Goal: Transaction & Acquisition: Book appointment/travel/reservation

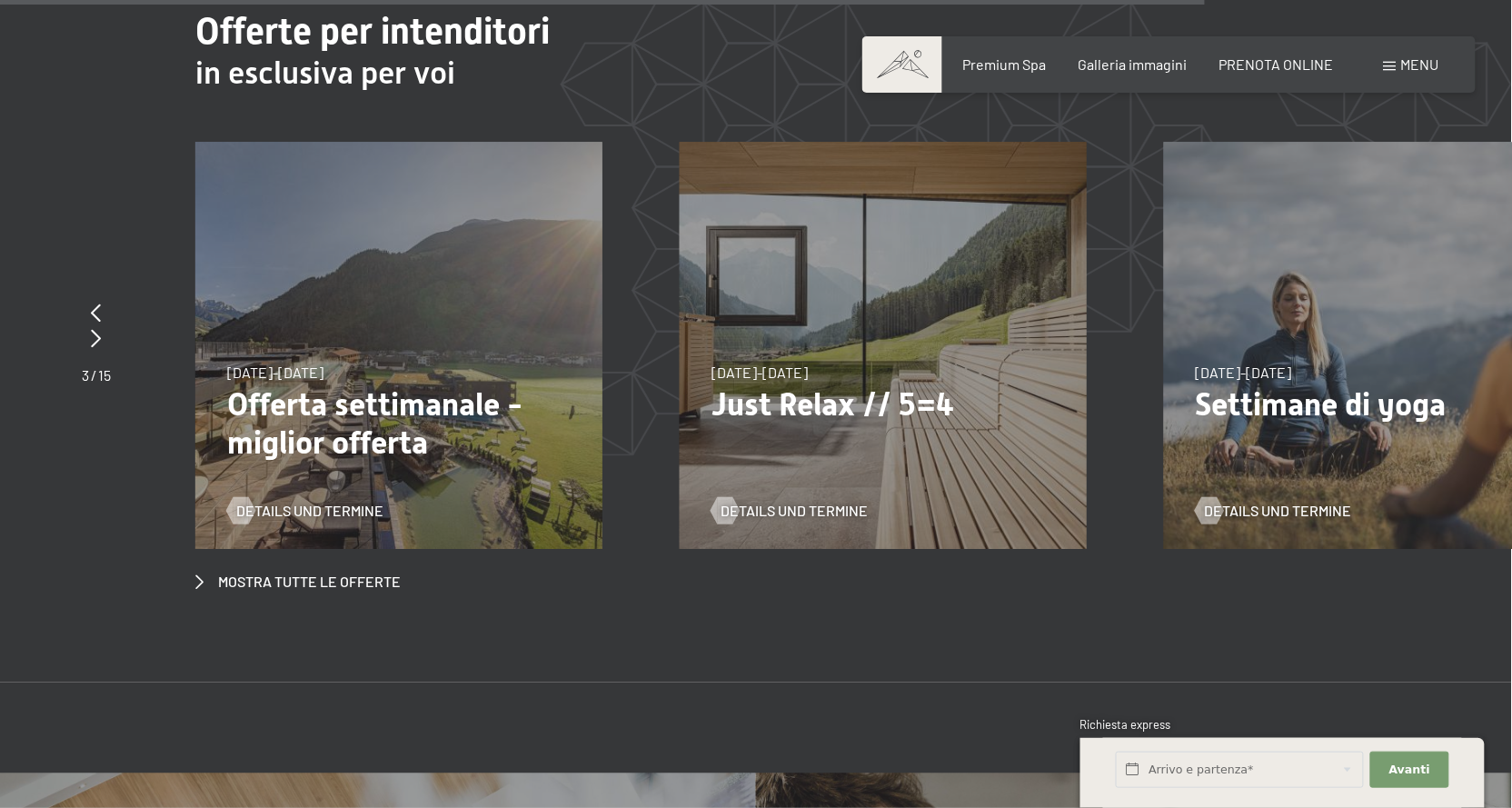
scroll to position [7977, 0]
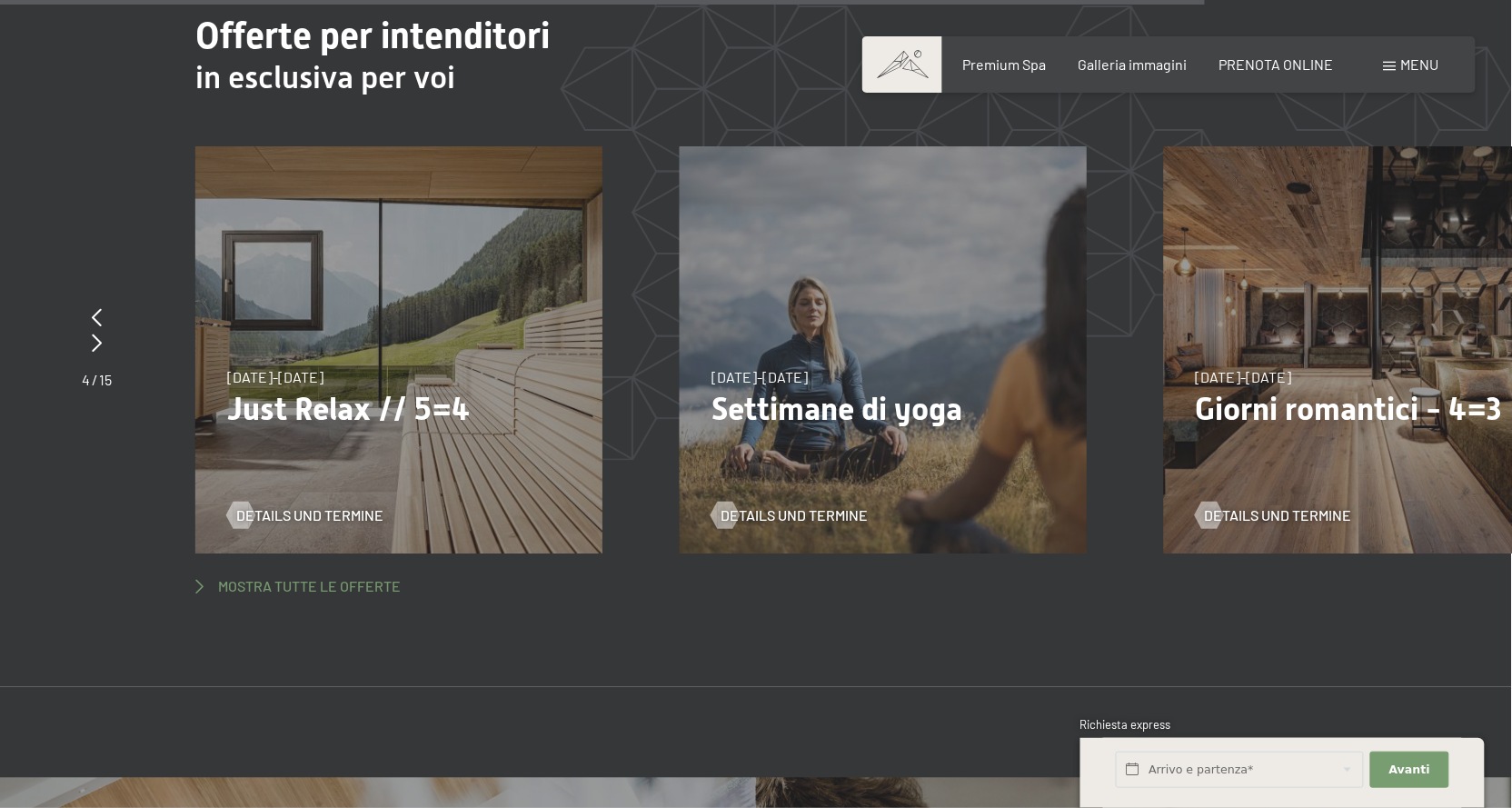
click at [361, 576] on span "Mostra tutte le offerte" at bounding box center [309, 586] width 182 height 20
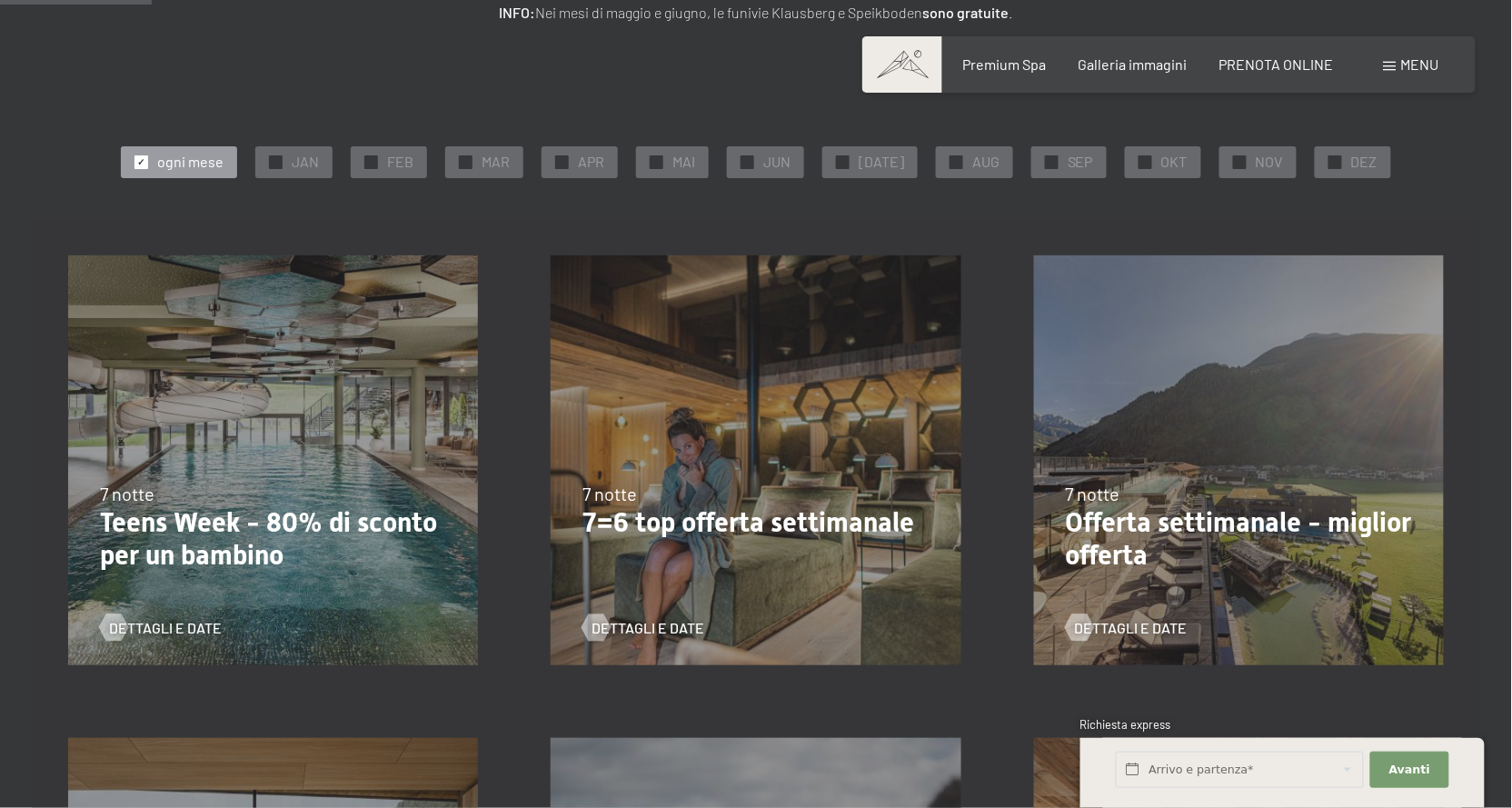
scroll to position [401, 0]
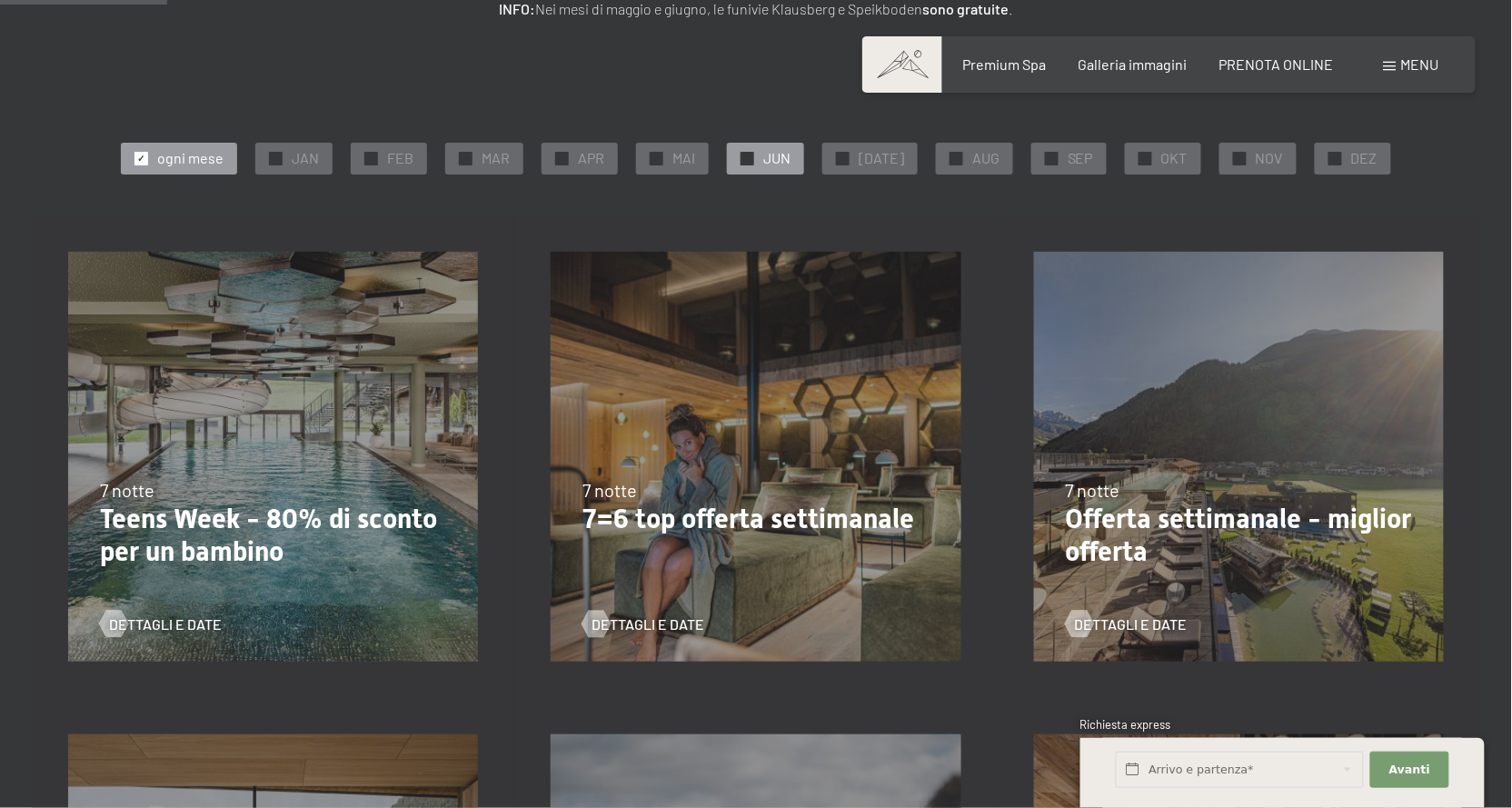
click at [752, 165] on span "✓" at bounding box center [747, 158] width 7 height 13
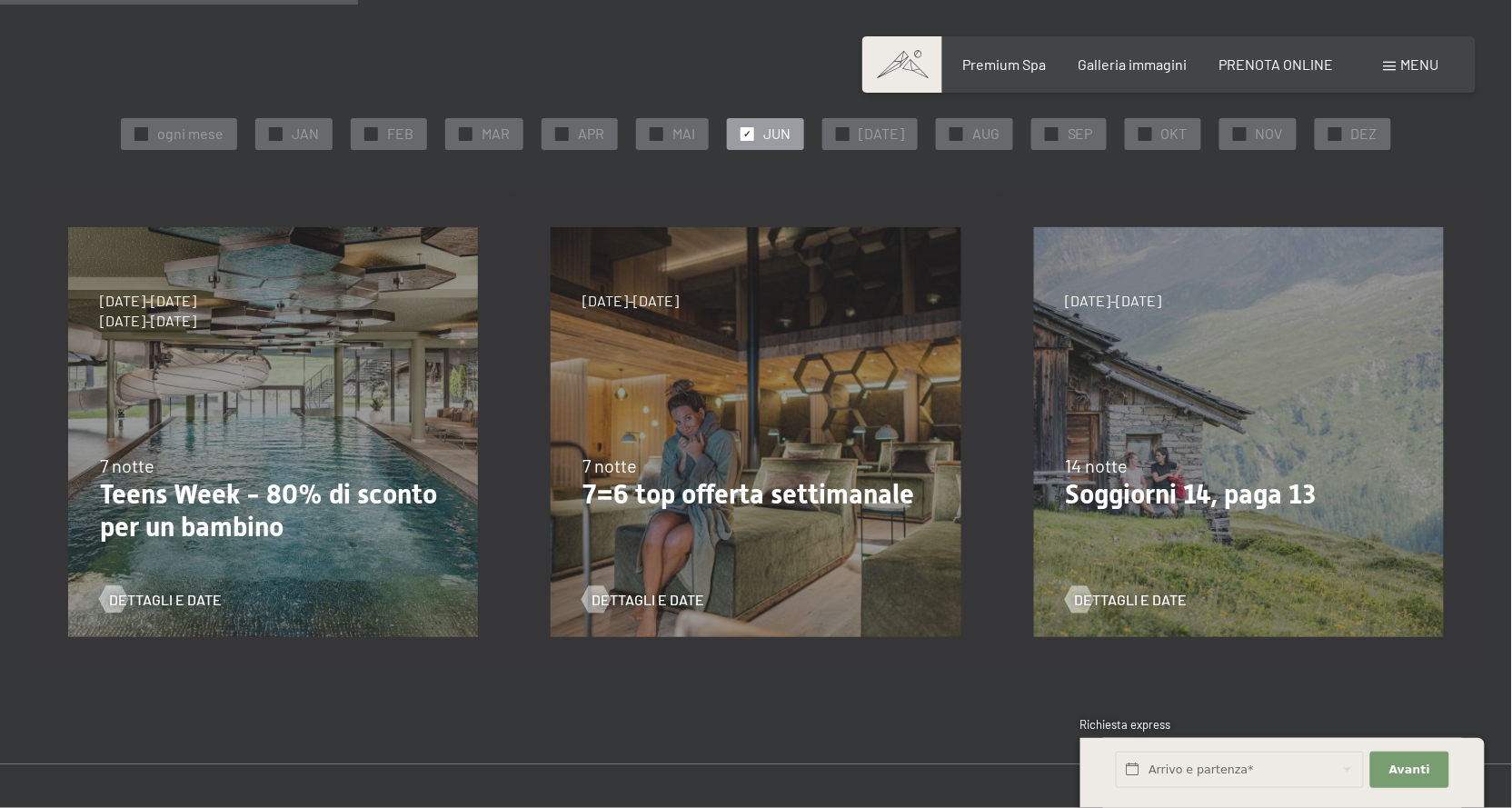
scroll to position [432, 0]
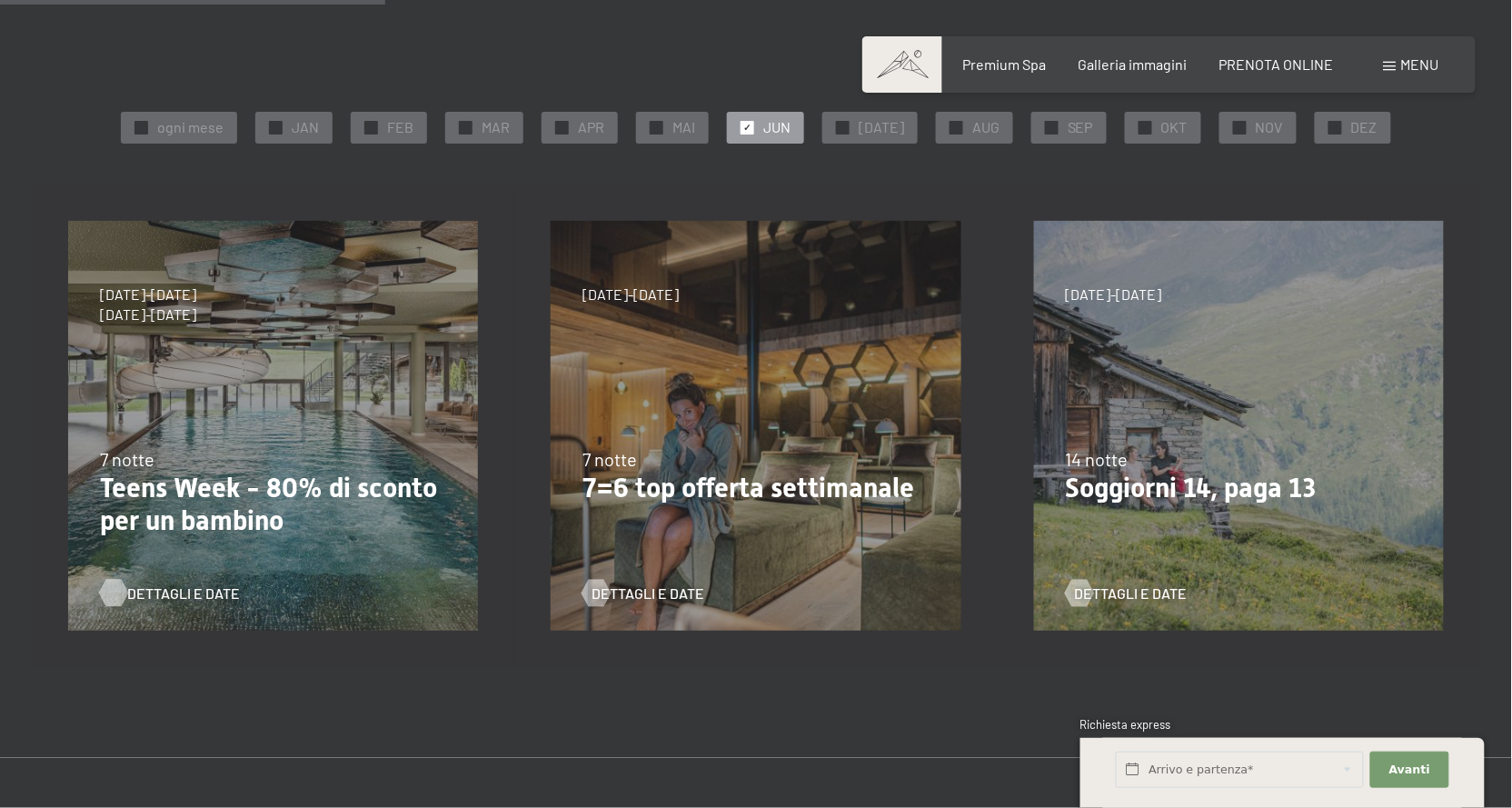
click at [221, 603] on span "Dettagli e Date" at bounding box center [183, 593] width 113 height 20
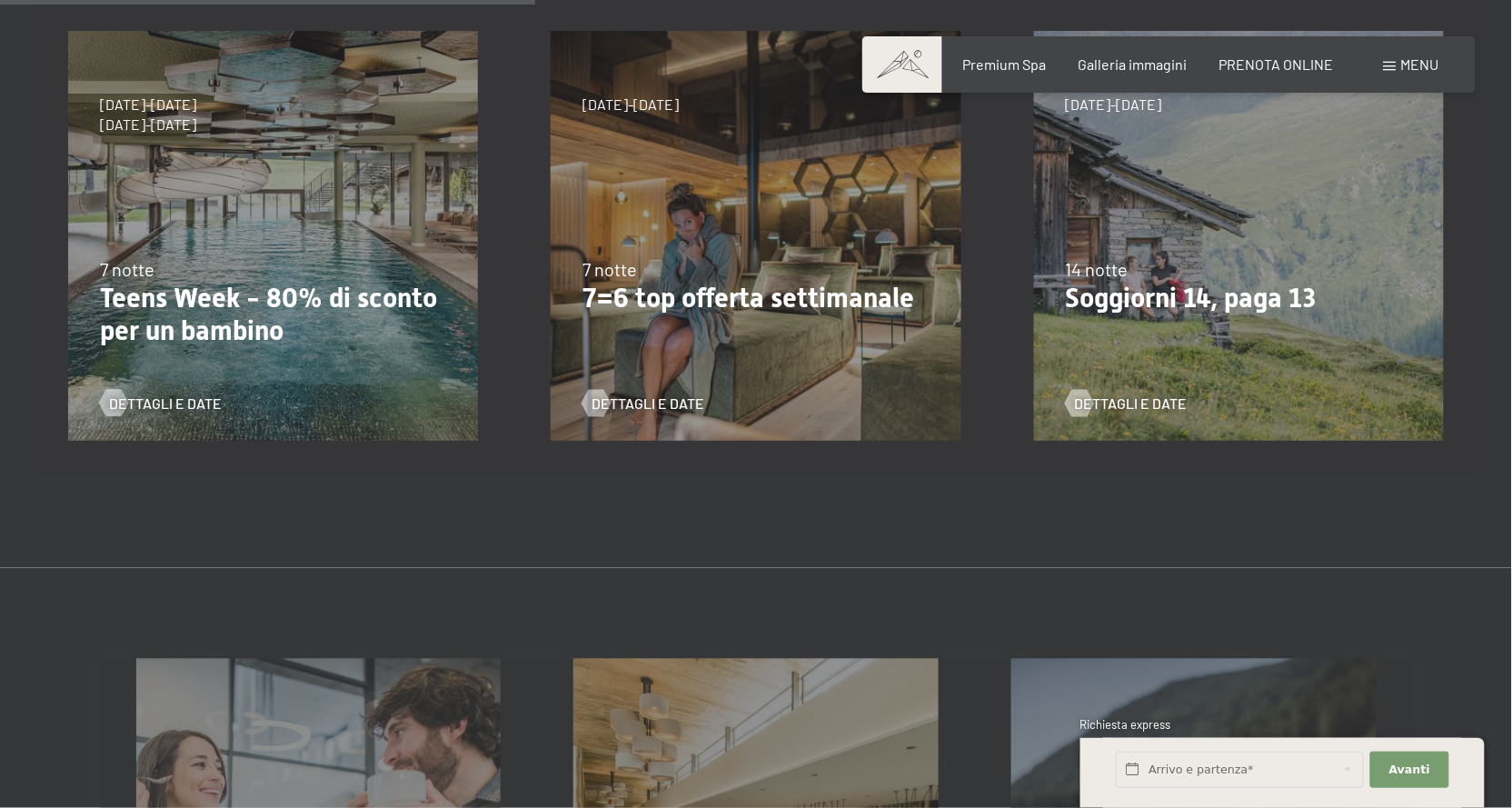
scroll to position [623, 0]
click at [886, 412] on div "Dettagli e Date" at bounding box center [748, 389] width 332 height 47
click at [702, 412] on span "Dettagli e Date" at bounding box center [666, 403] width 113 height 20
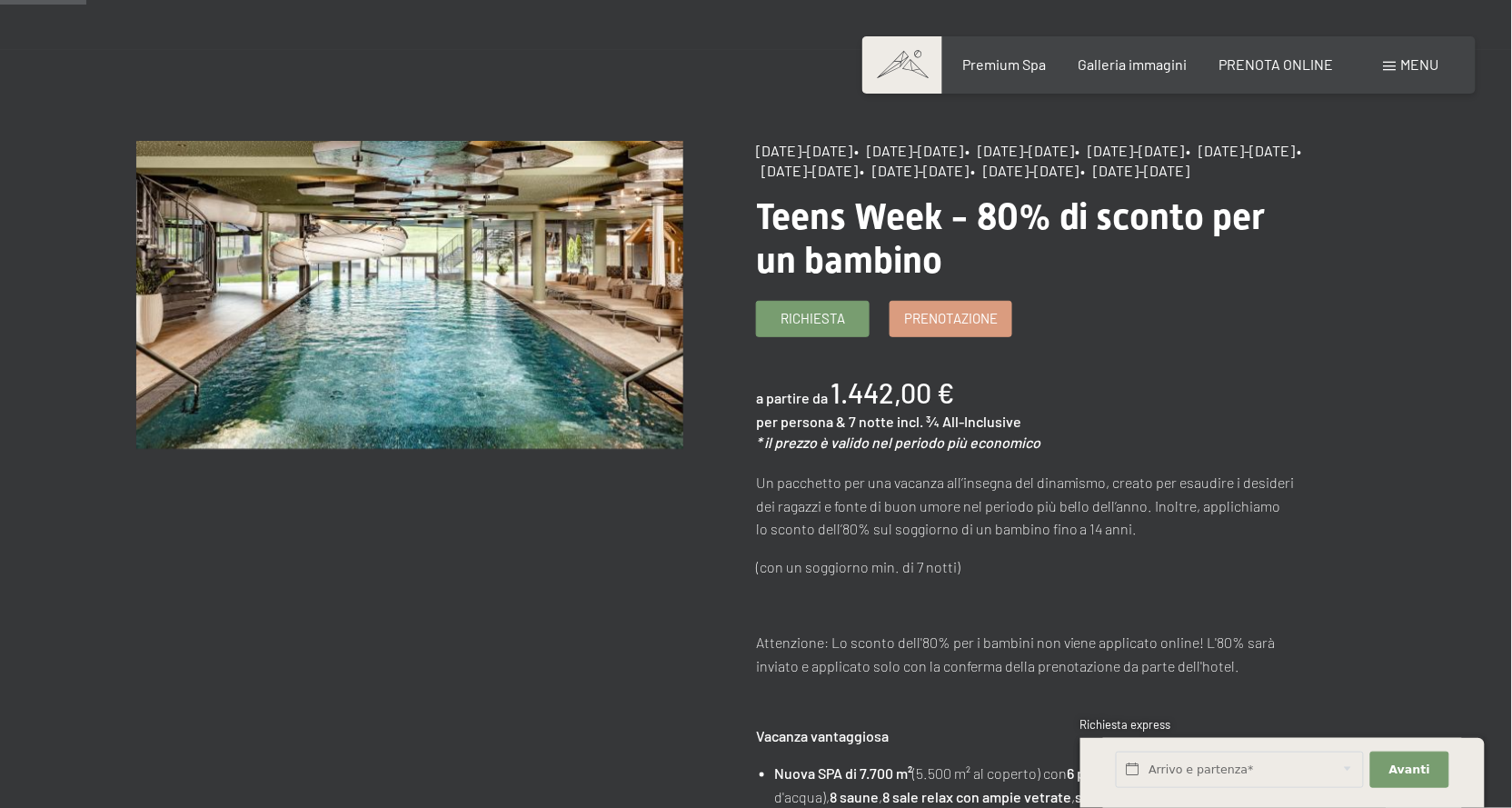
scroll to position [137, 0]
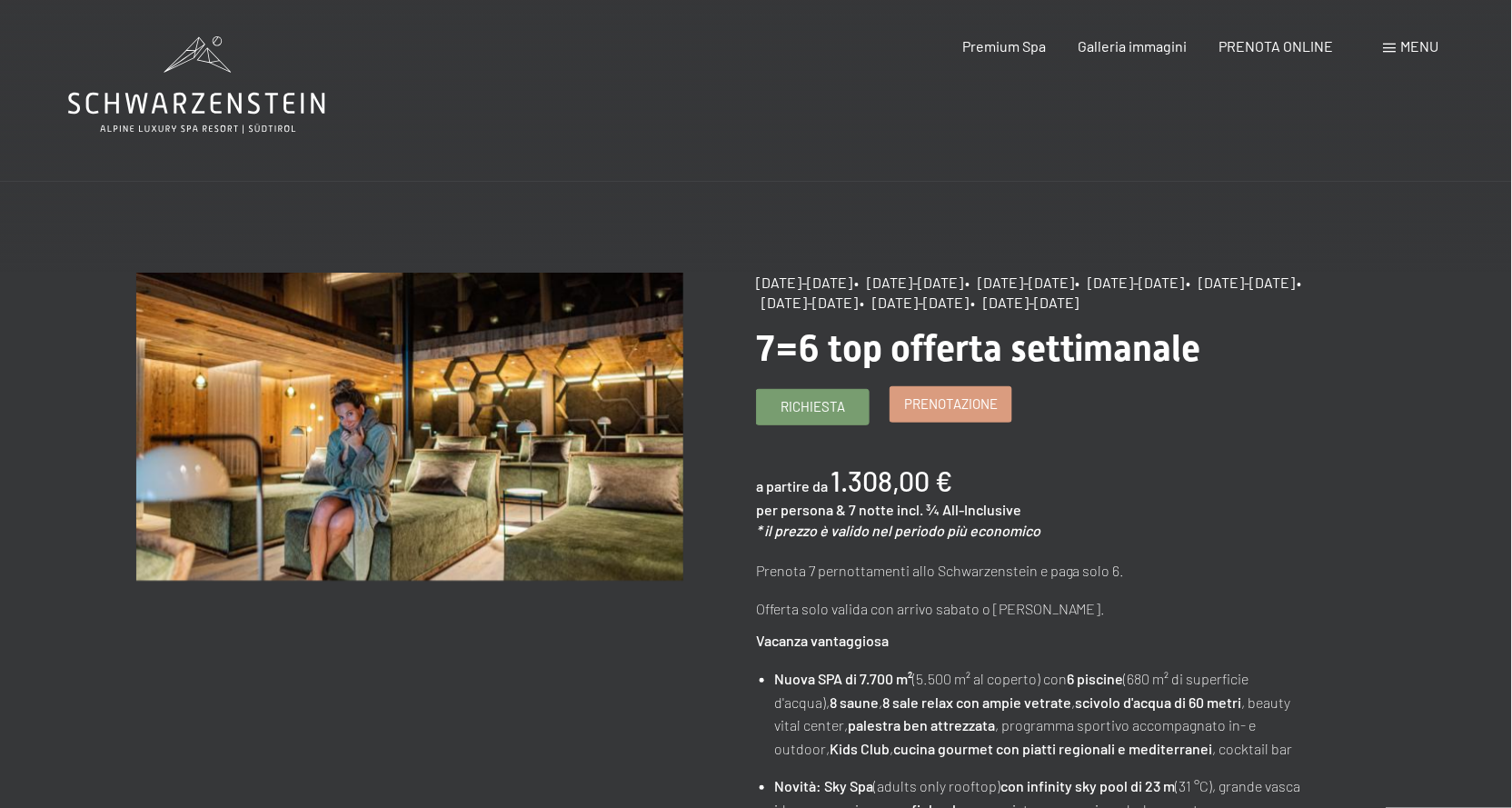
click at [943, 422] on link "Prenotazione" at bounding box center [950, 404] width 121 height 34
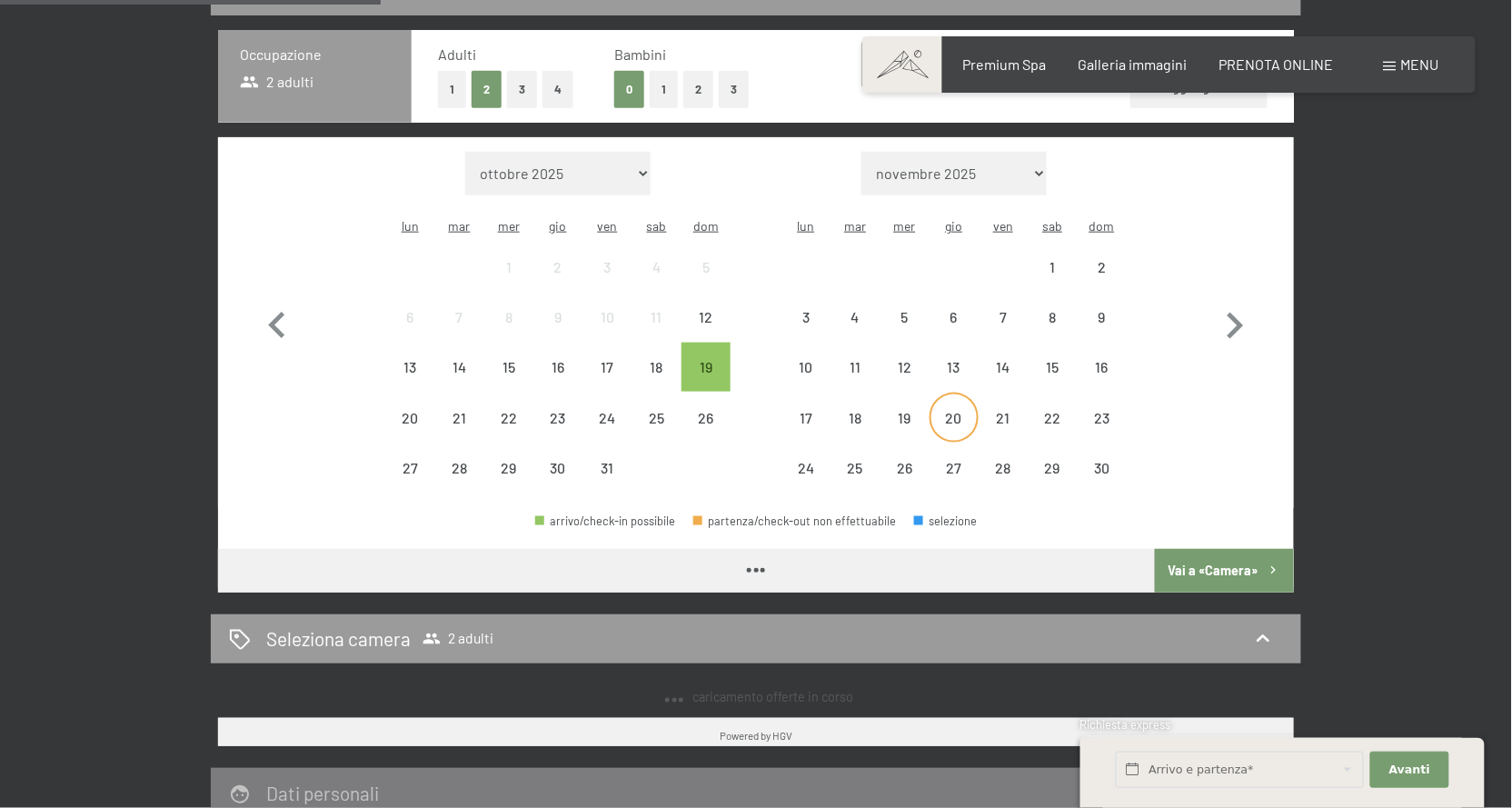
scroll to position [488, 0]
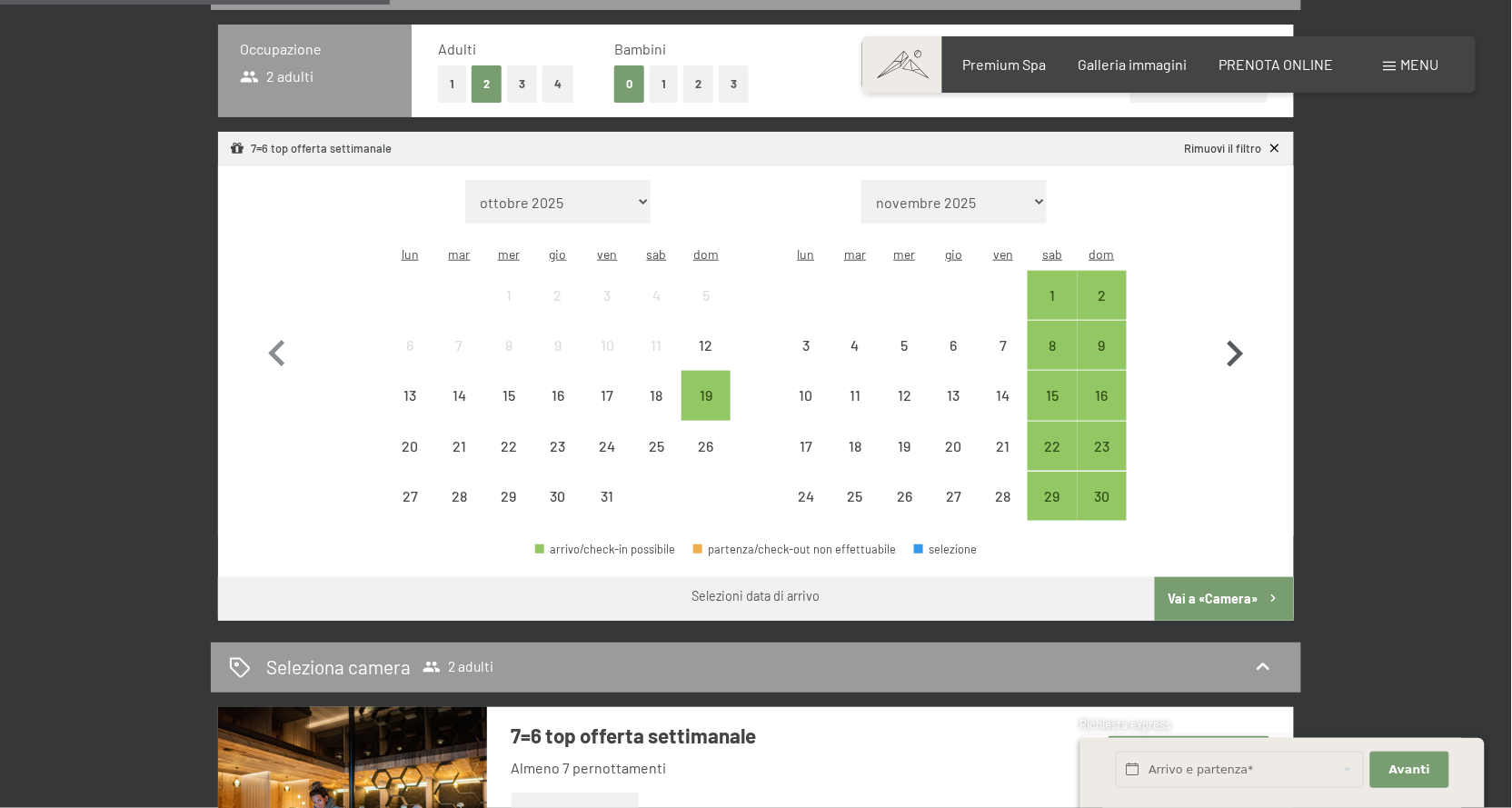
click at [1221, 348] on icon "button" at bounding box center [1235, 354] width 53 height 53
select select "[DATE]"
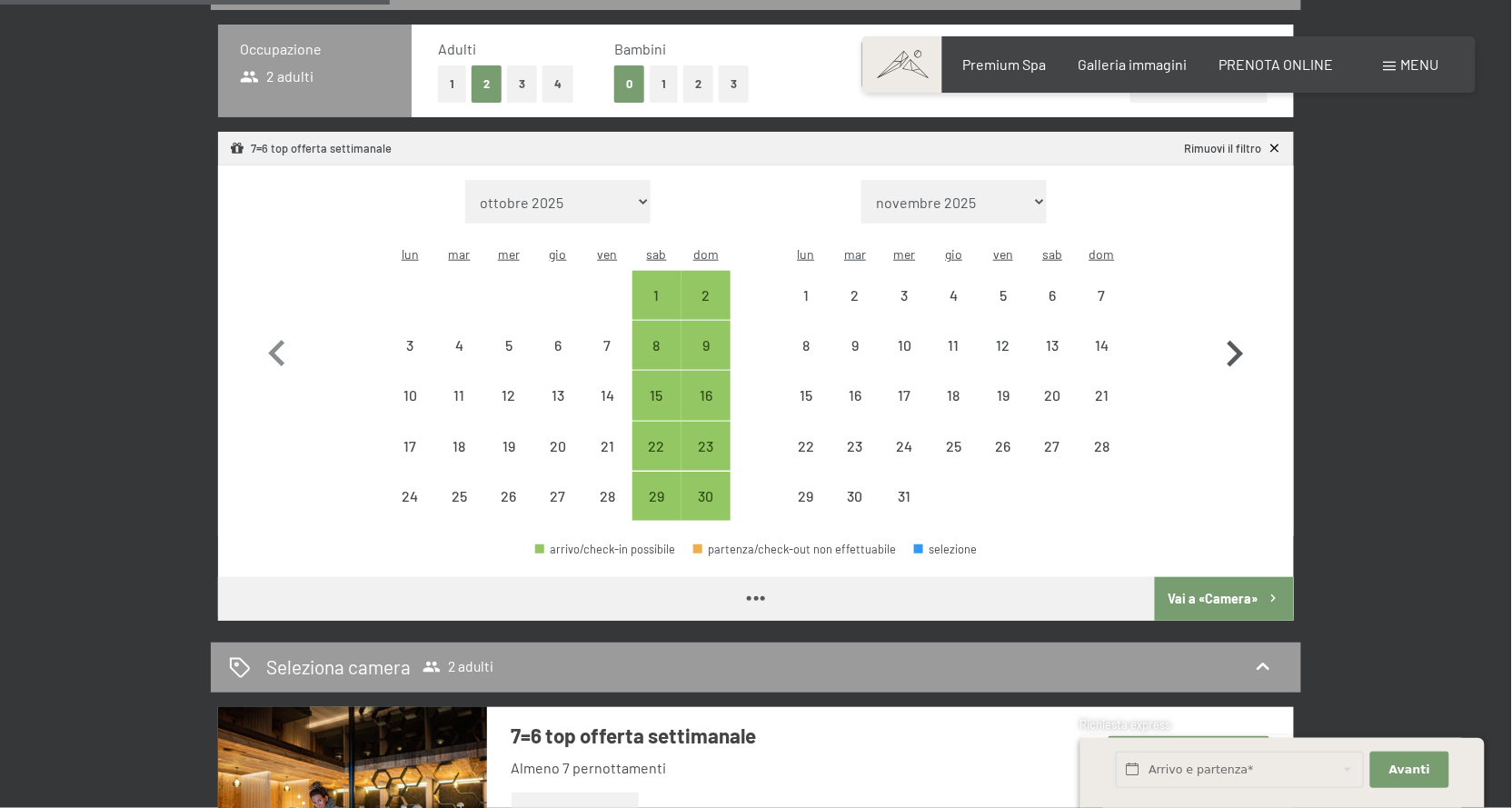
select select "[DATE]"
click at [1221, 348] on icon "button" at bounding box center [1235, 354] width 53 height 53
select select "[DATE]"
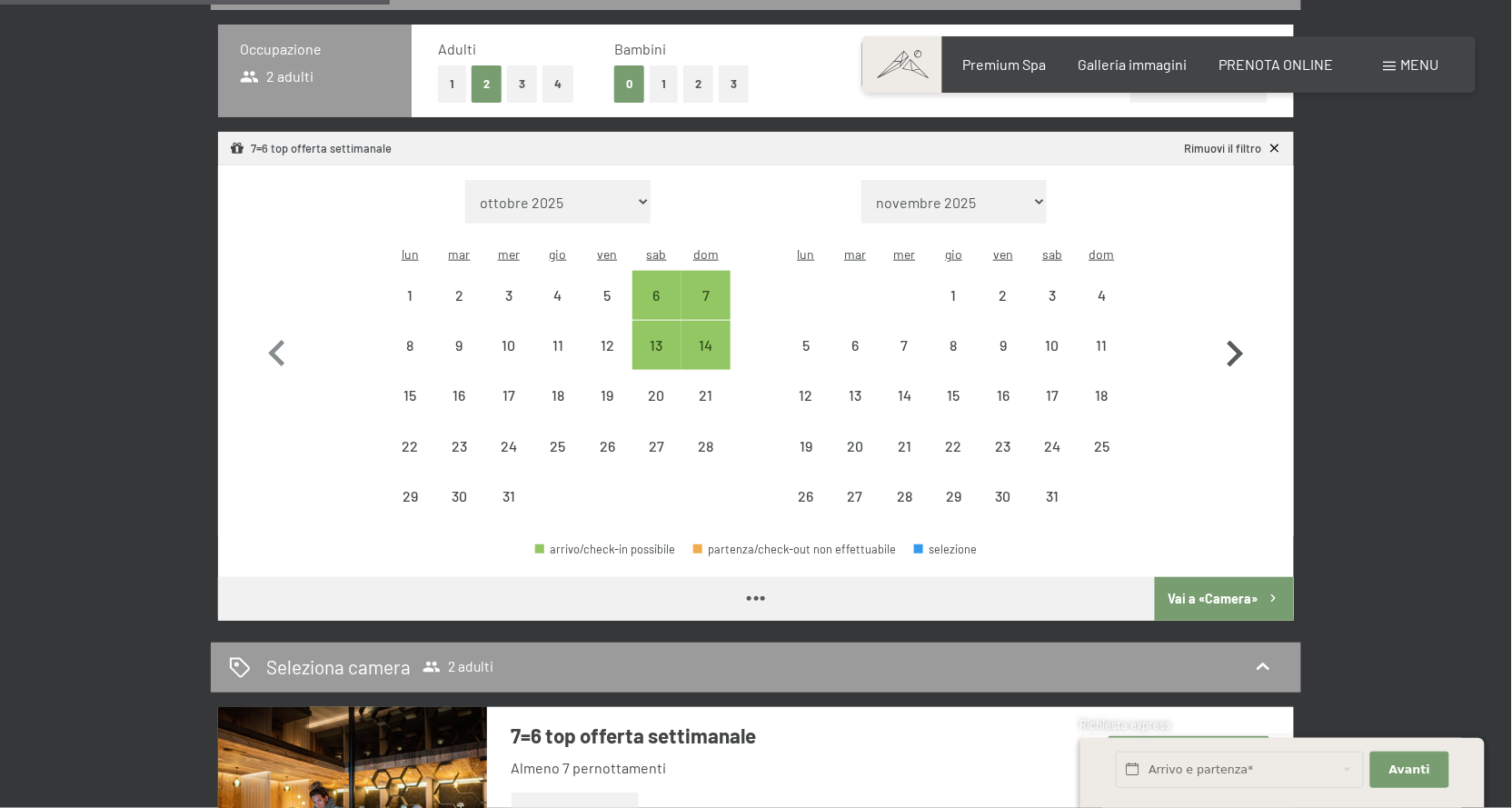
select select "[DATE]"
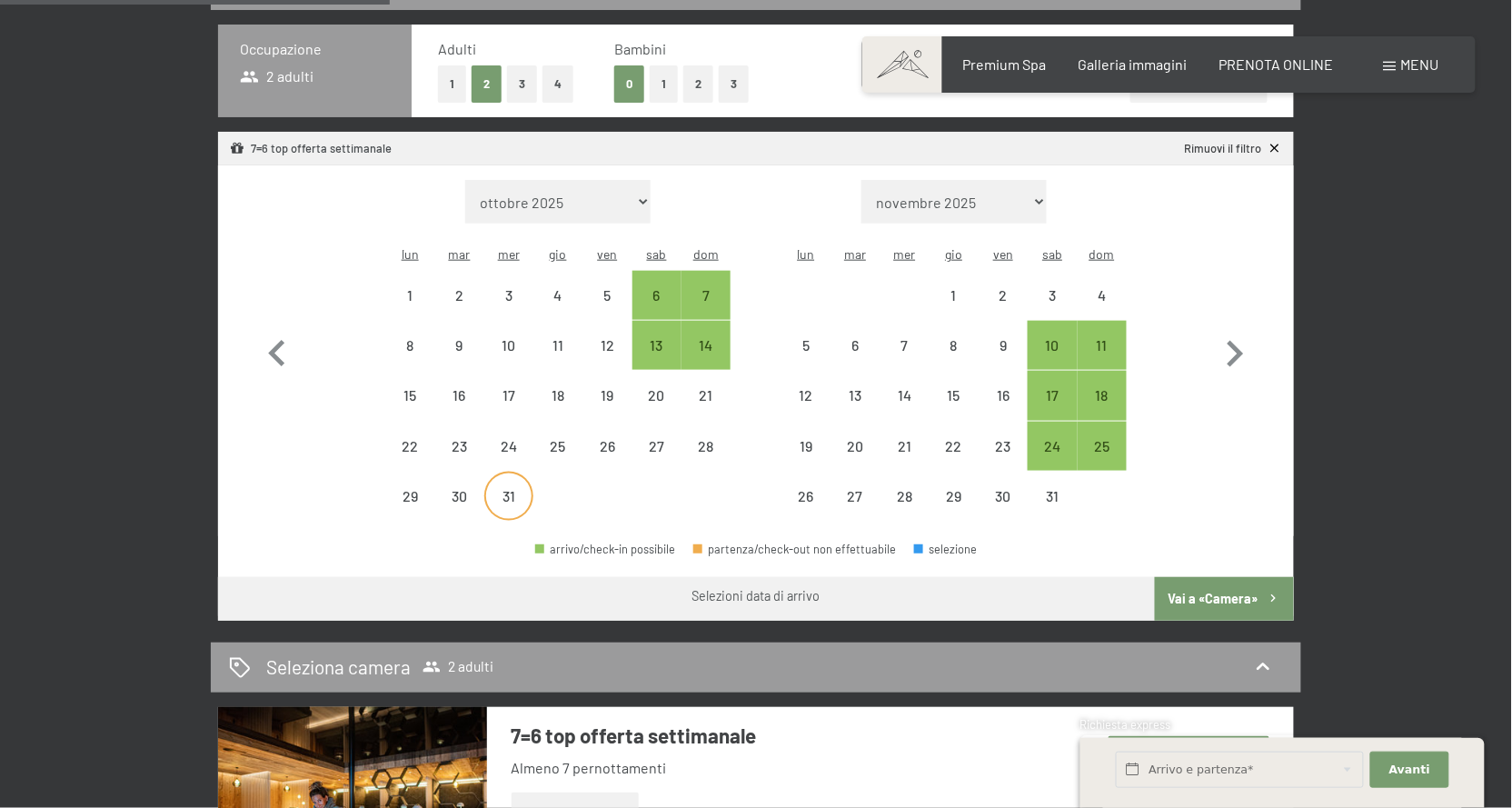
click at [522, 488] on div "31" at bounding box center [509, 511] width 46 height 46
select select "[DATE]"
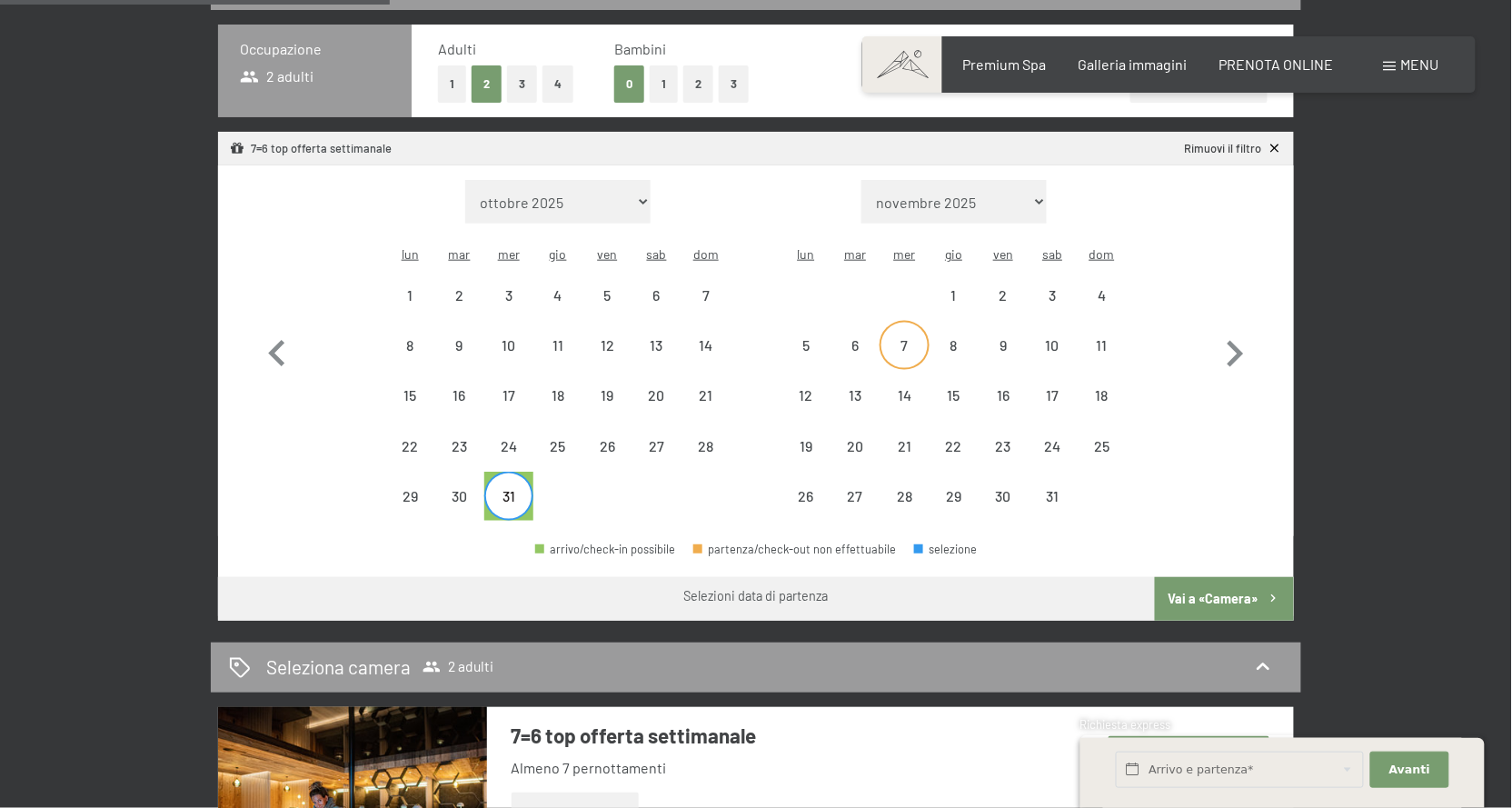
click at [919, 338] on div "7" at bounding box center [904, 361] width 46 height 46
select select "[DATE]"
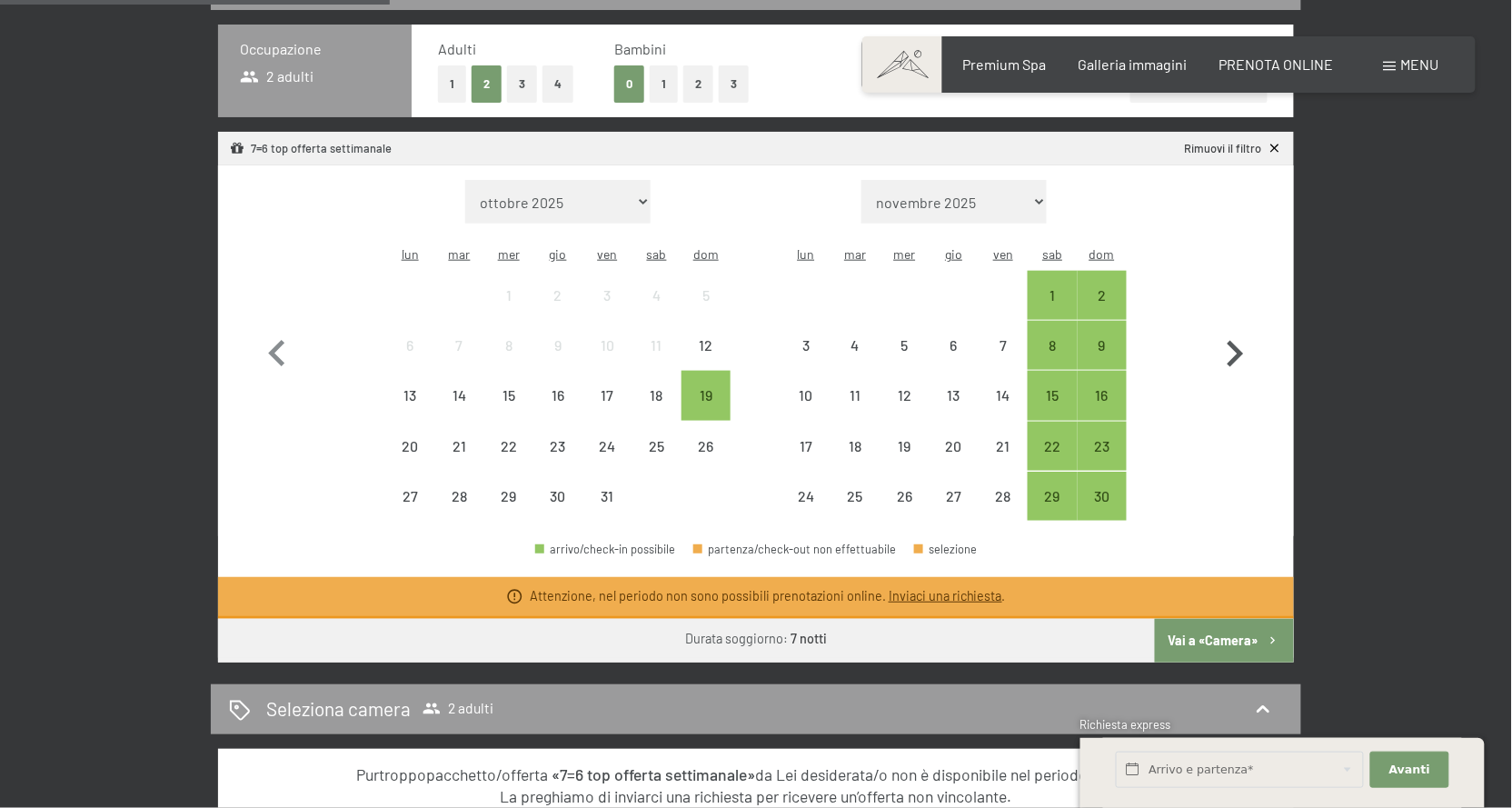
click at [1240, 348] on icon "button" at bounding box center [1235, 354] width 53 height 53
select select "[DATE]"
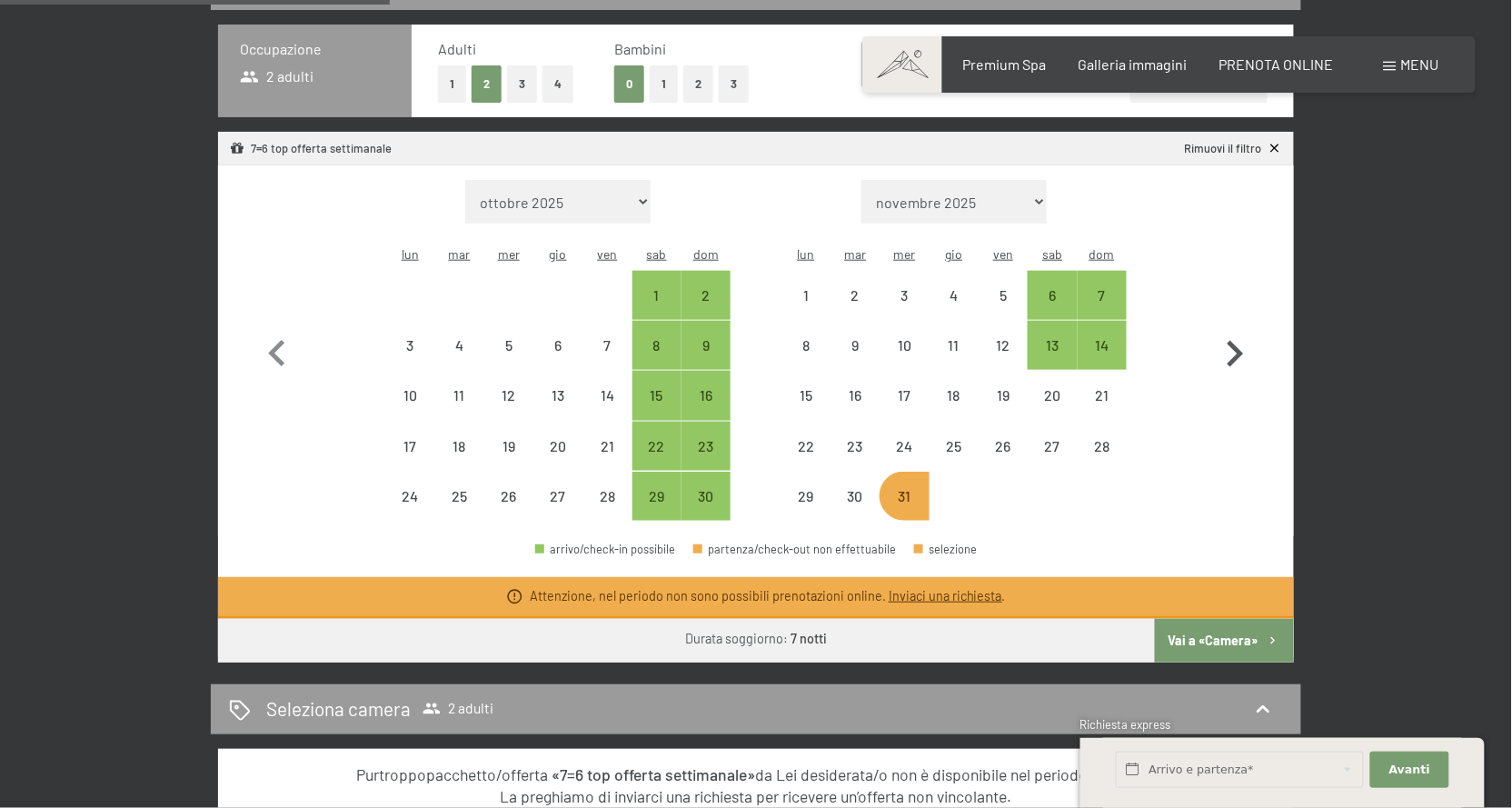
click at [1240, 348] on icon "button" at bounding box center [1235, 354] width 53 height 53
select select "[DATE]"
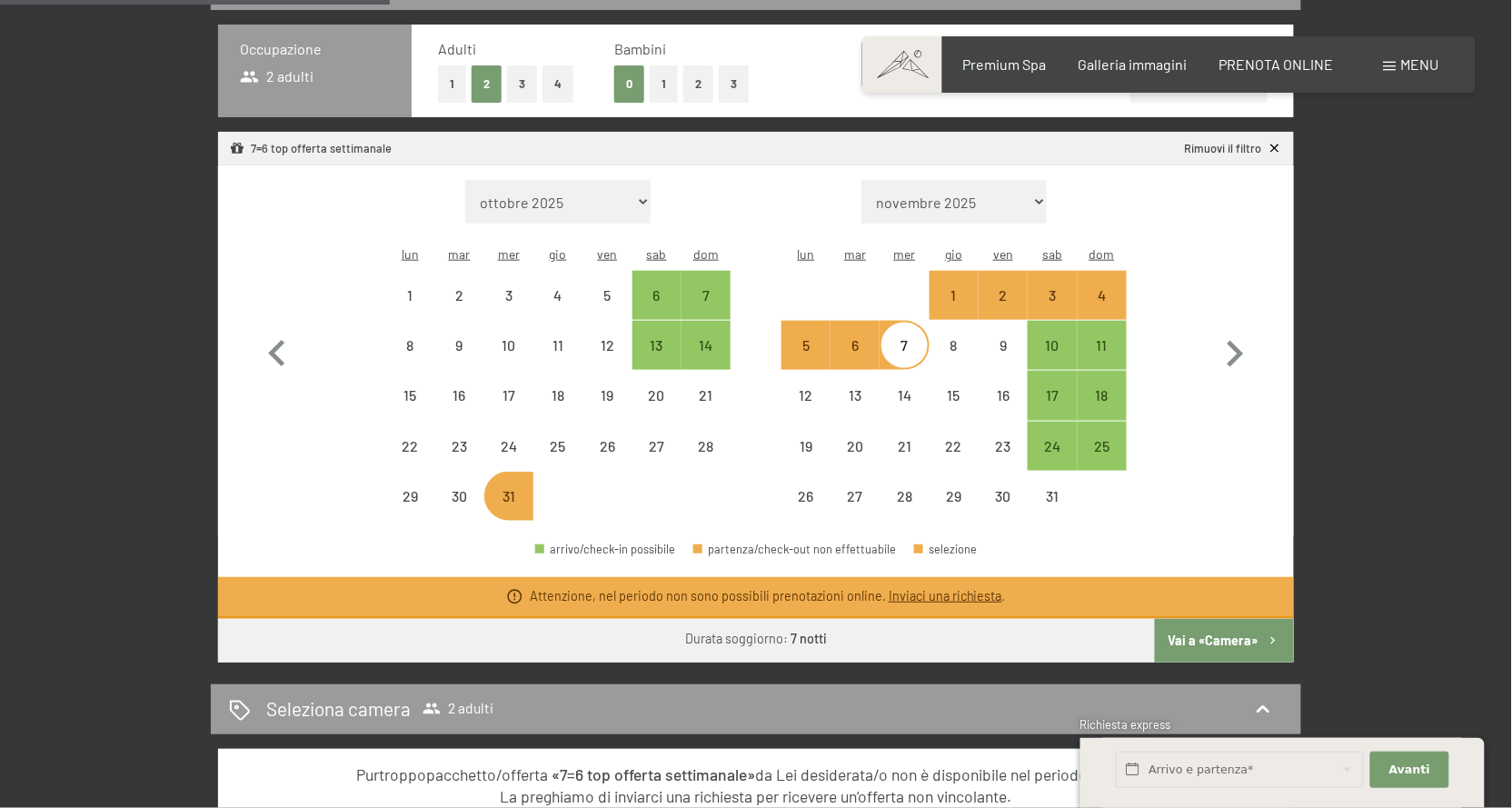
click at [520, 492] on div "31" at bounding box center [509, 511] width 46 height 46
select select "[DATE]"
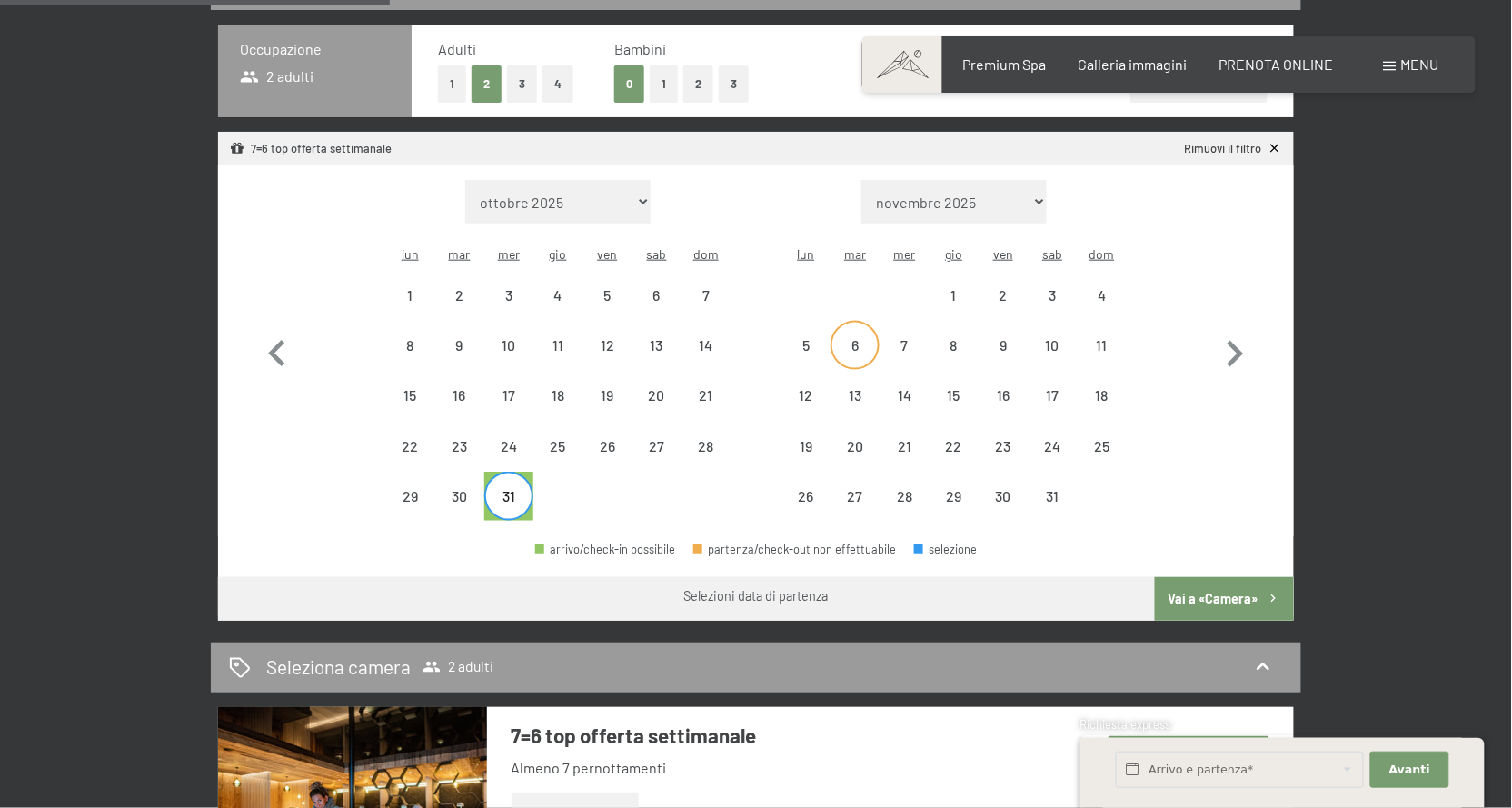
click at [857, 338] on div "6" at bounding box center [855, 361] width 46 height 46
select select "[DATE]"
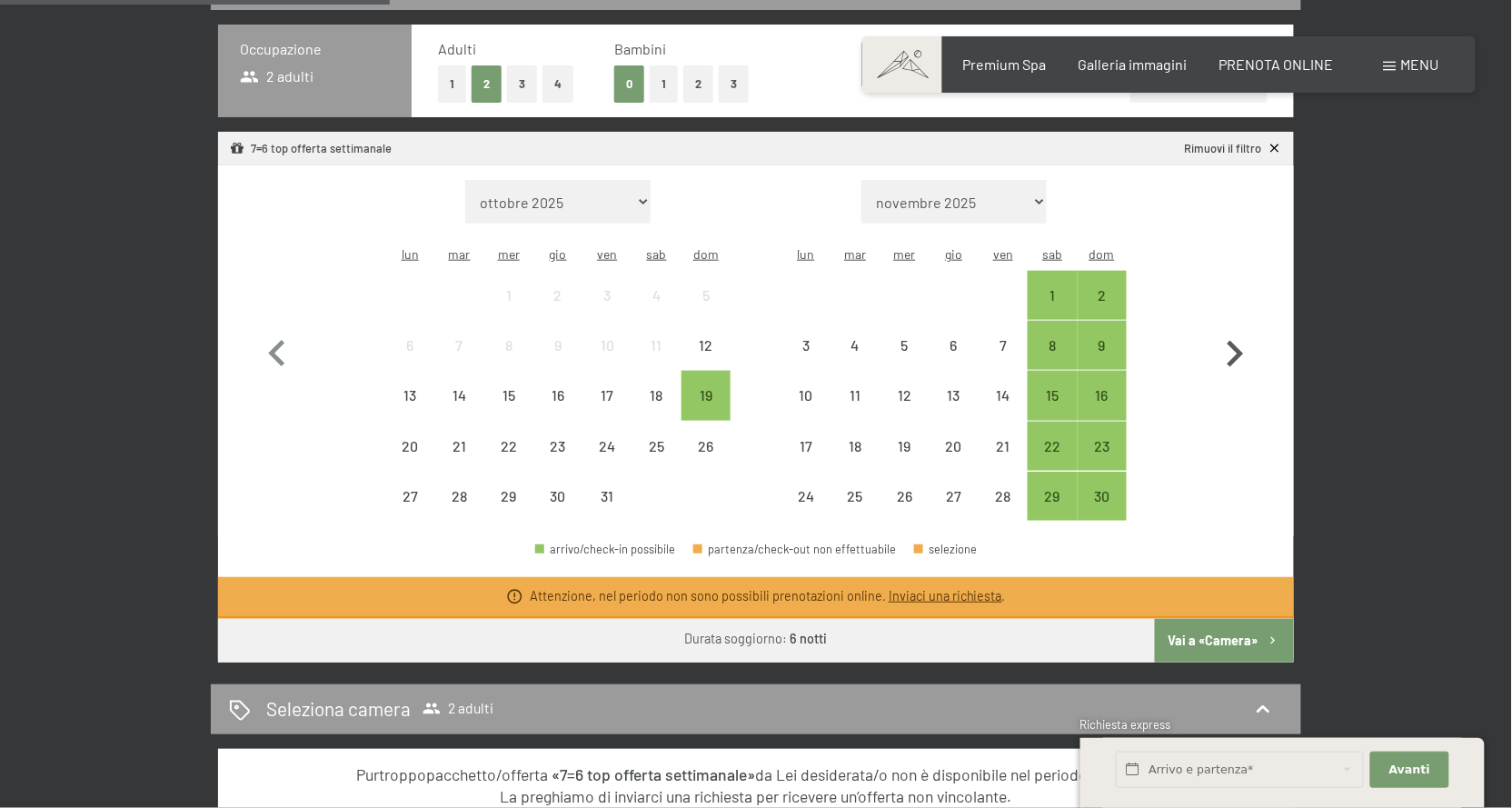
click at [1243, 359] on icon "button" at bounding box center [1235, 354] width 17 height 26
select select "[DATE]"
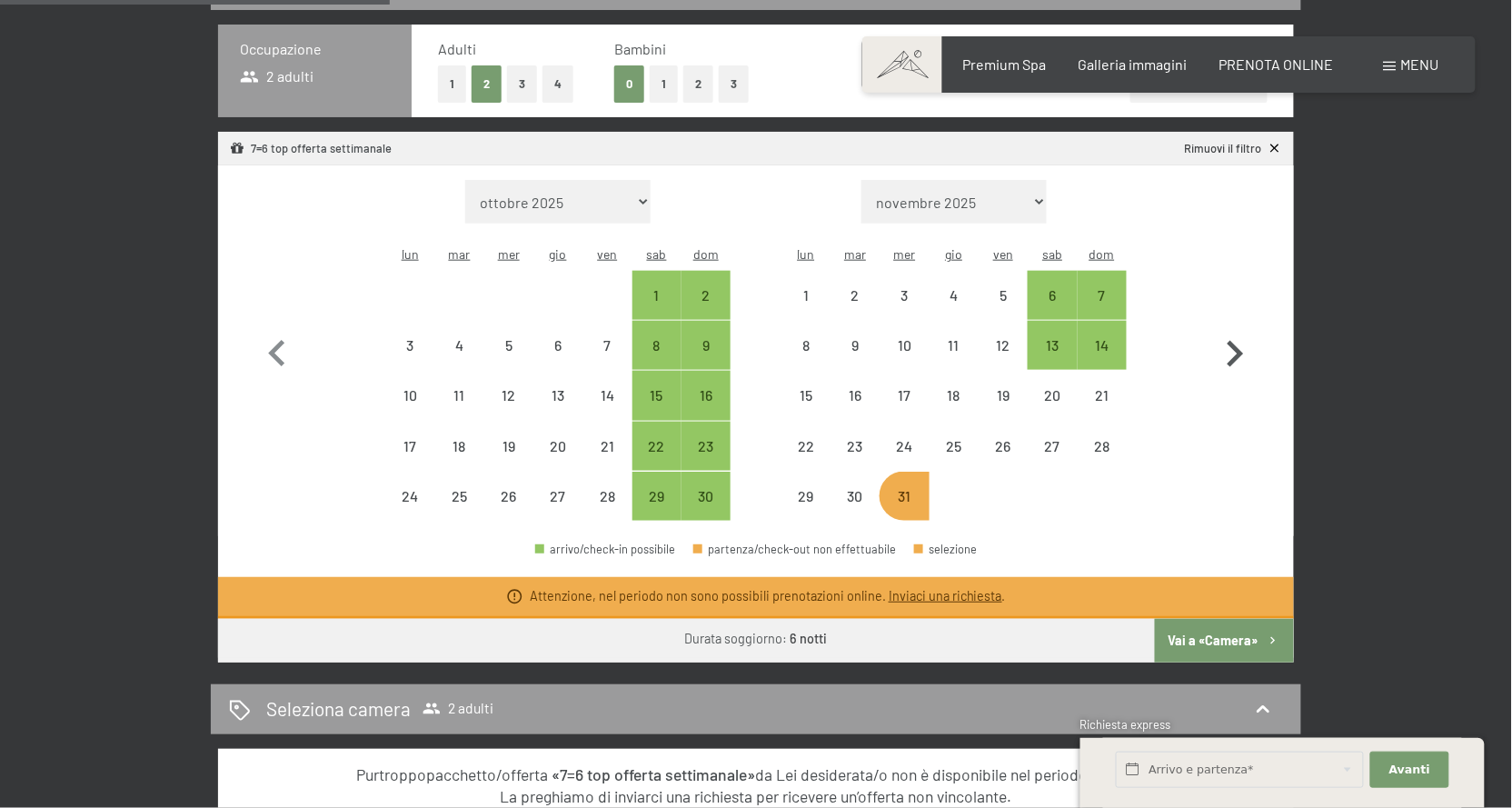
click at [1243, 359] on icon "button" at bounding box center [1235, 354] width 17 height 26
select select "[DATE]"
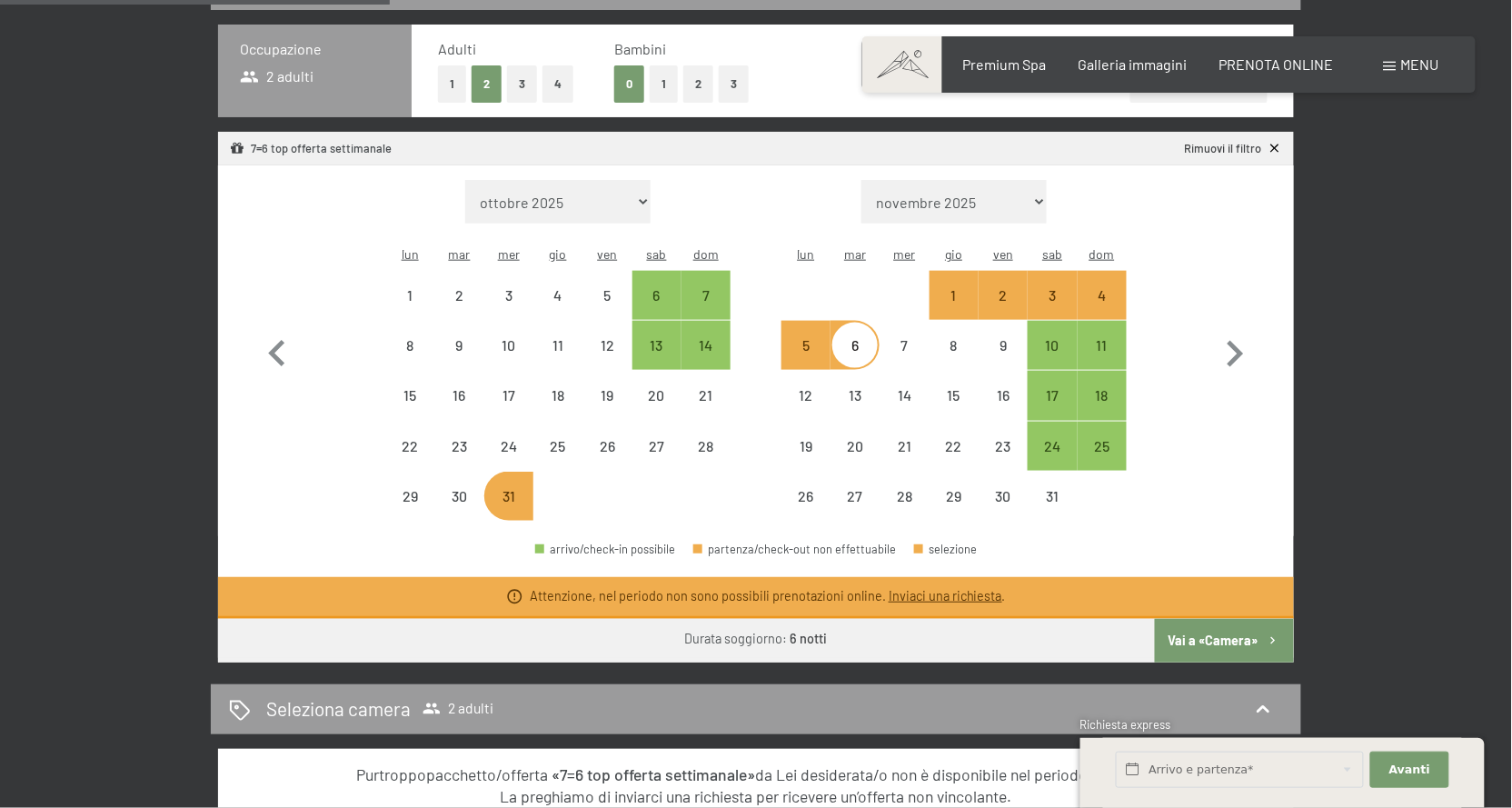
click at [822, 347] on div "5" at bounding box center [805, 361] width 46 height 46
select select "[DATE]"
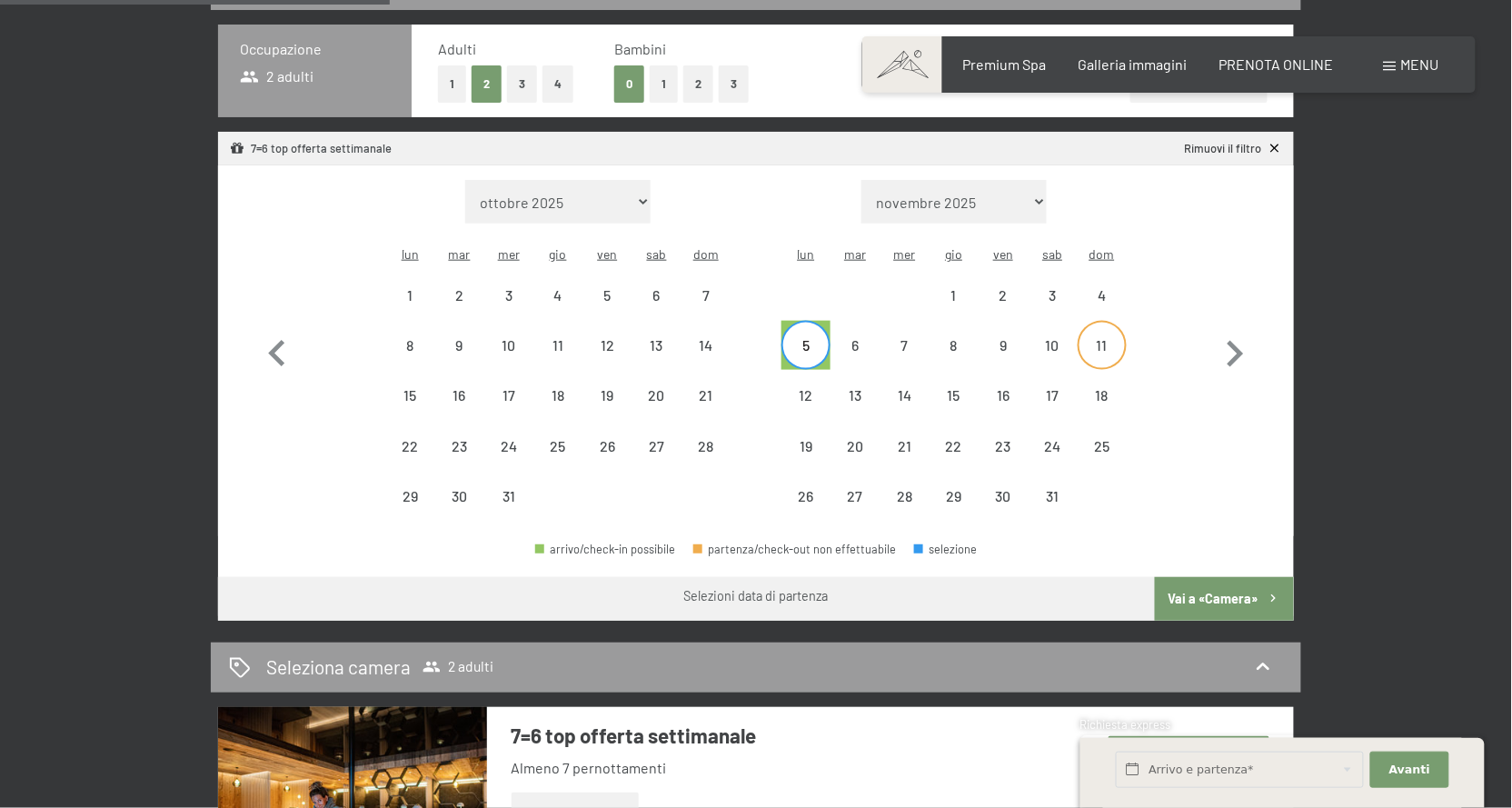
click at [1099, 340] on div "11" at bounding box center [1102, 361] width 46 height 46
select select "[DATE]"
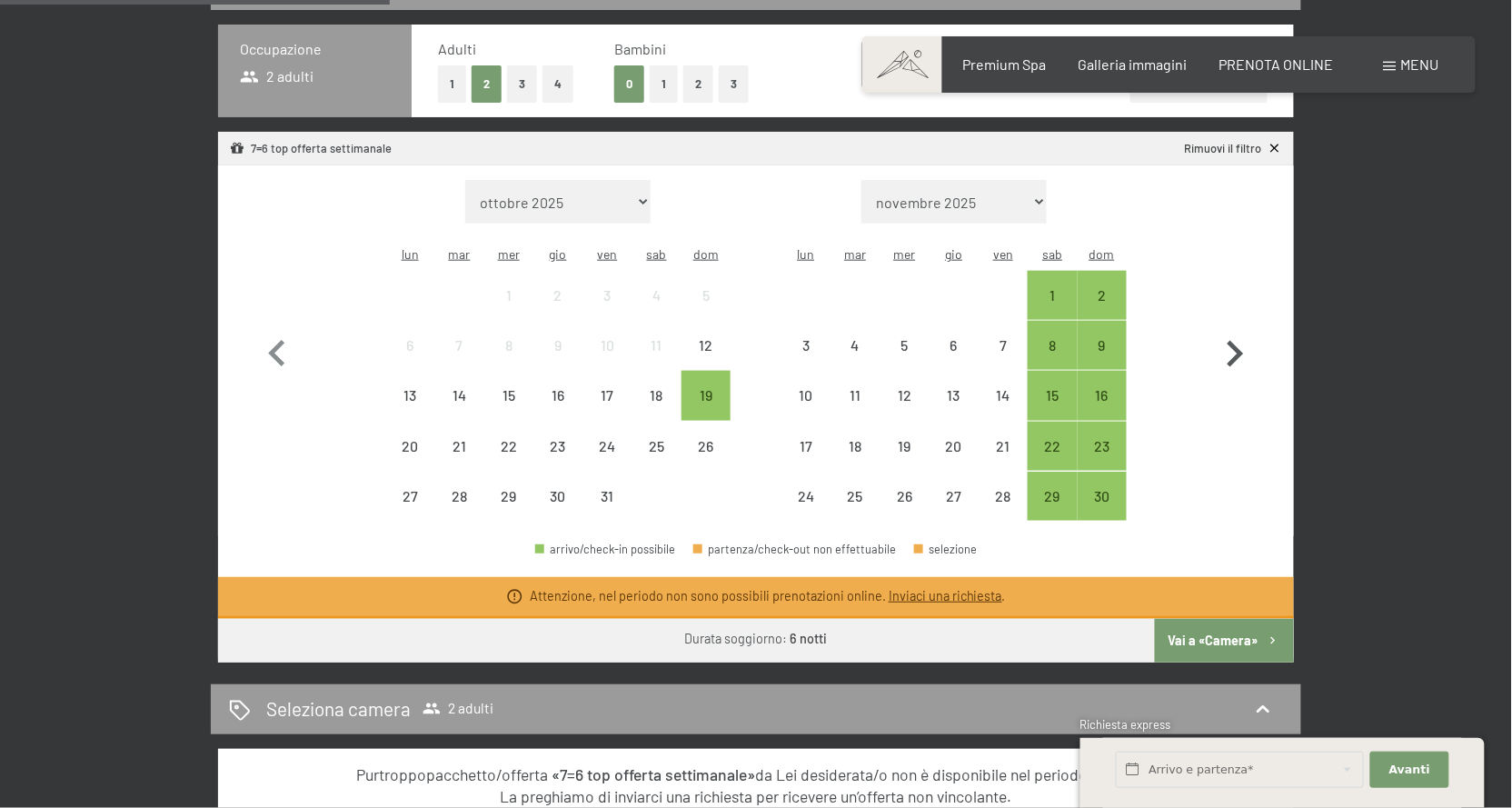
click at [1231, 358] on icon "button" at bounding box center [1235, 354] width 53 height 53
select select "[DATE]"
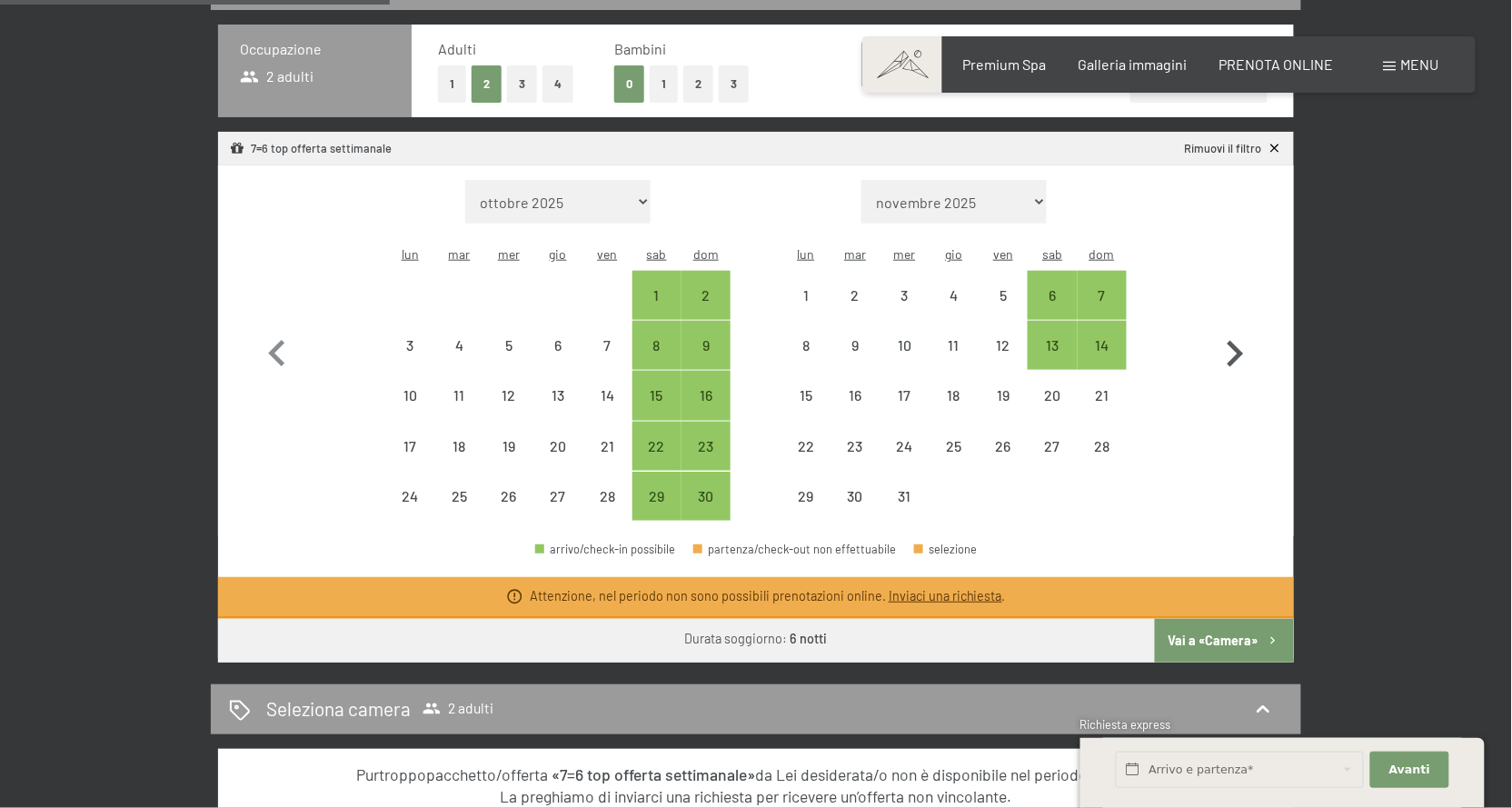
click at [1231, 358] on icon "button" at bounding box center [1235, 354] width 53 height 53
select select "[DATE]"
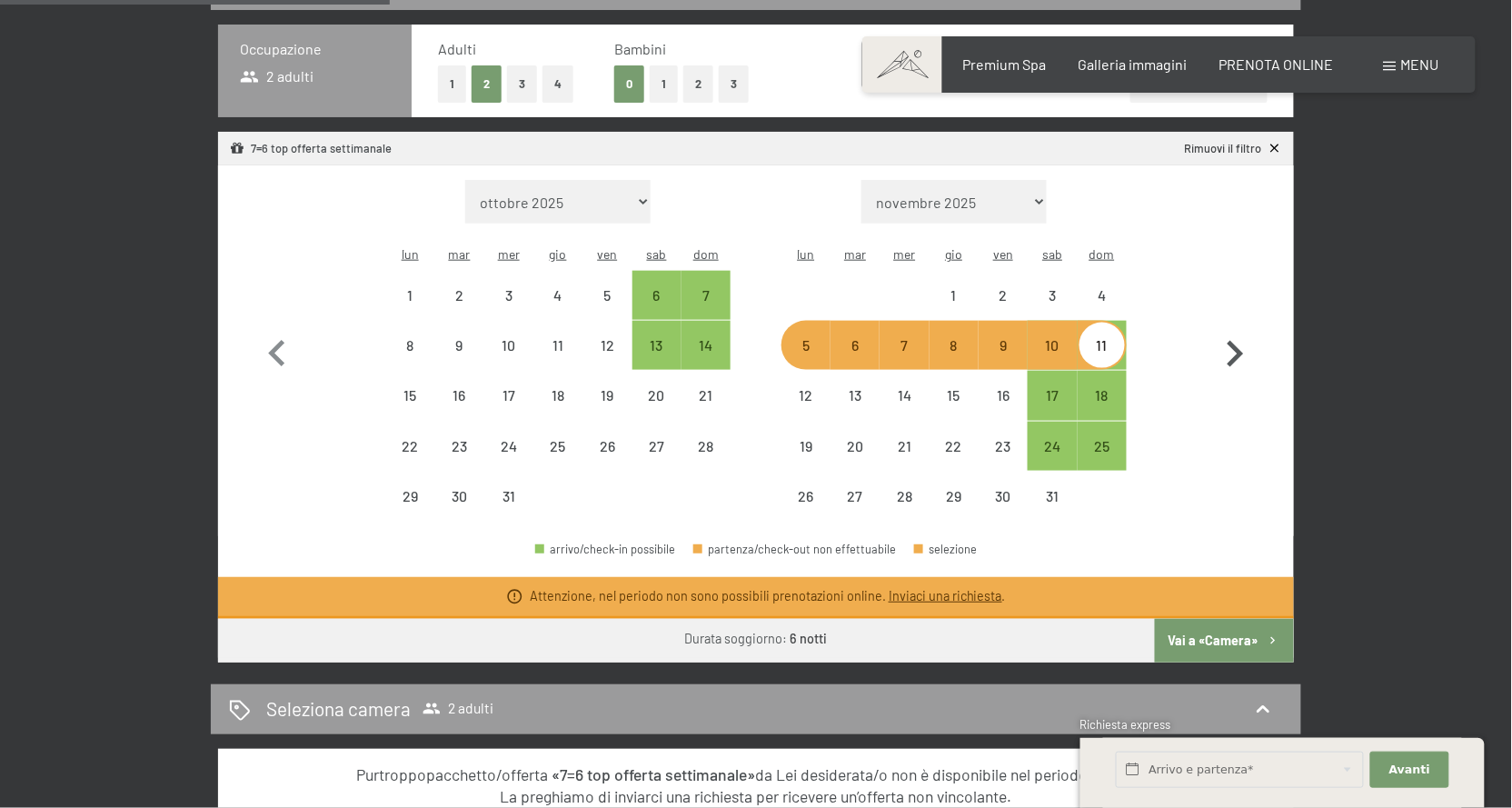
click at [1231, 358] on icon "button" at bounding box center [1235, 354] width 53 height 53
select select "[DATE]"
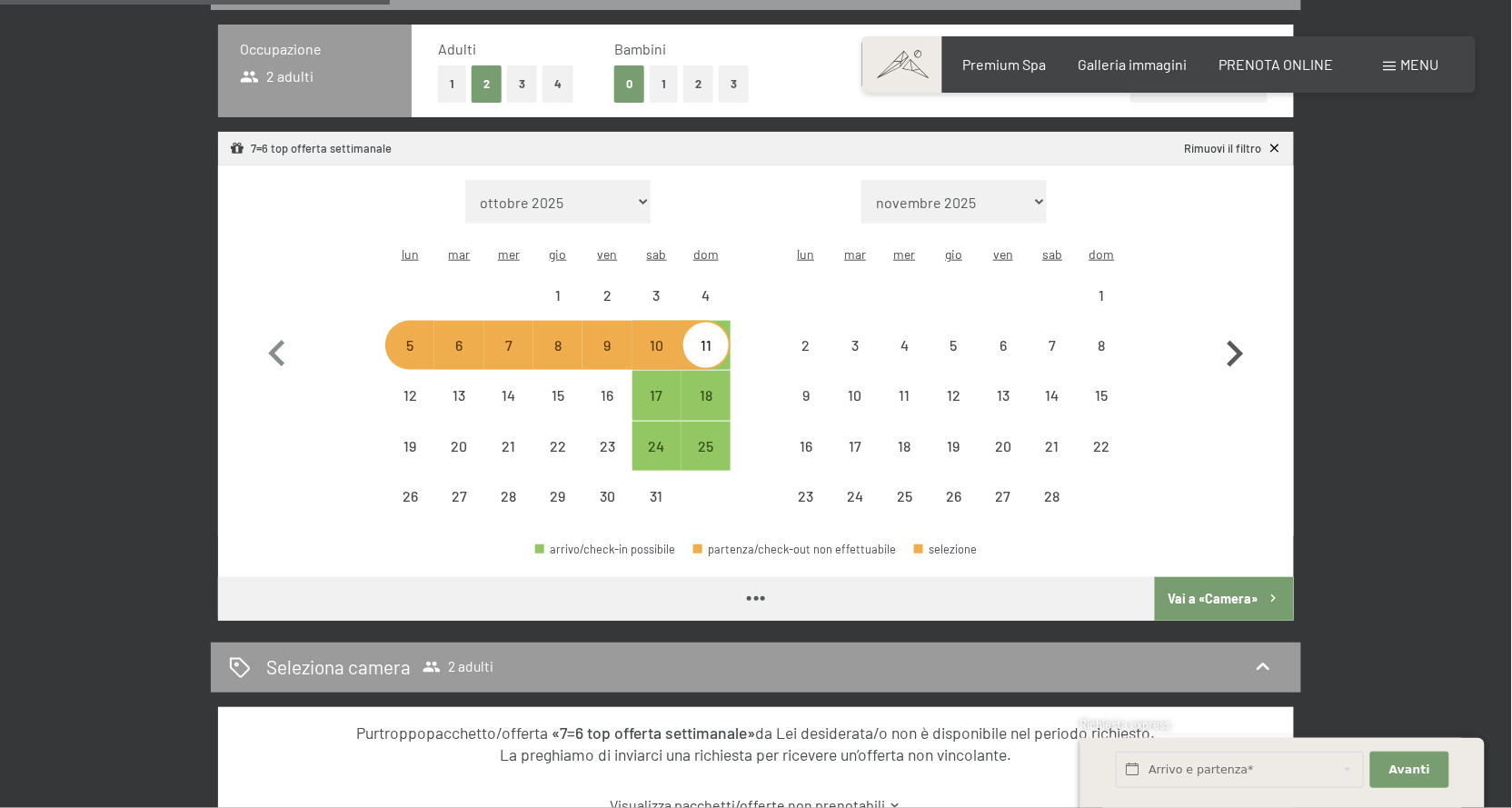
select select "[DATE]"
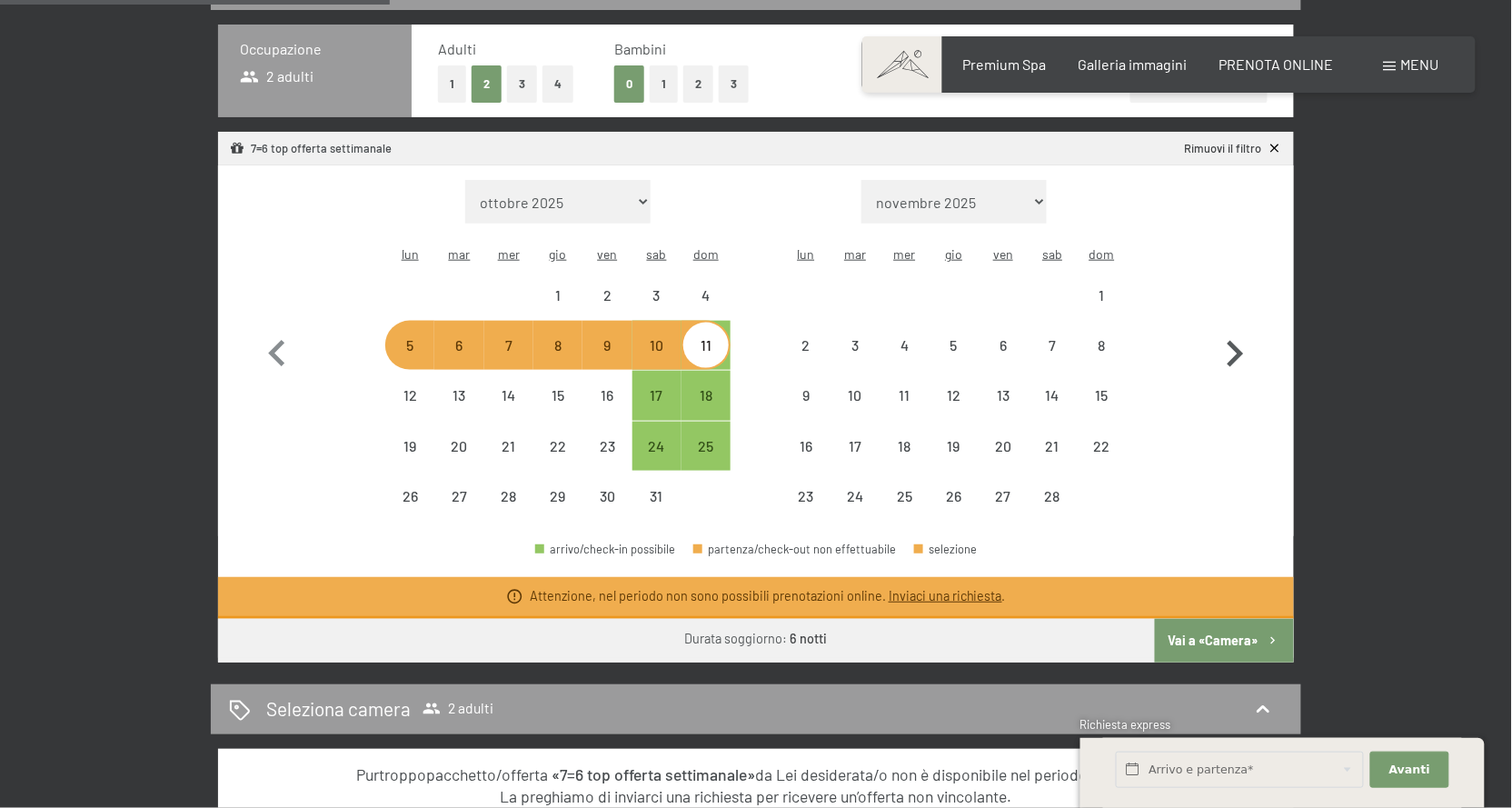
click at [1231, 358] on icon "button" at bounding box center [1235, 354] width 53 height 53
select select "[DATE]"
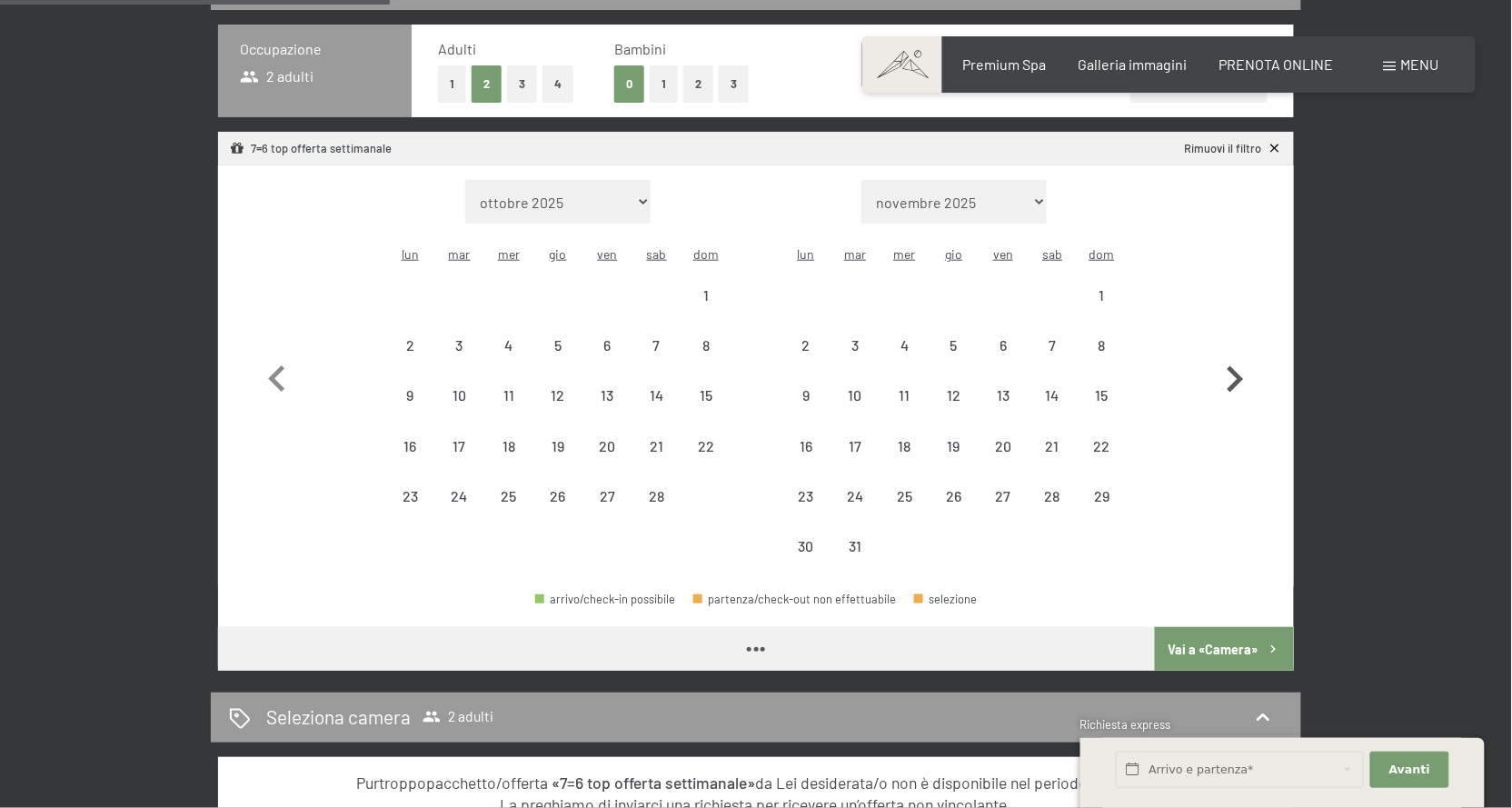
select select "[DATE]"
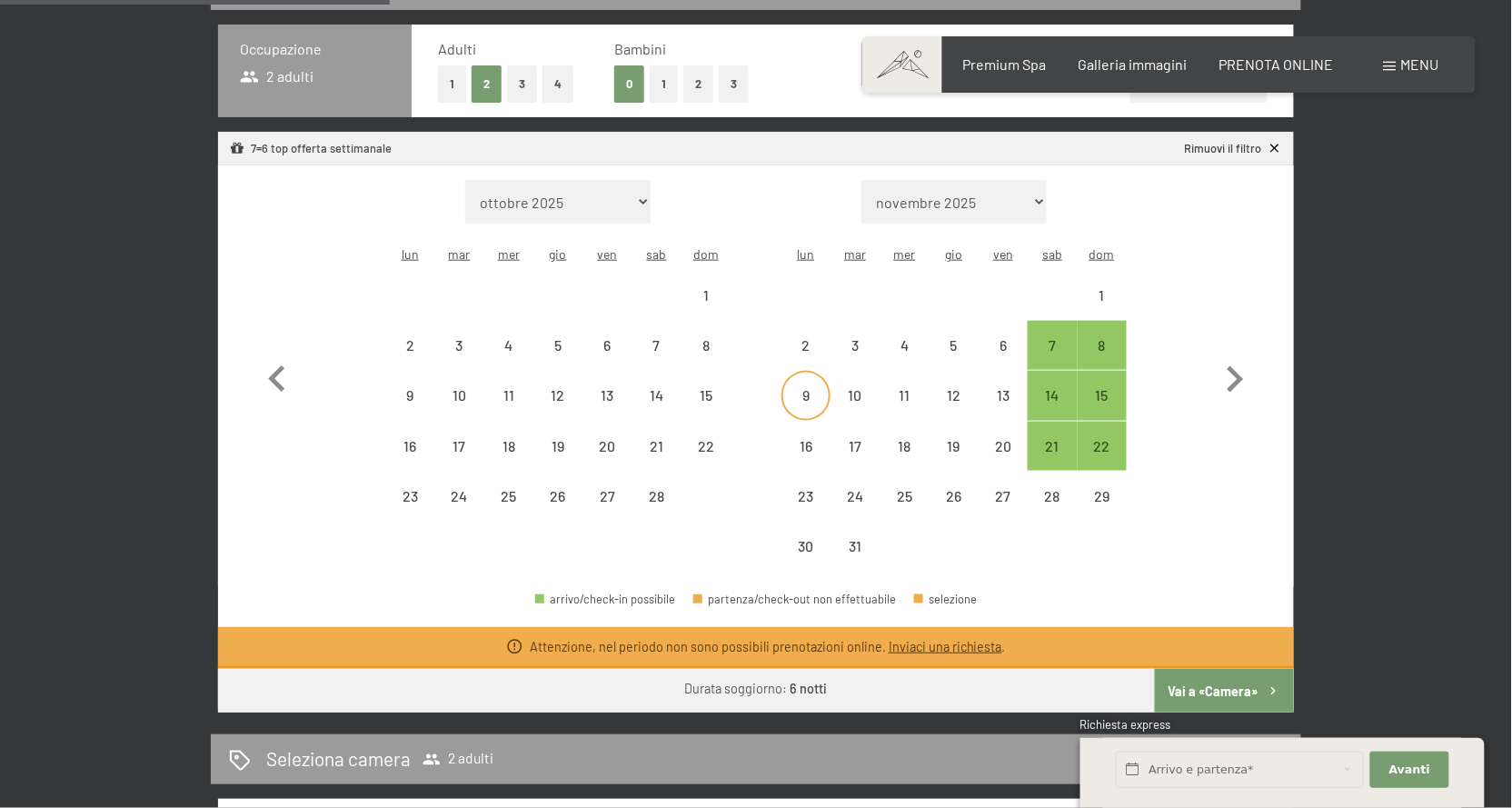
click at [814, 373] on div "9" at bounding box center [805, 395] width 46 height 46
select select "[DATE]"
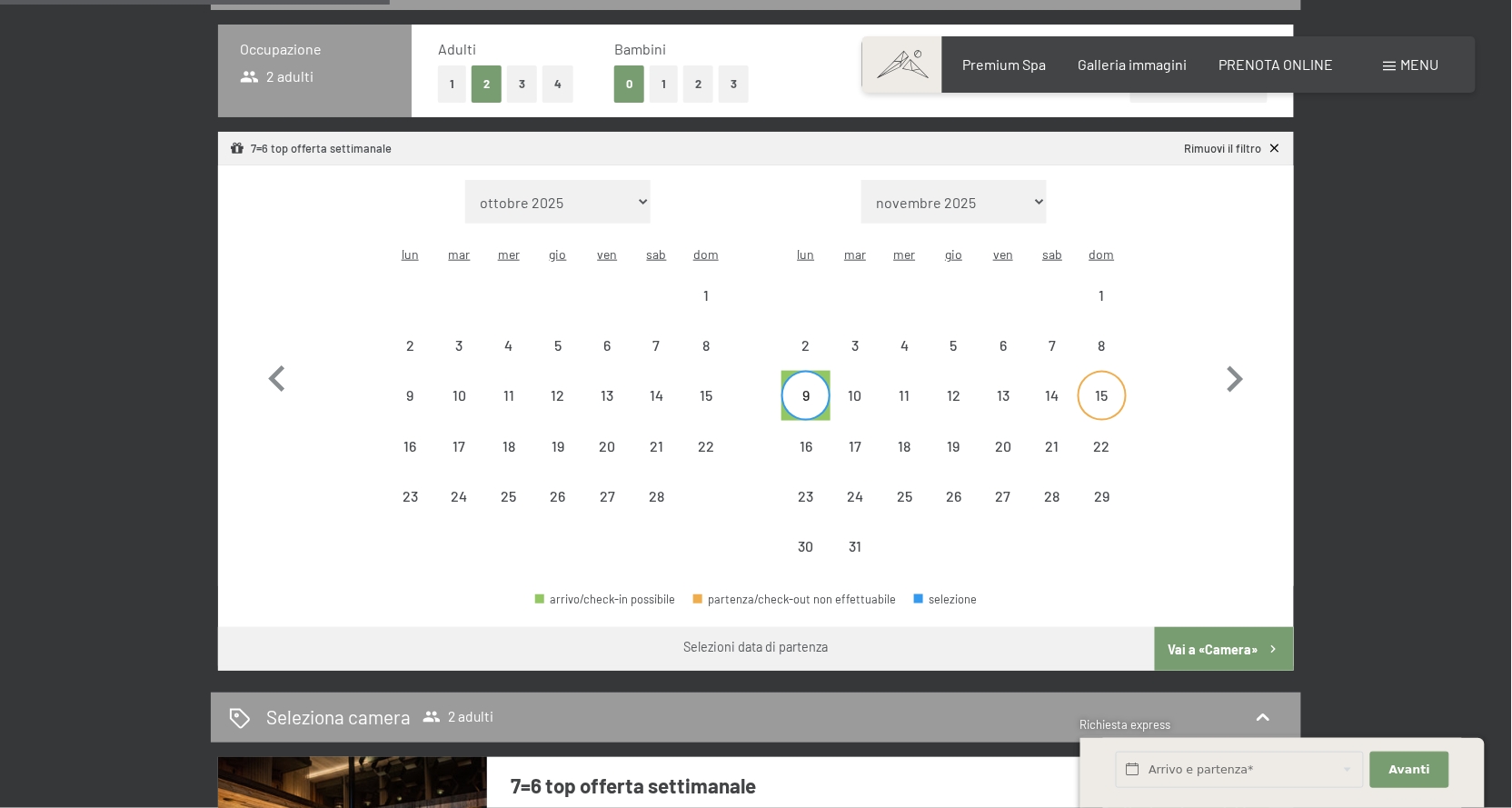
click at [1105, 388] on div "15" at bounding box center [1102, 410] width 46 height 46
select select "[DATE]"
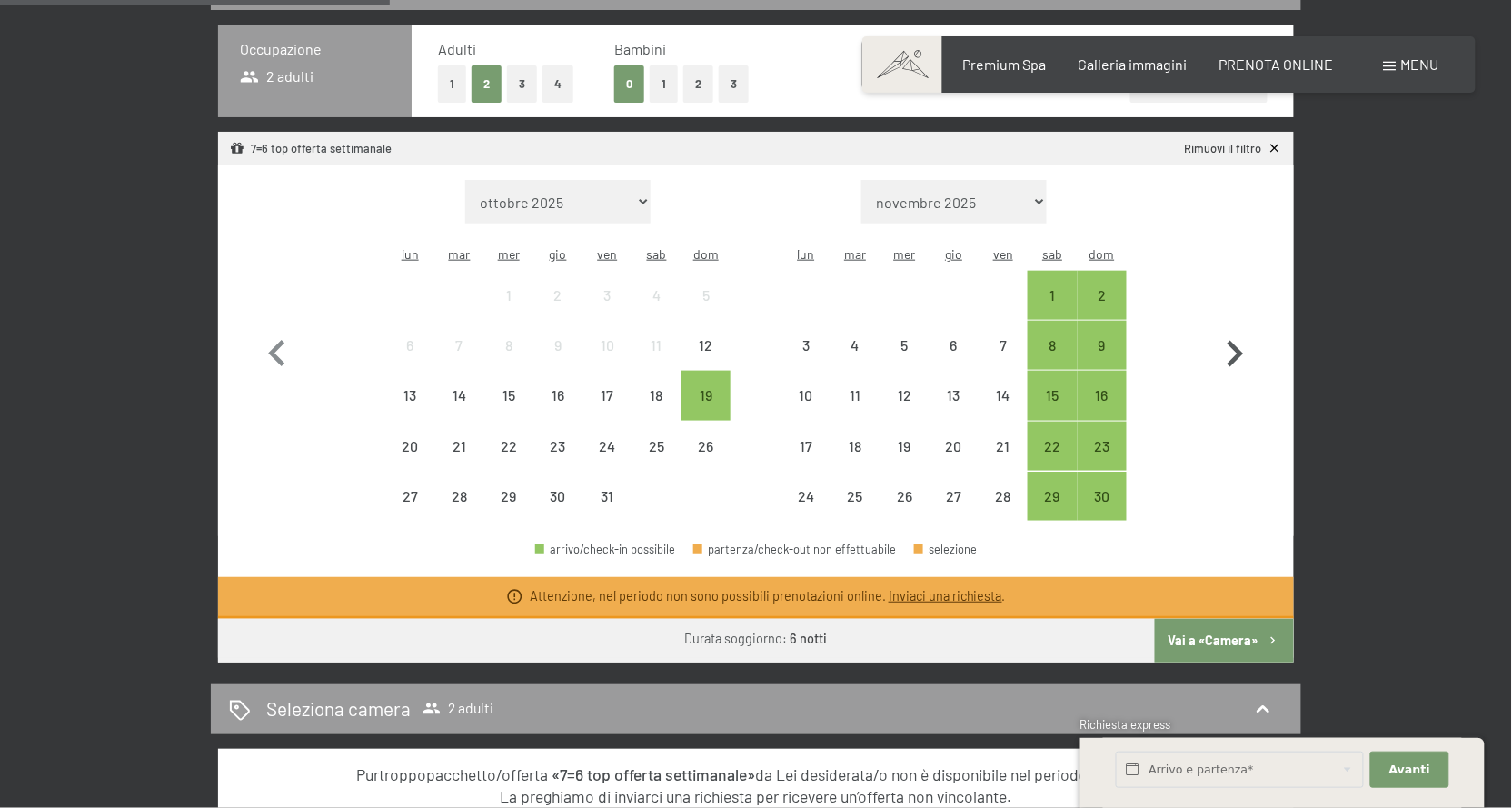
click at [1234, 356] on icon "button" at bounding box center [1235, 354] width 53 height 53
select select "[DATE]"
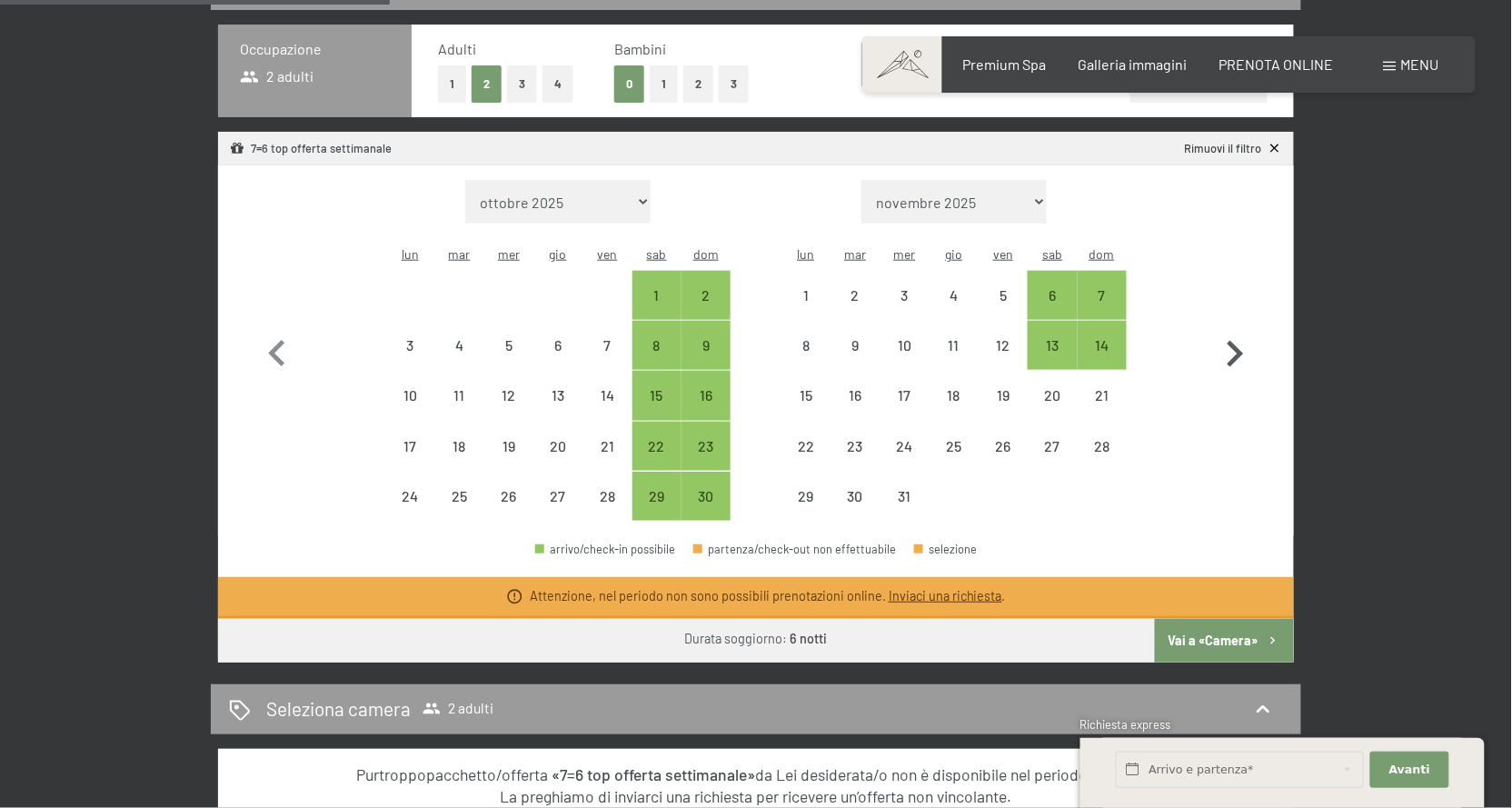
click at [1234, 356] on icon "button" at bounding box center [1235, 354] width 53 height 53
select select "[DATE]"
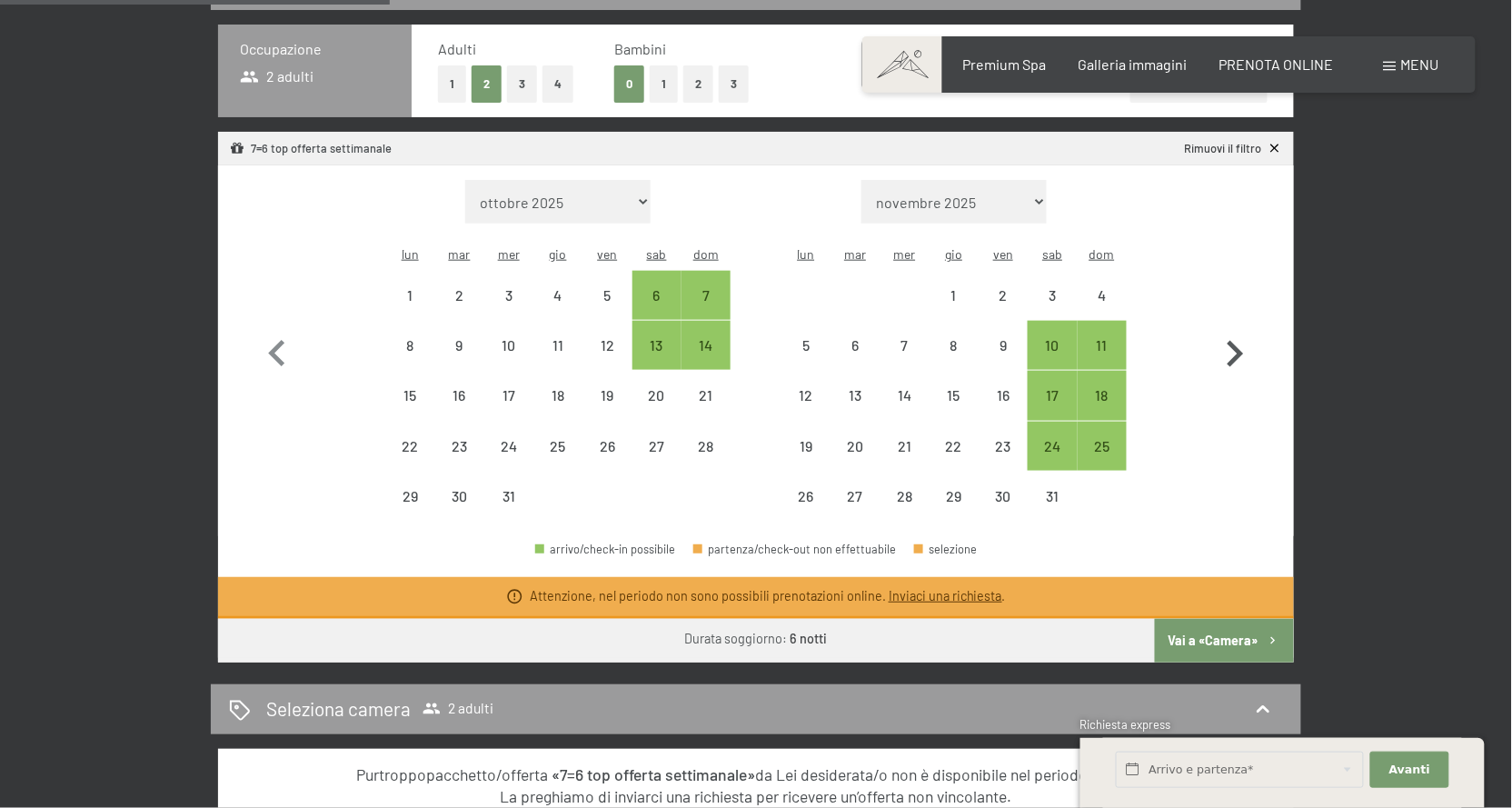
click at [1234, 356] on icon "button" at bounding box center [1235, 354] width 53 height 53
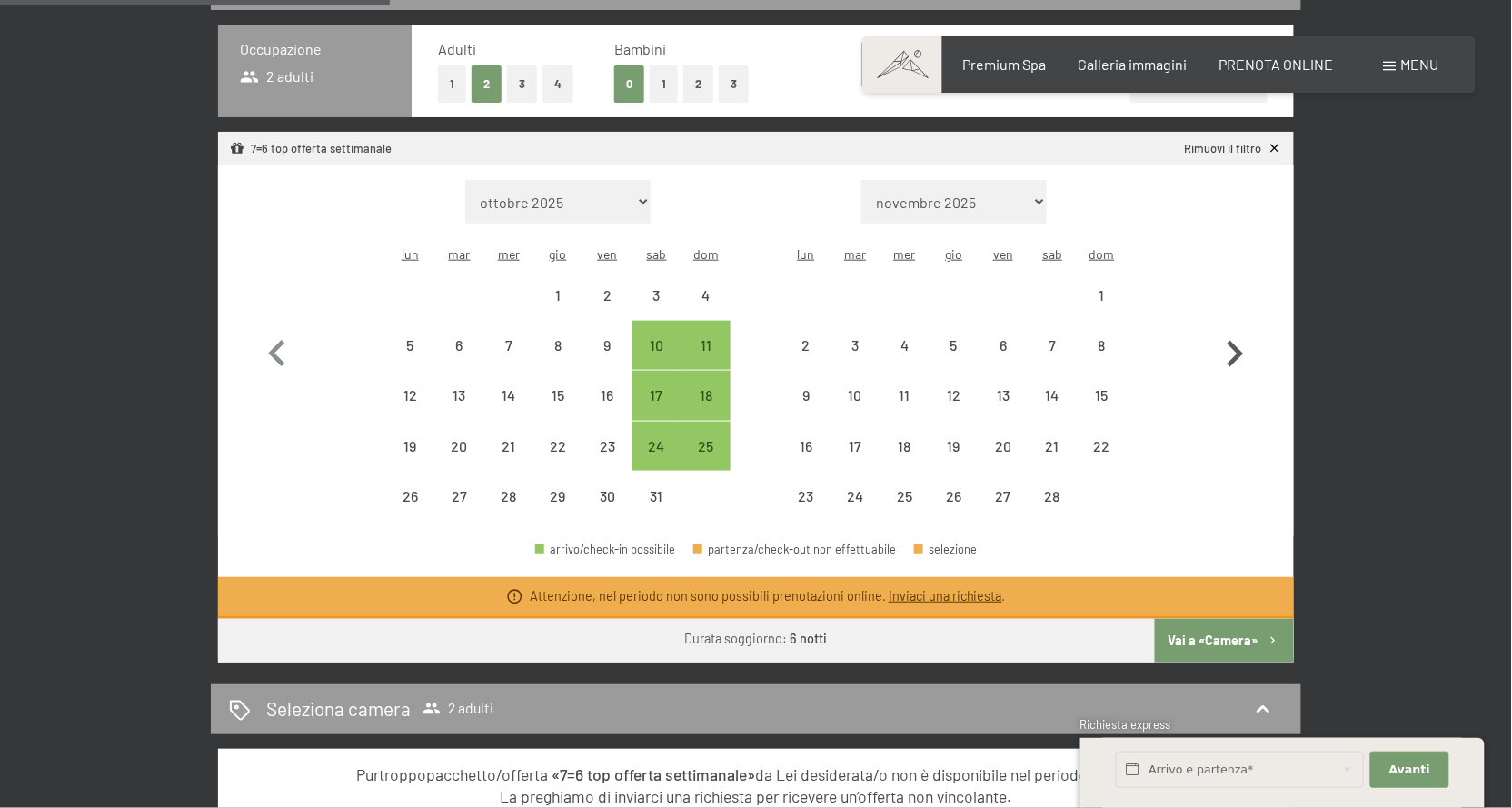
click at [1234, 356] on icon "button" at bounding box center [1235, 354] width 53 height 53
select select "[DATE]"
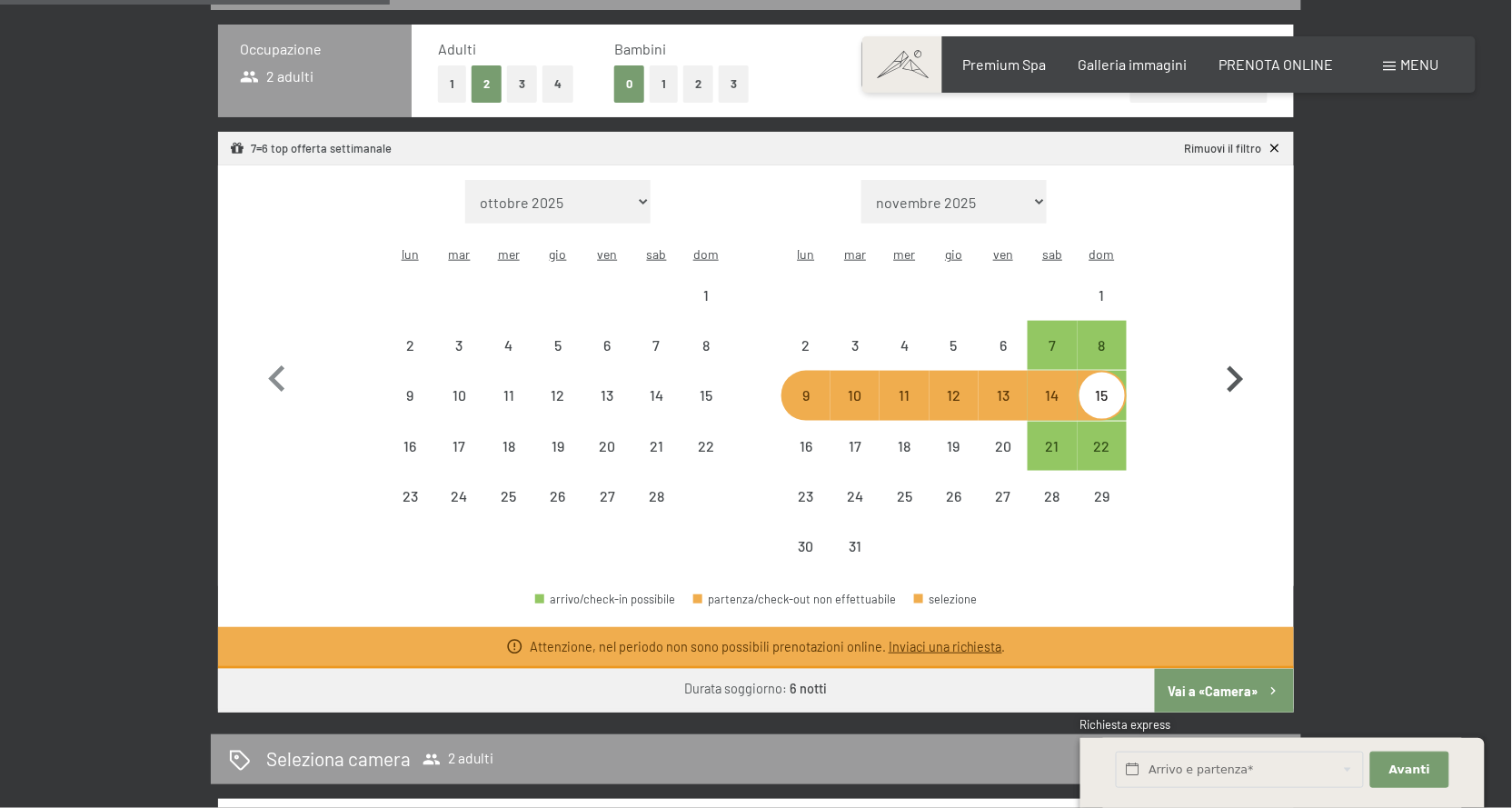
click at [1234, 356] on button "button" at bounding box center [1235, 376] width 53 height 392
select select "[DATE]"
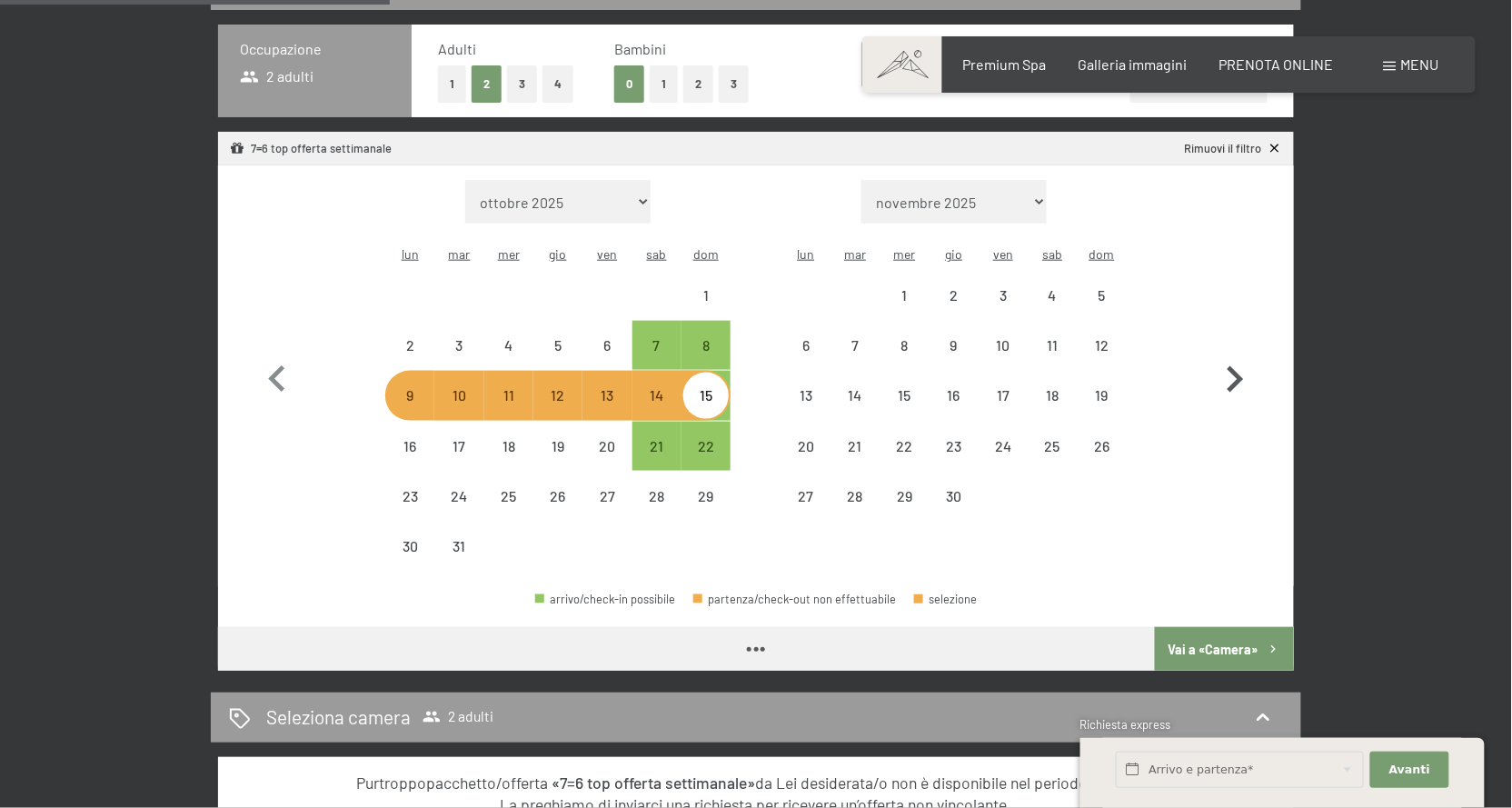
select select "[DATE]"
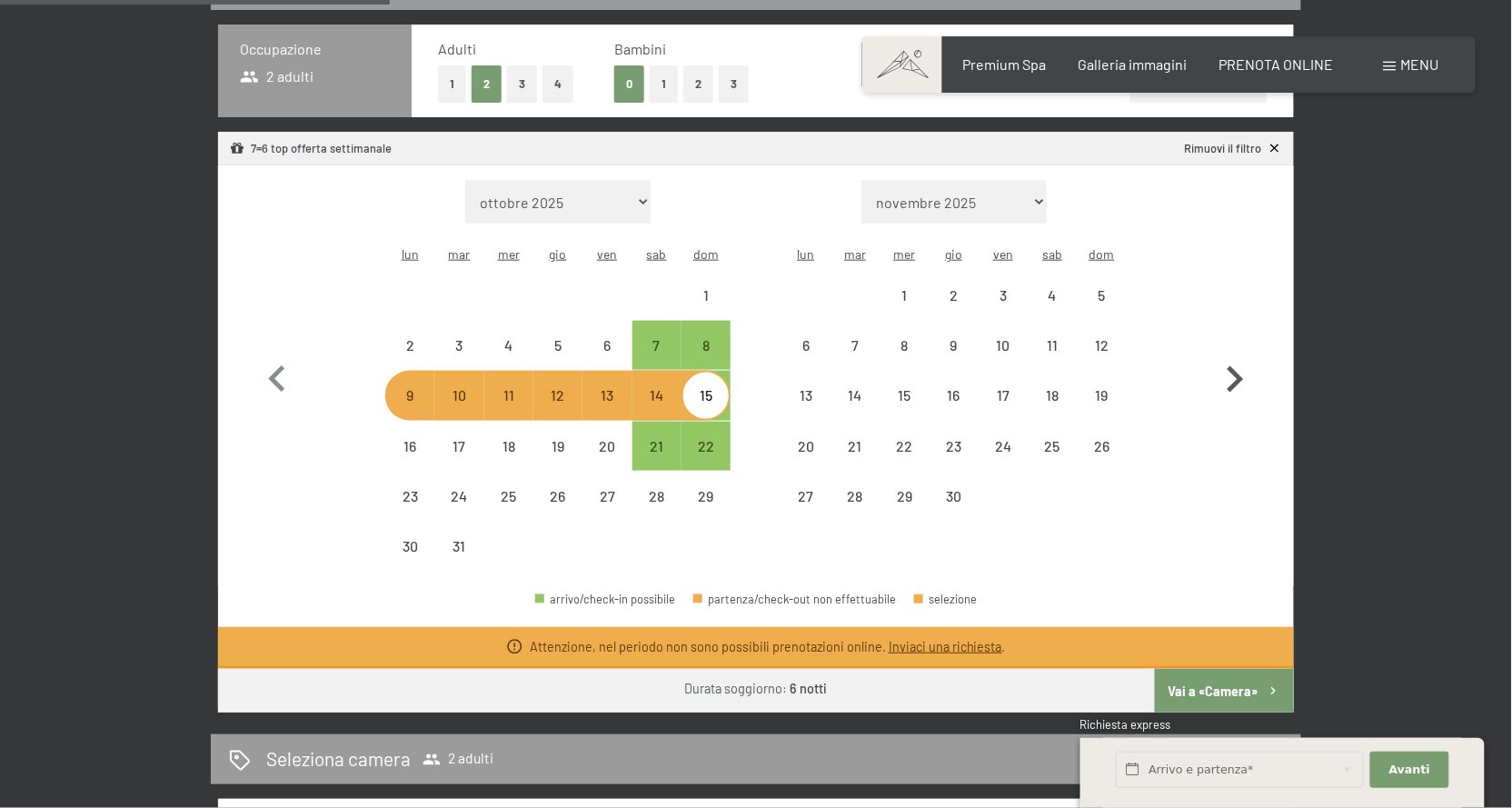
click at [1238, 378] on icon "button" at bounding box center [1235, 379] width 17 height 26
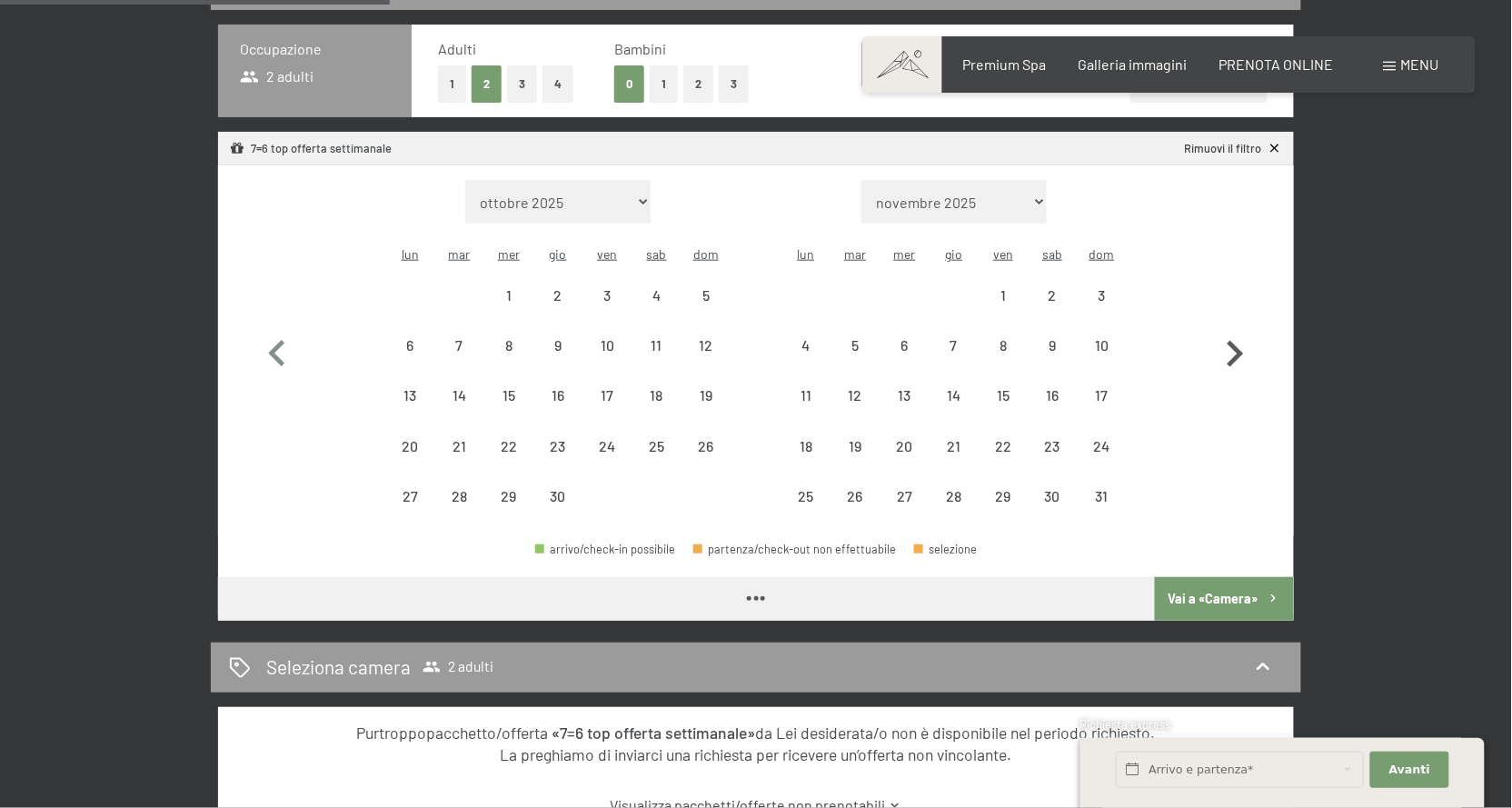
select select "[DATE]"
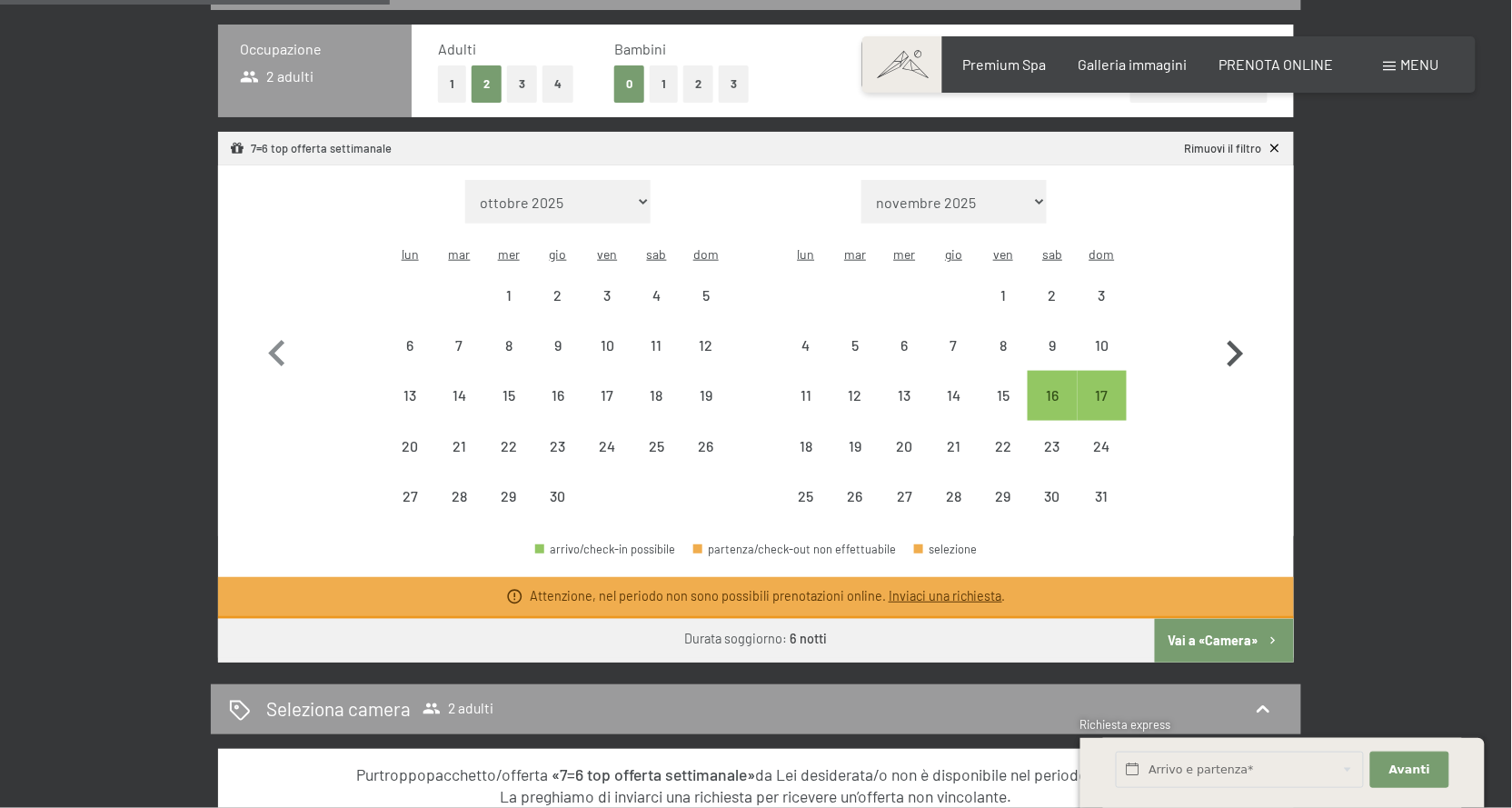
click at [1238, 378] on icon "button" at bounding box center [1235, 354] width 53 height 53
select select "[DATE]"
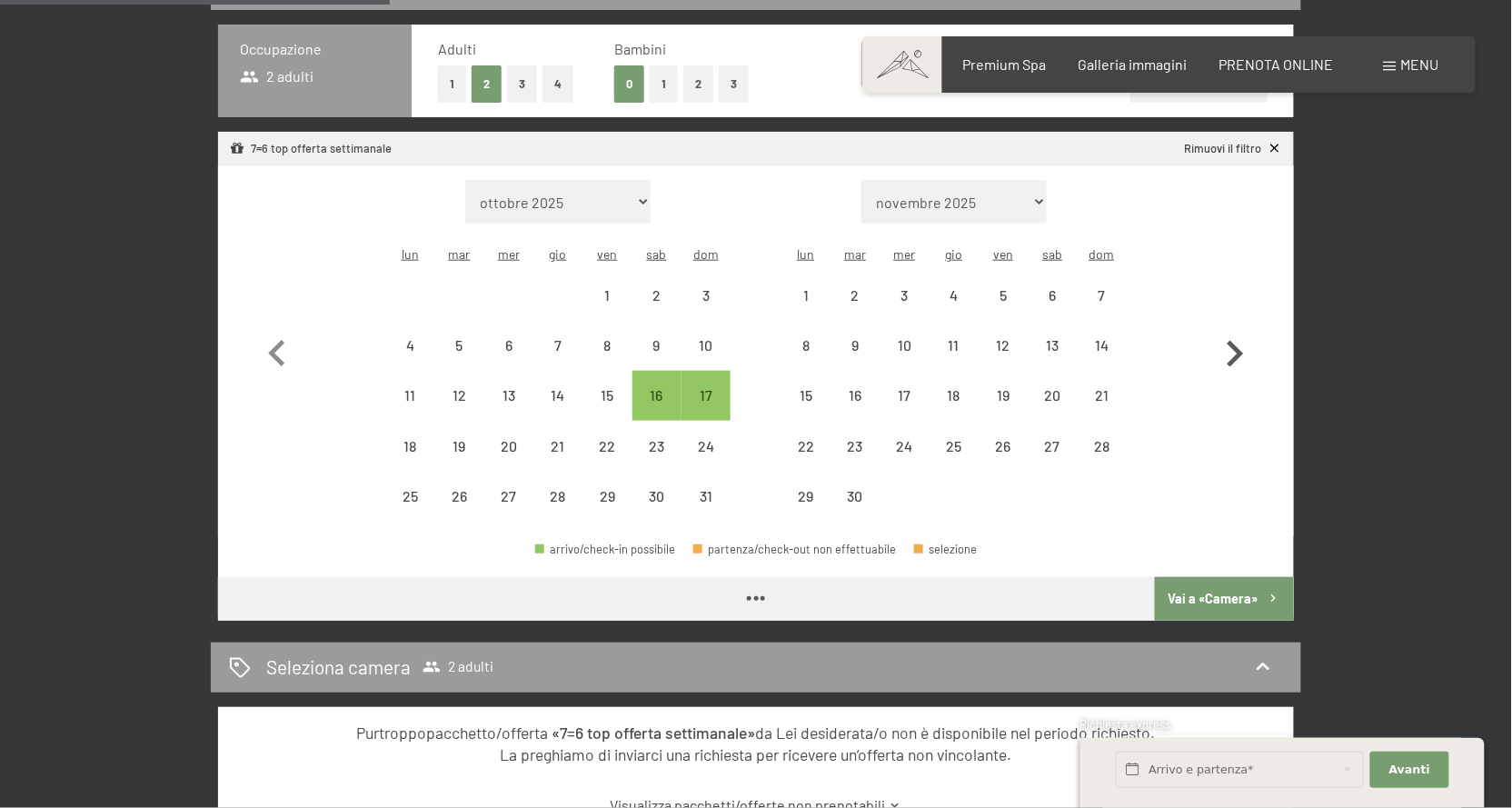
select select "[DATE]"
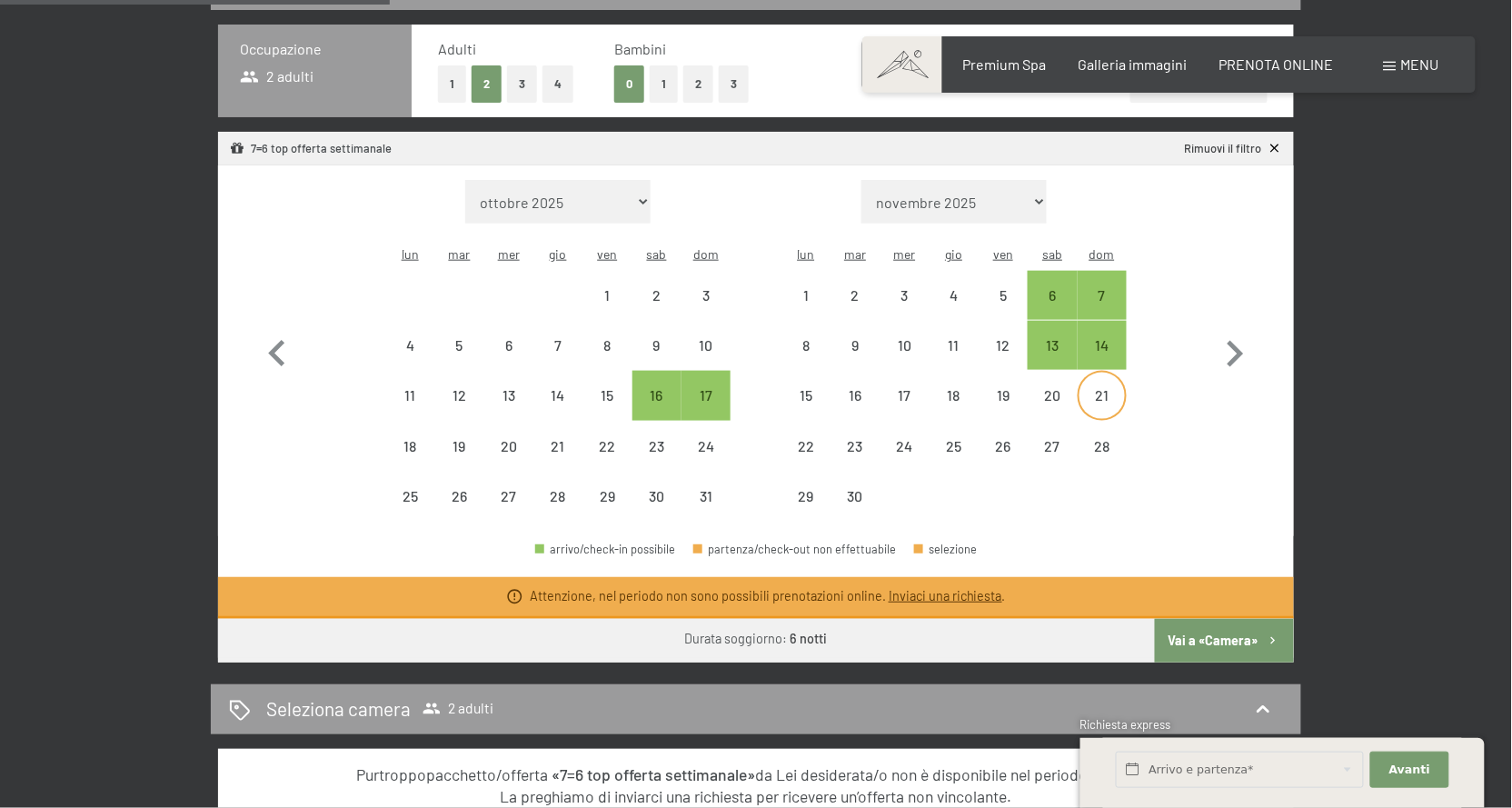
click at [1109, 388] on div "21" at bounding box center [1102, 410] width 46 height 46
select select "[DATE]"
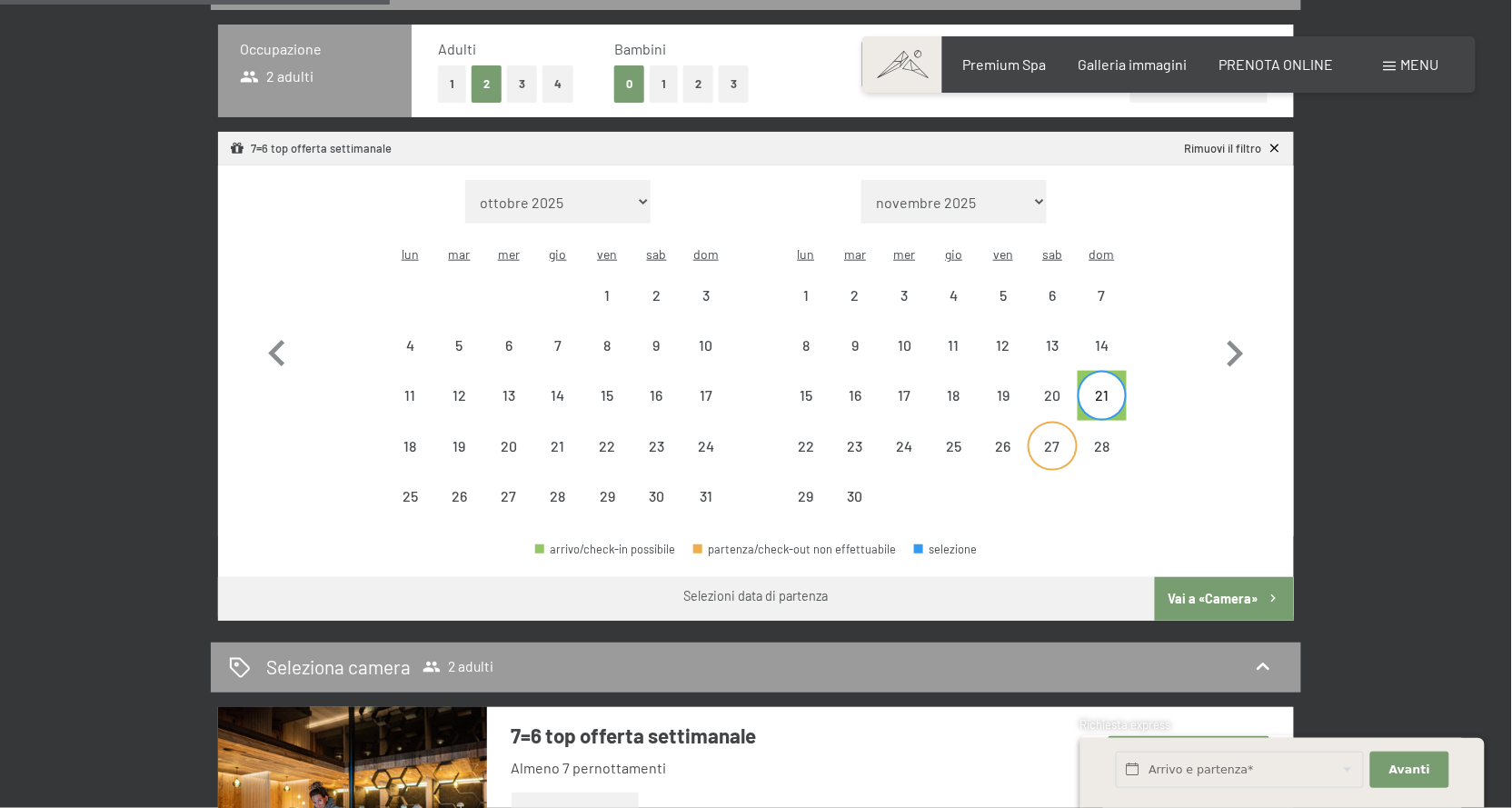
click at [1057, 441] on div "27" at bounding box center [1052, 461] width 46 height 46
select select "[DATE]"
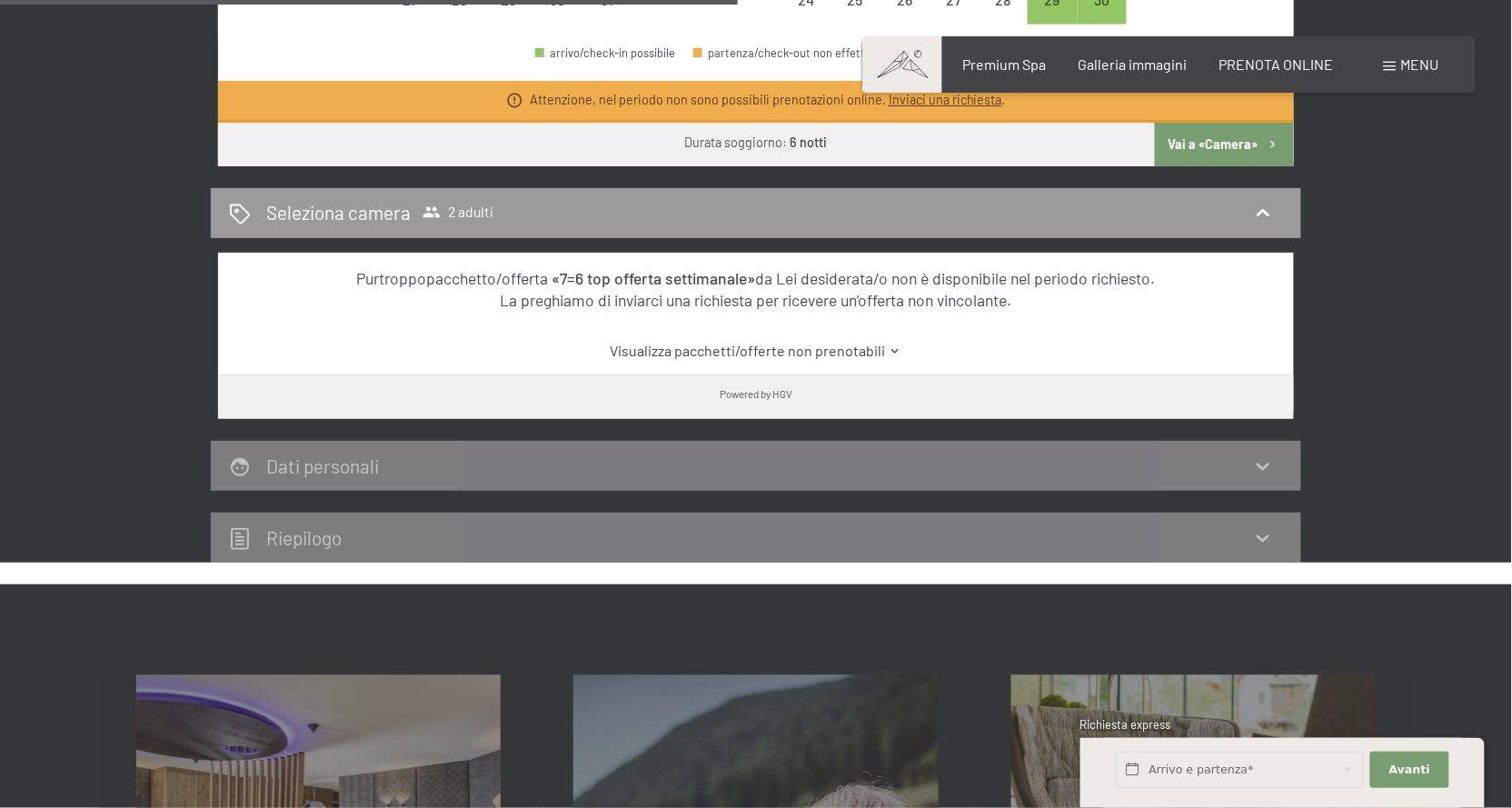
scroll to position [983, 0]
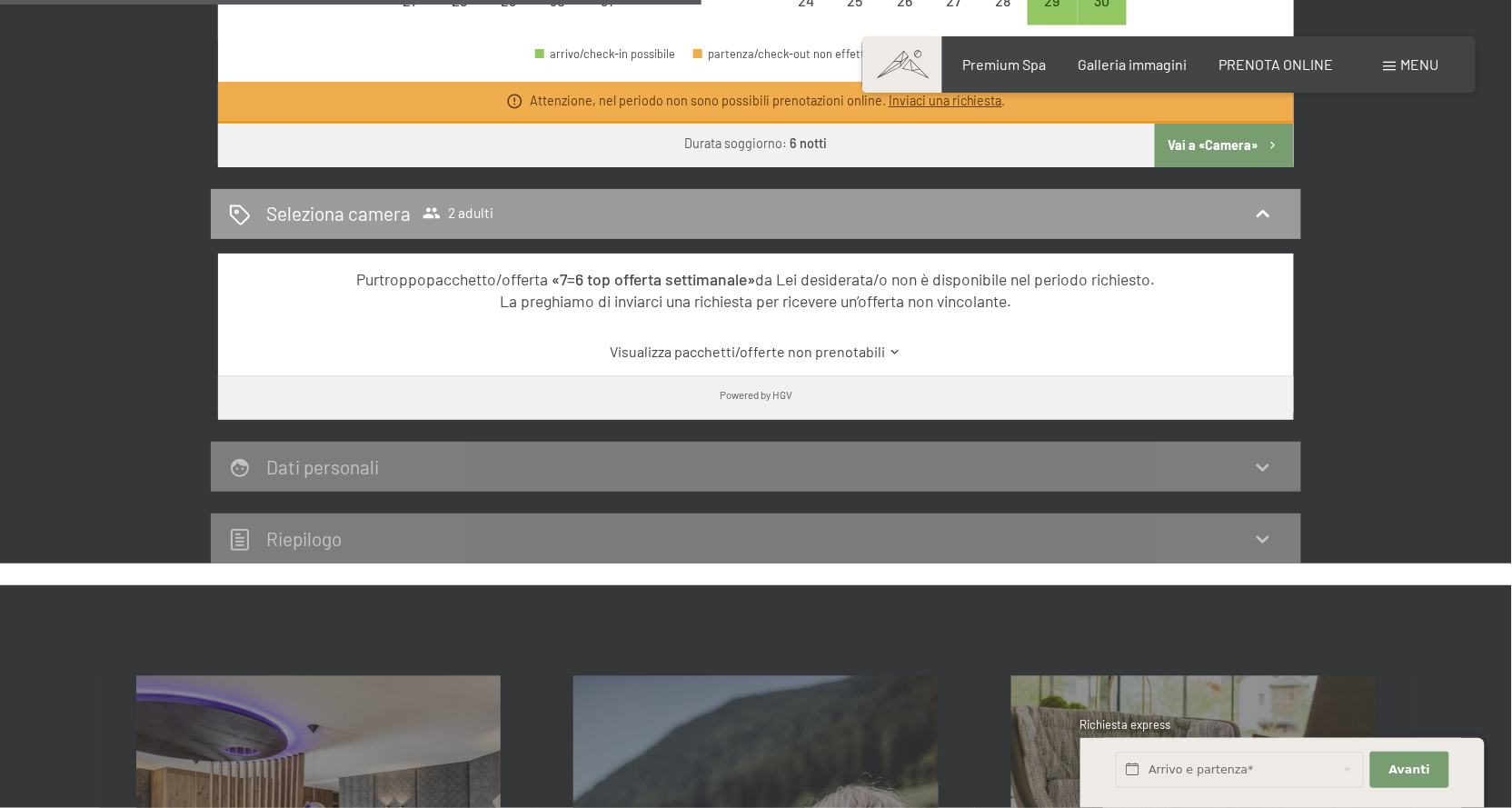
click at [812, 341] on link "Visualizza pacchetti/offerte non prenotabili" at bounding box center [756, 351] width 1011 height 20
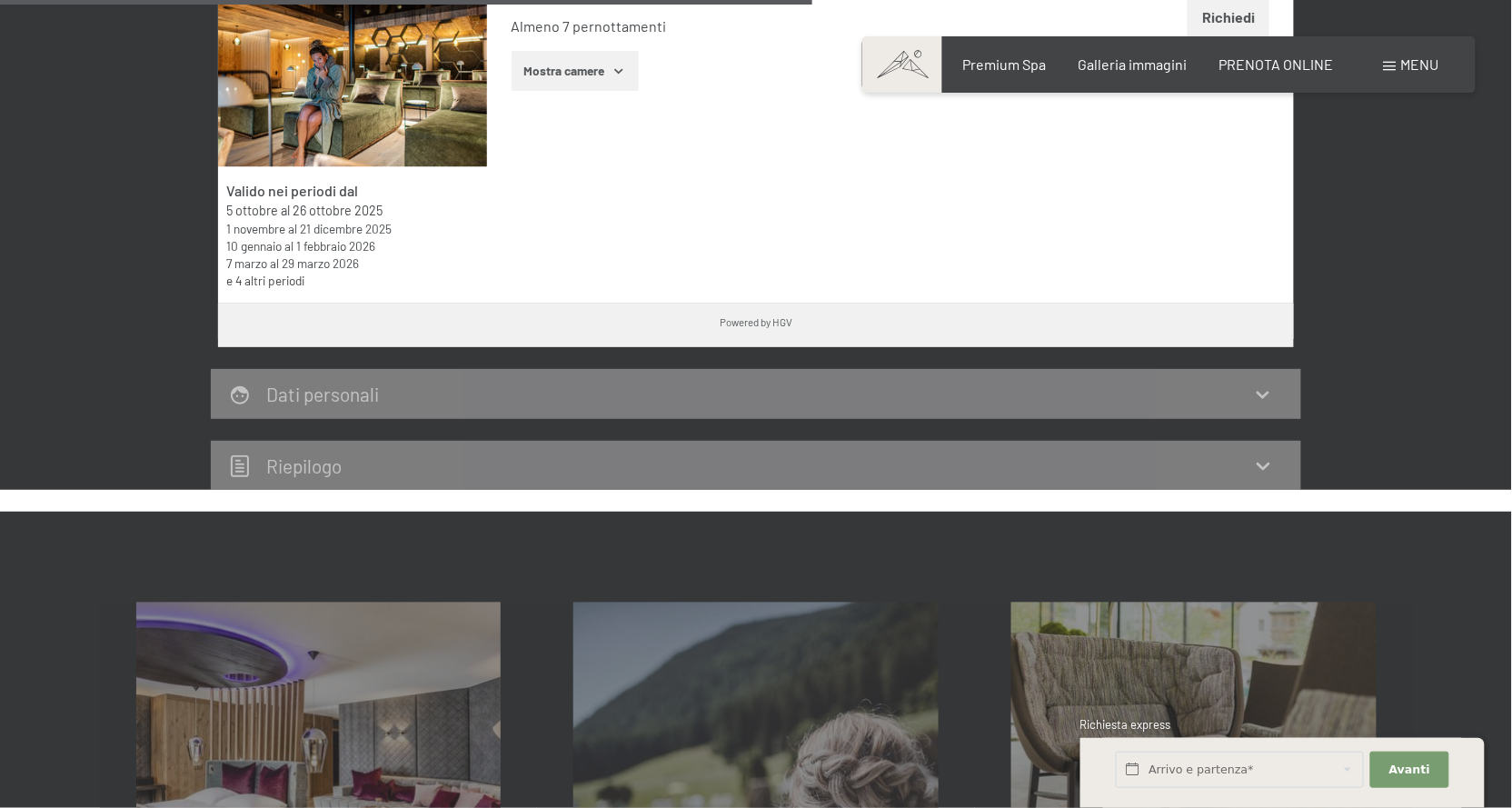
scroll to position [1268, 0]
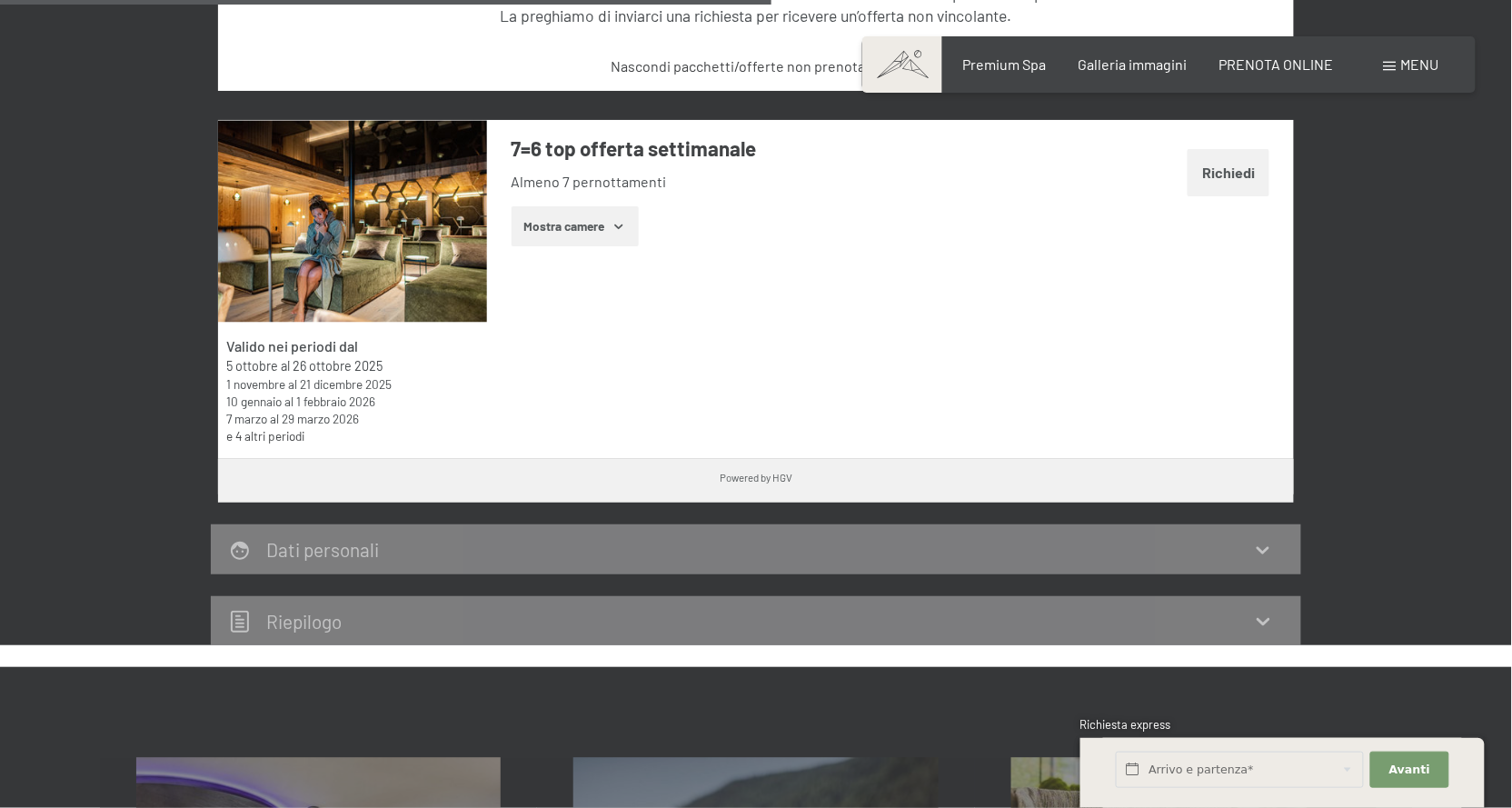
click at [576, 216] on button "Mostra camere" at bounding box center [575, 226] width 127 height 40
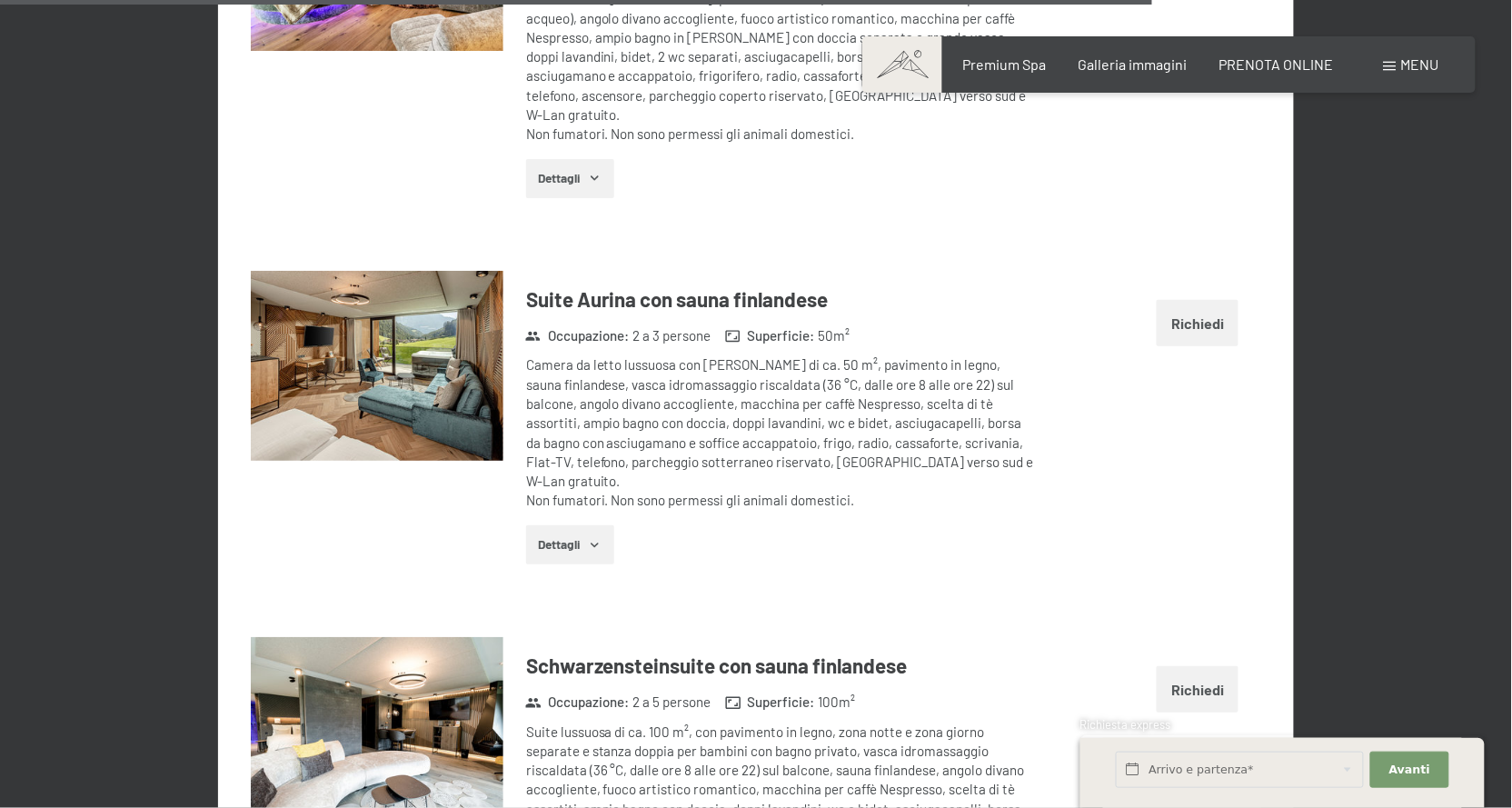
scroll to position [5430, 0]
click at [591, 538] on icon "button" at bounding box center [595, 545] width 15 height 15
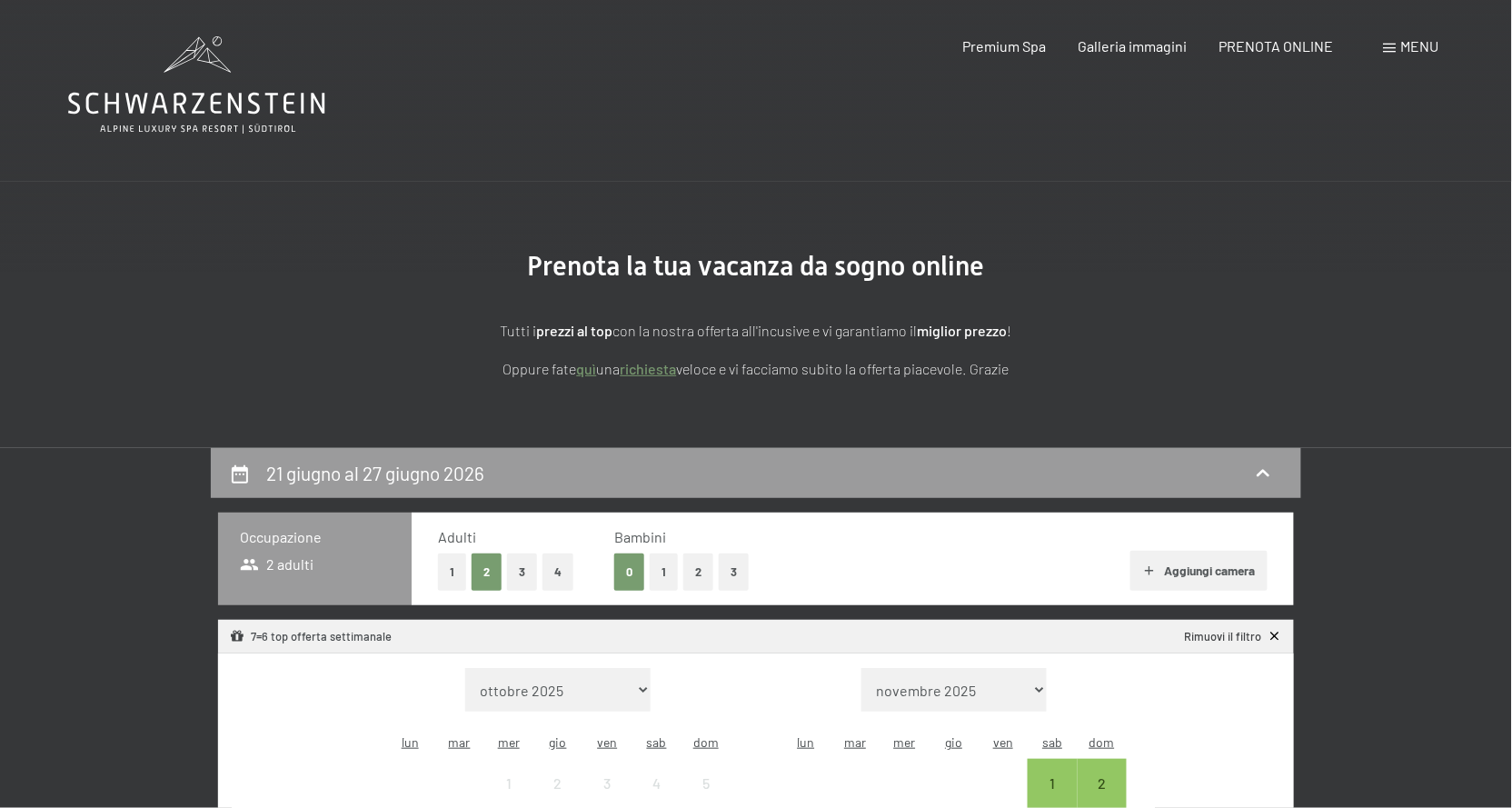
scroll to position [0, 0]
click at [1252, 47] on span "PRENOTA ONLINE" at bounding box center [1276, 43] width 114 height 18
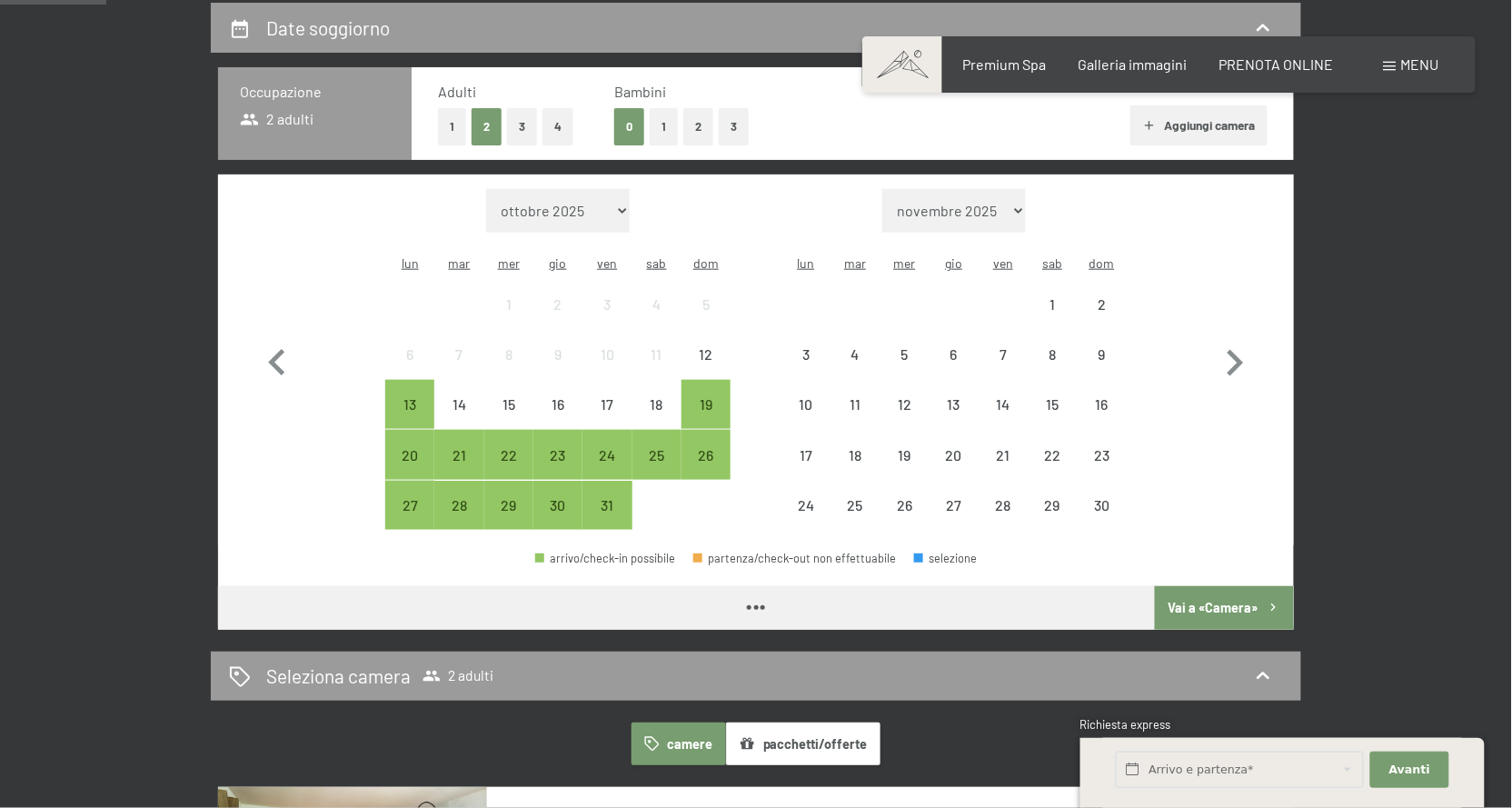
scroll to position [446, 0]
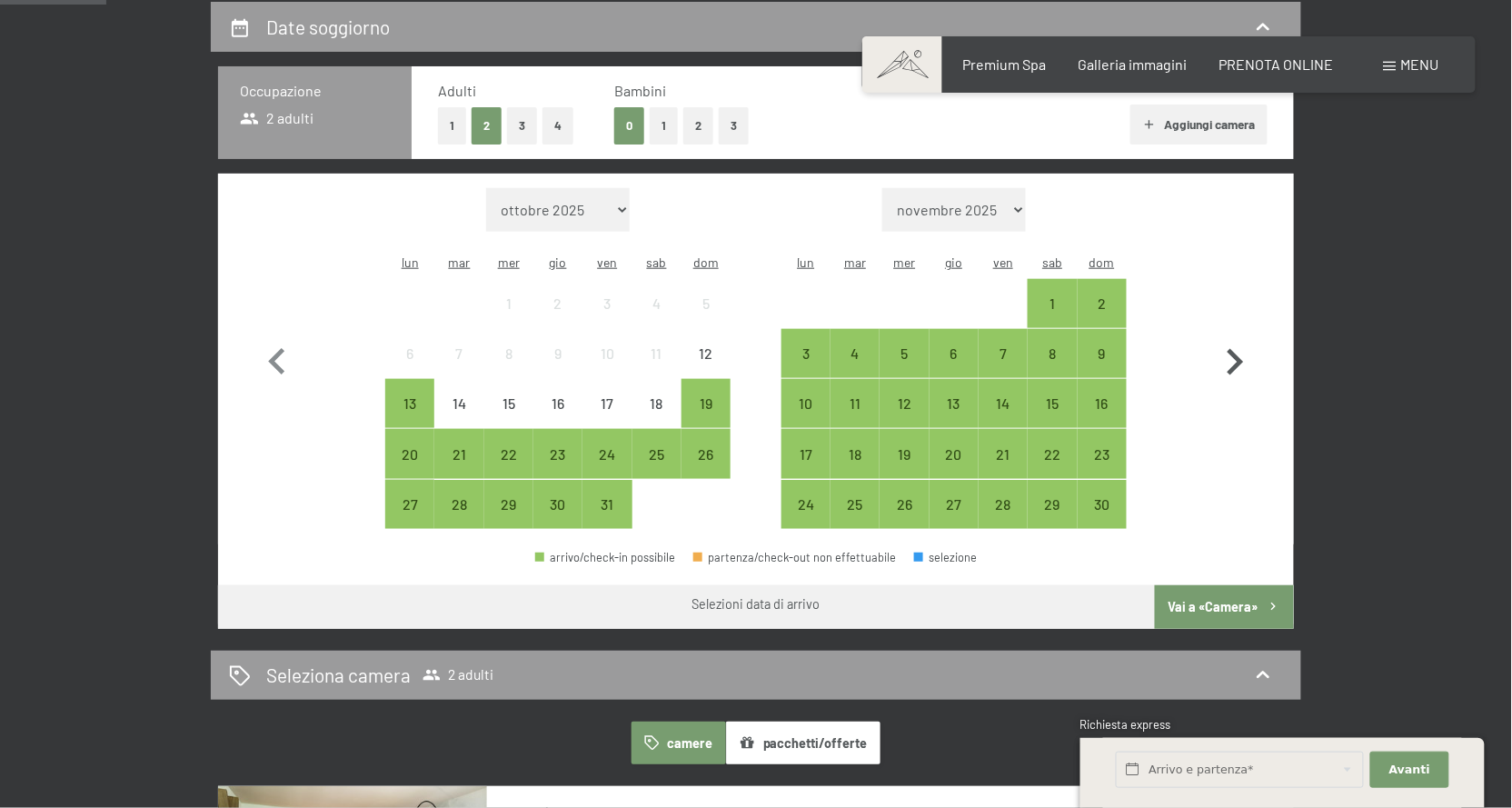
click at [1215, 368] on icon "button" at bounding box center [1235, 363] width 53 height 53
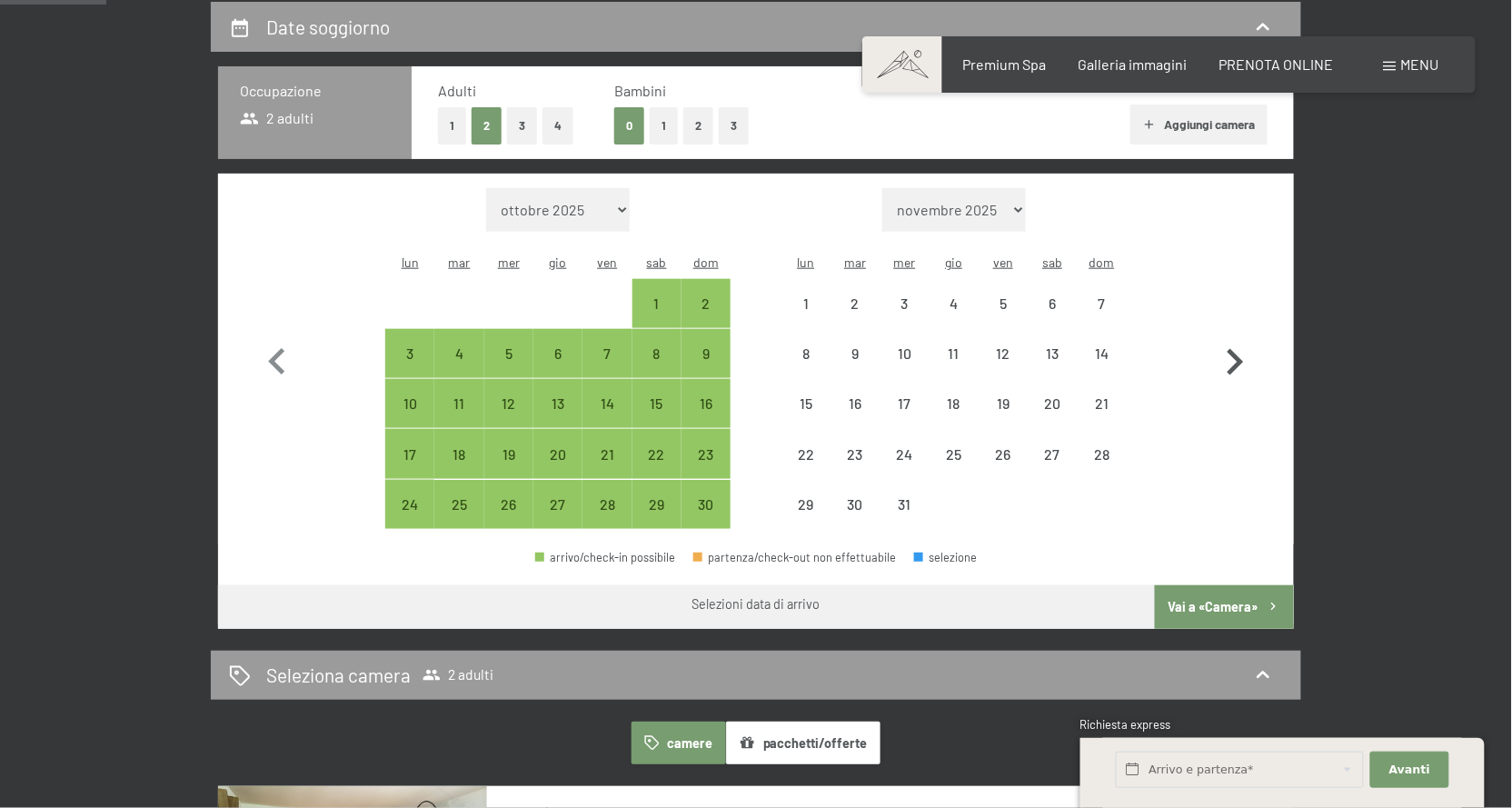
click at [1215, 368] on icon "button" at bounding box center [1235, 363] width 53 height 53
select select "[DATE]"
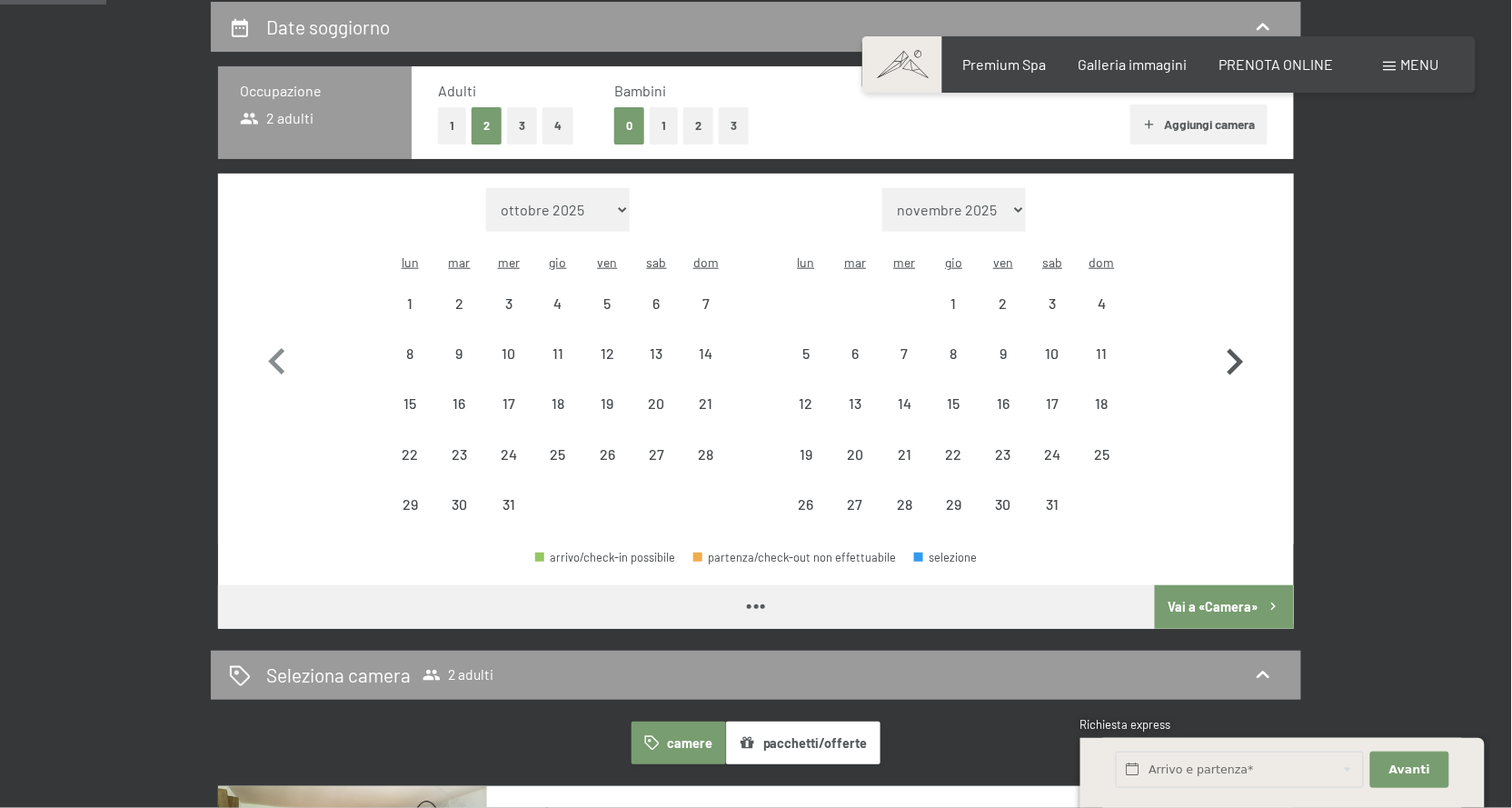
click at [1215, 368] on icon "button" at bounding box center [1235, 363] width 53 height 53
select select "[DATE]"
click at [1215, 368] on icon "button" at bounding box center [1235, 363] width 53 height 53
select select "[DATE]"
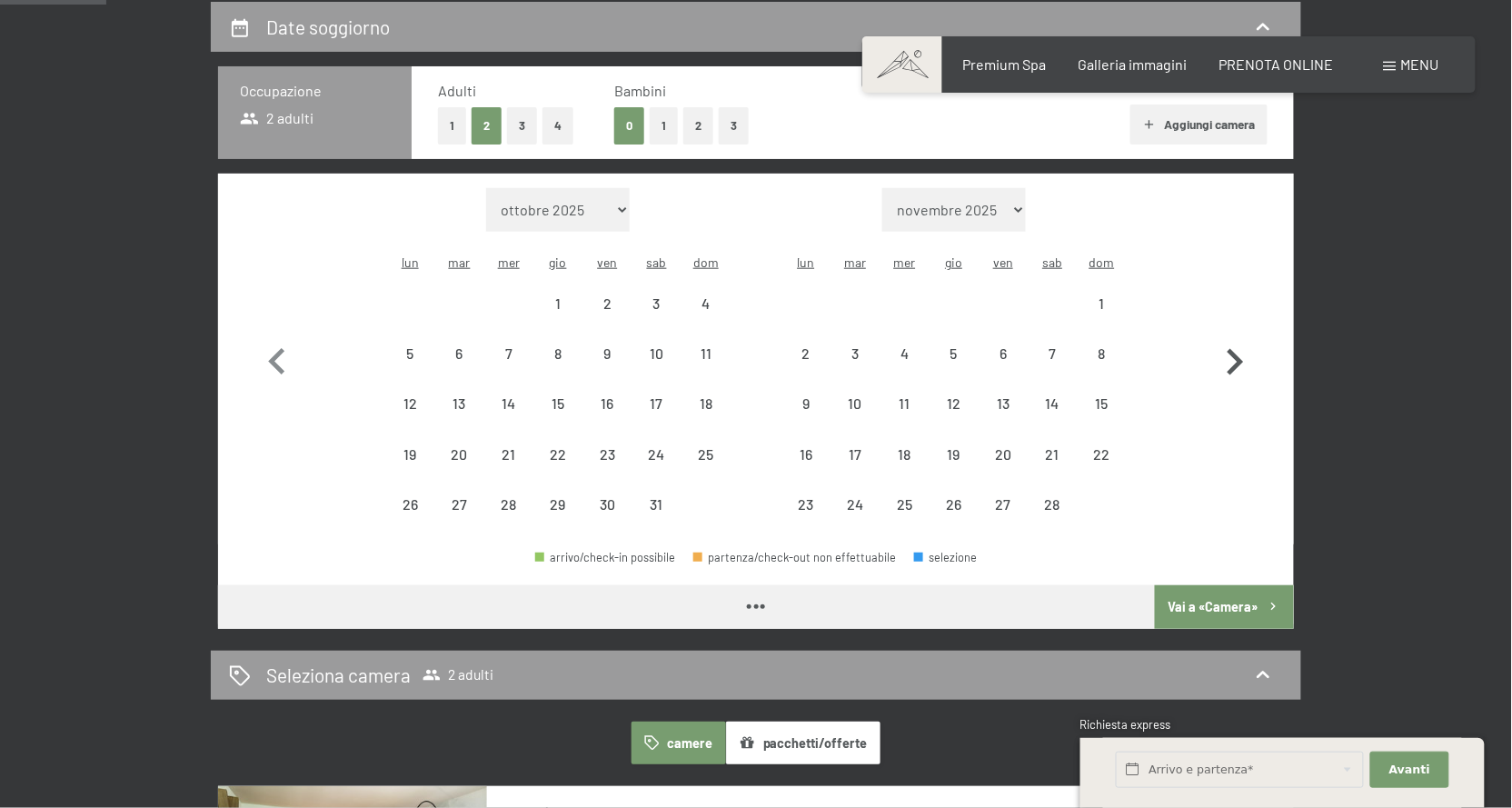
select select "[DATE]"
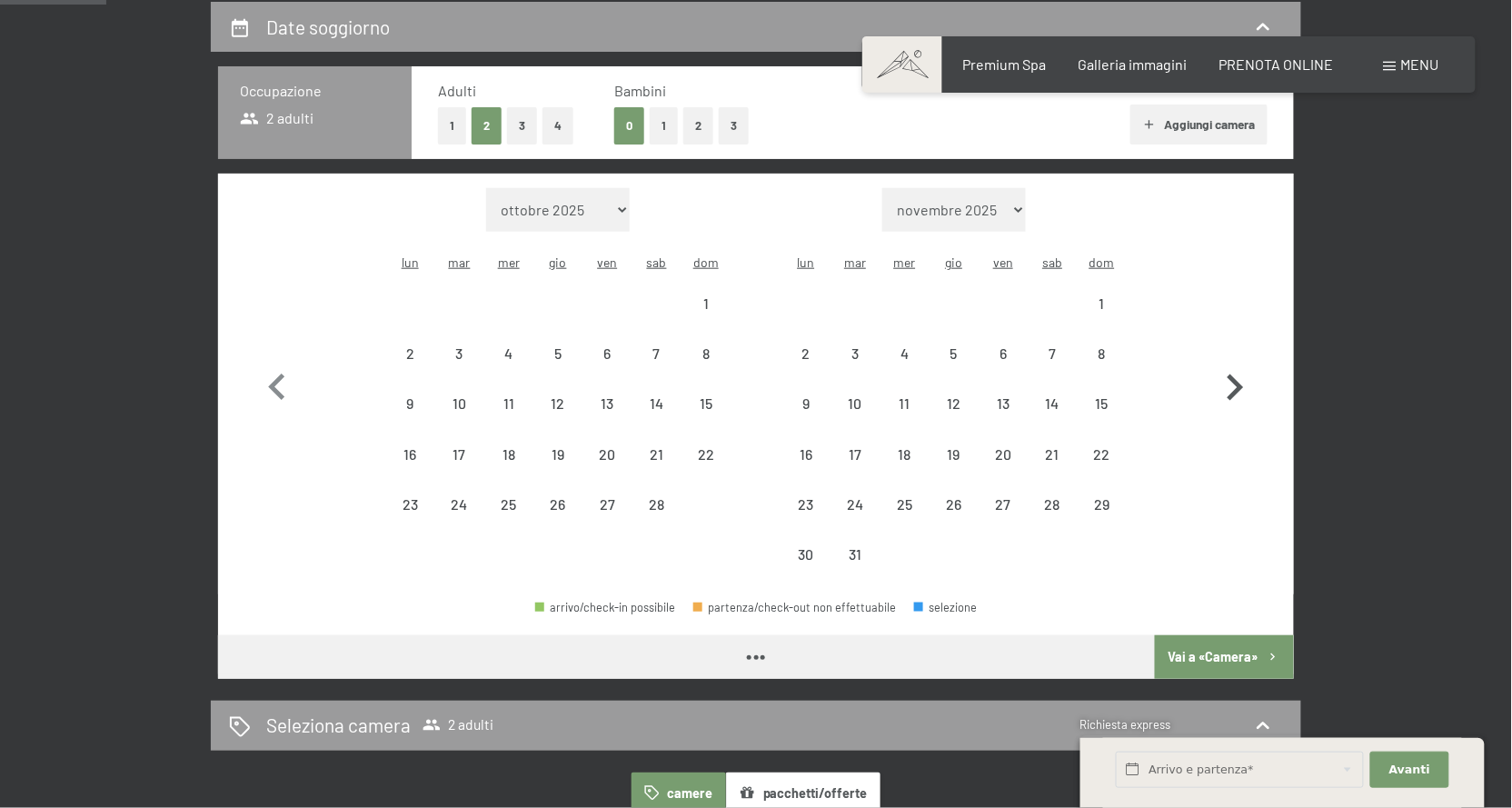
select select "[DATE]"
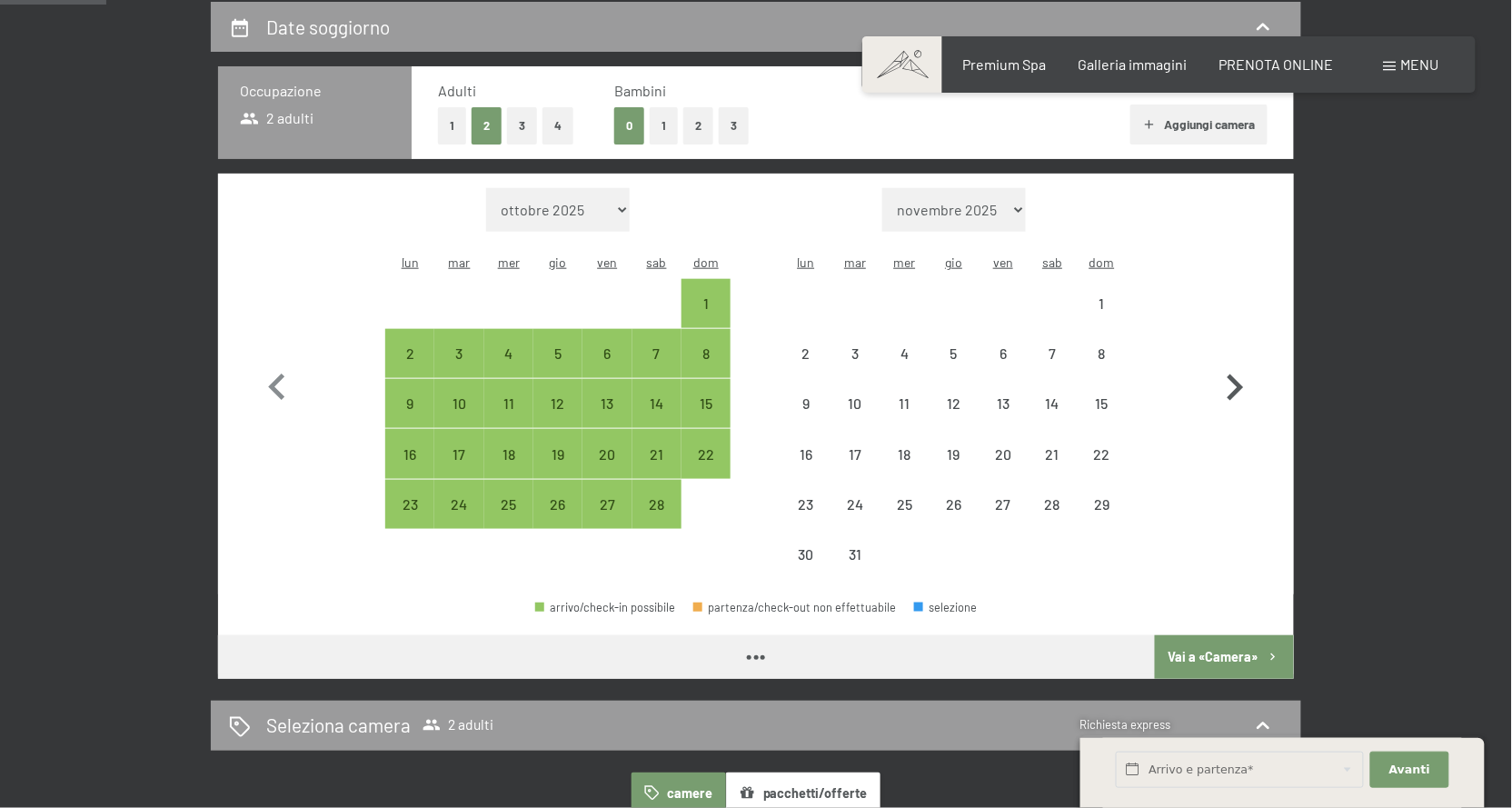
click at [1215, 368] on icon "button" at bounding box center [1235, 388] width 53 height 53
select select "[DATE]"
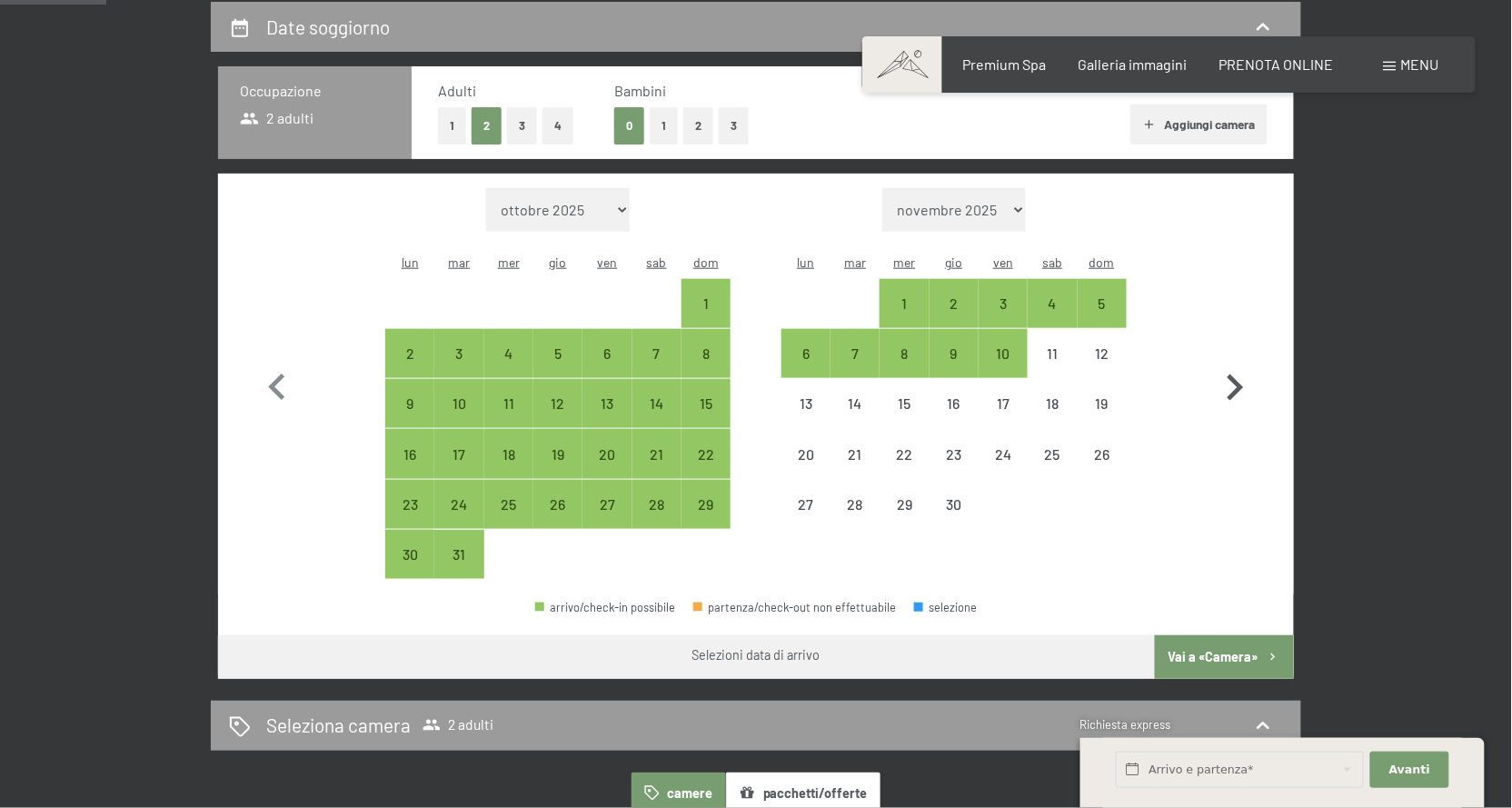
click at [1215, 368] on icon "button" at bounding box center [1235, 388] width 53 height 53
select select "[DATE]"
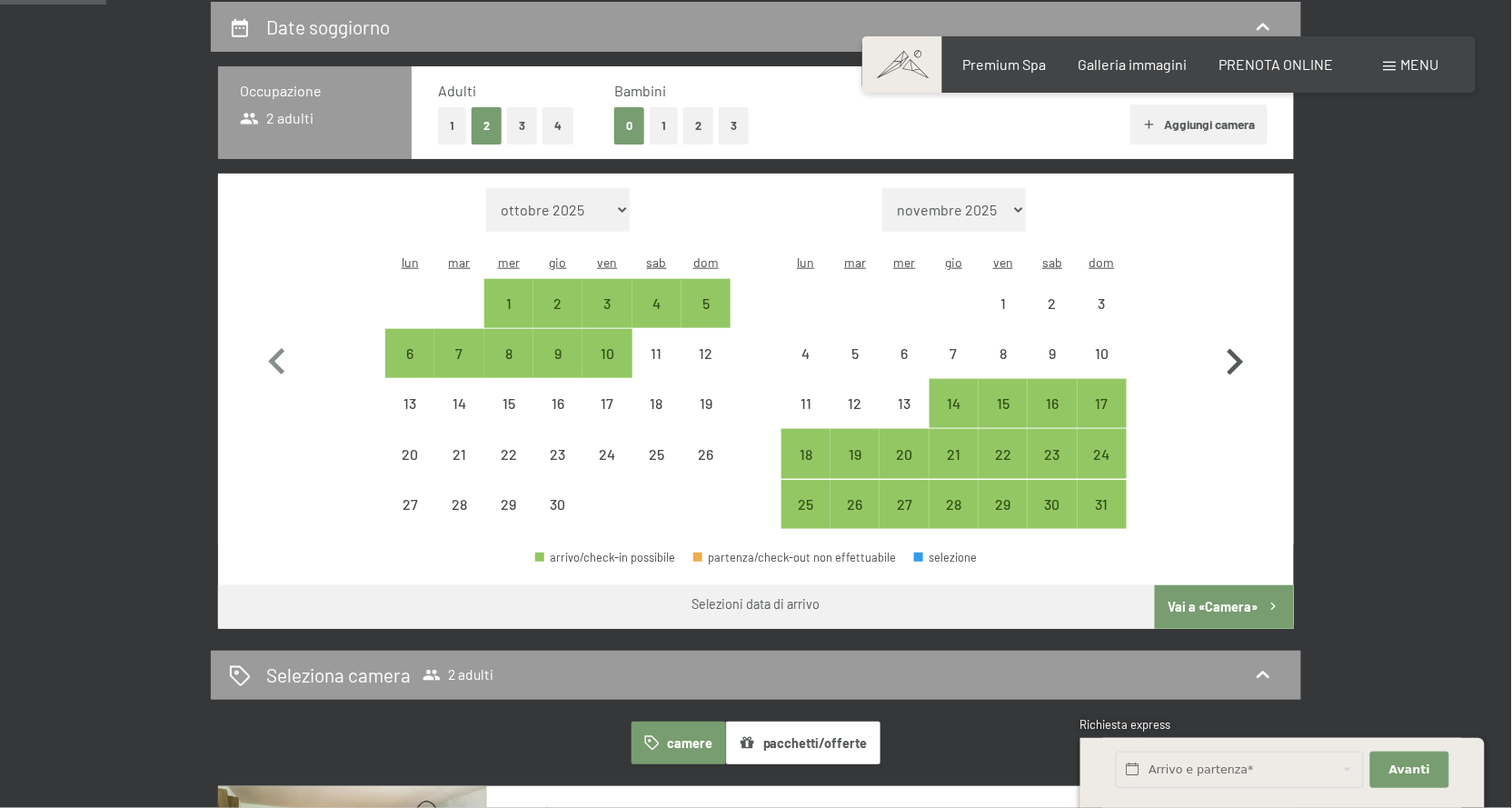
click at [1215, 368] on icon "button" at bounding box center [1235, 363] width 53 height 53
select select "[DATE]"
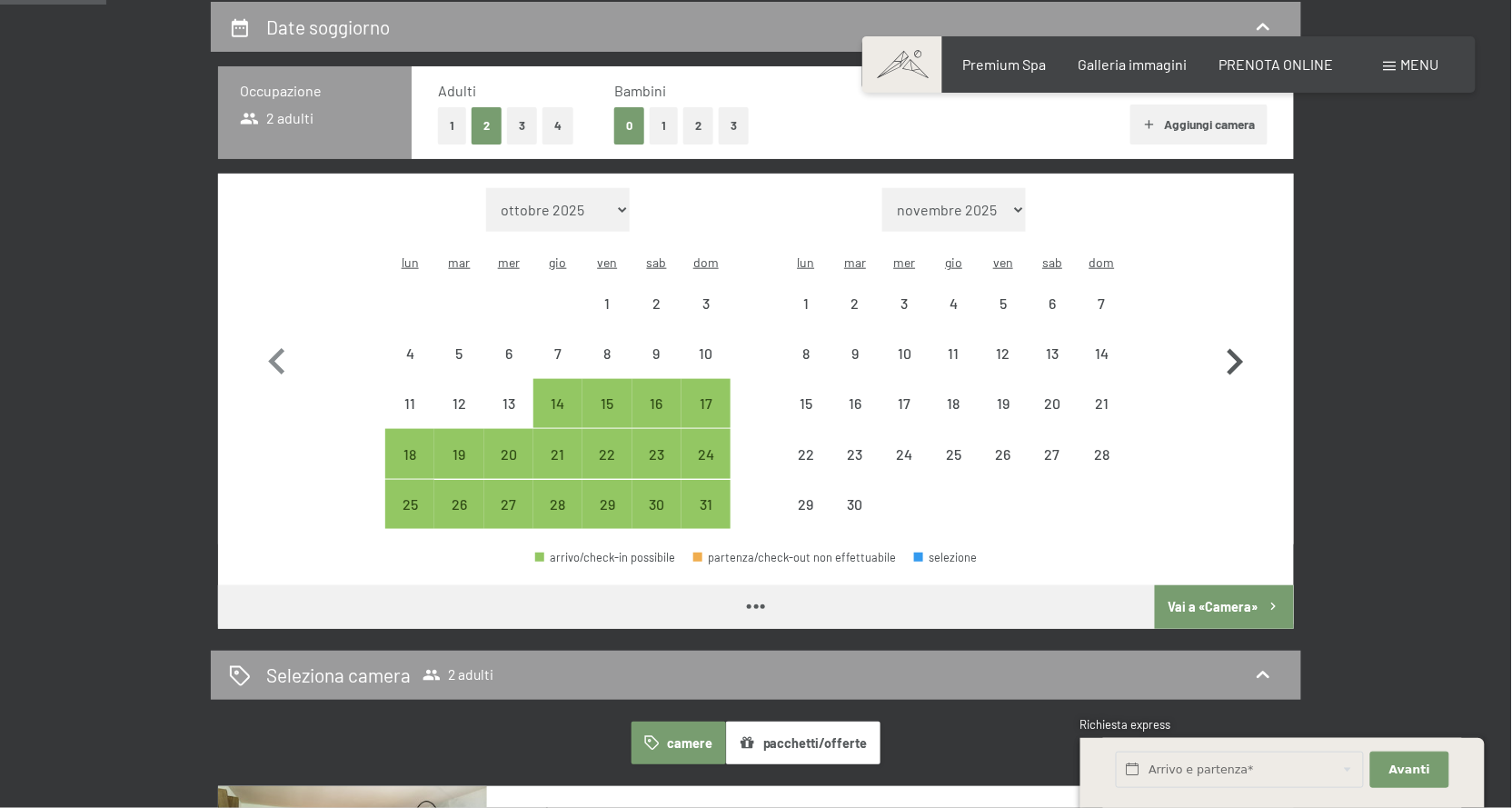
select select "[DATE]"
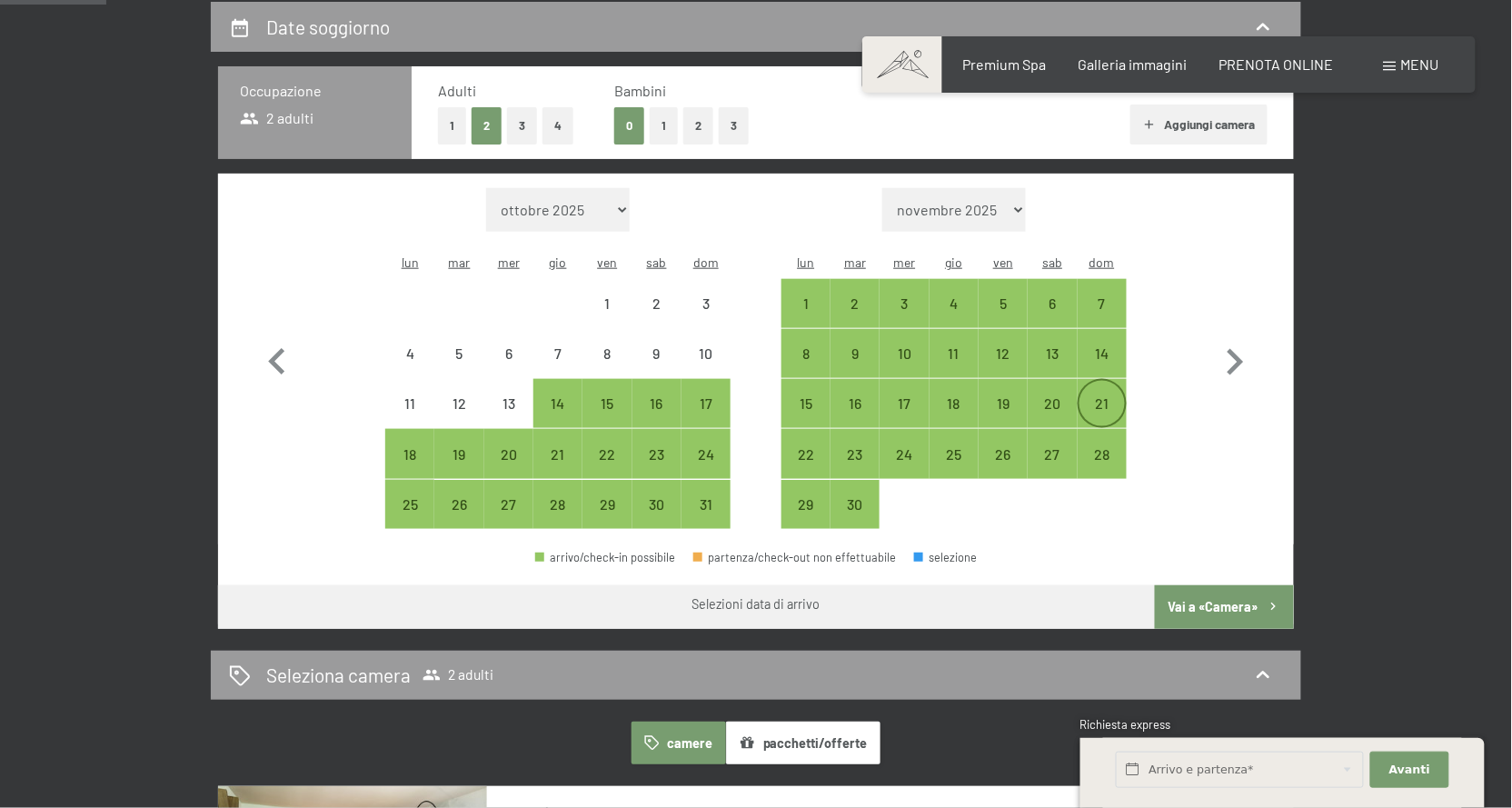
click at [1092, 401] on div "21" at bounding box center [1102, 418] width 46 height 46
select select "[DATE]"
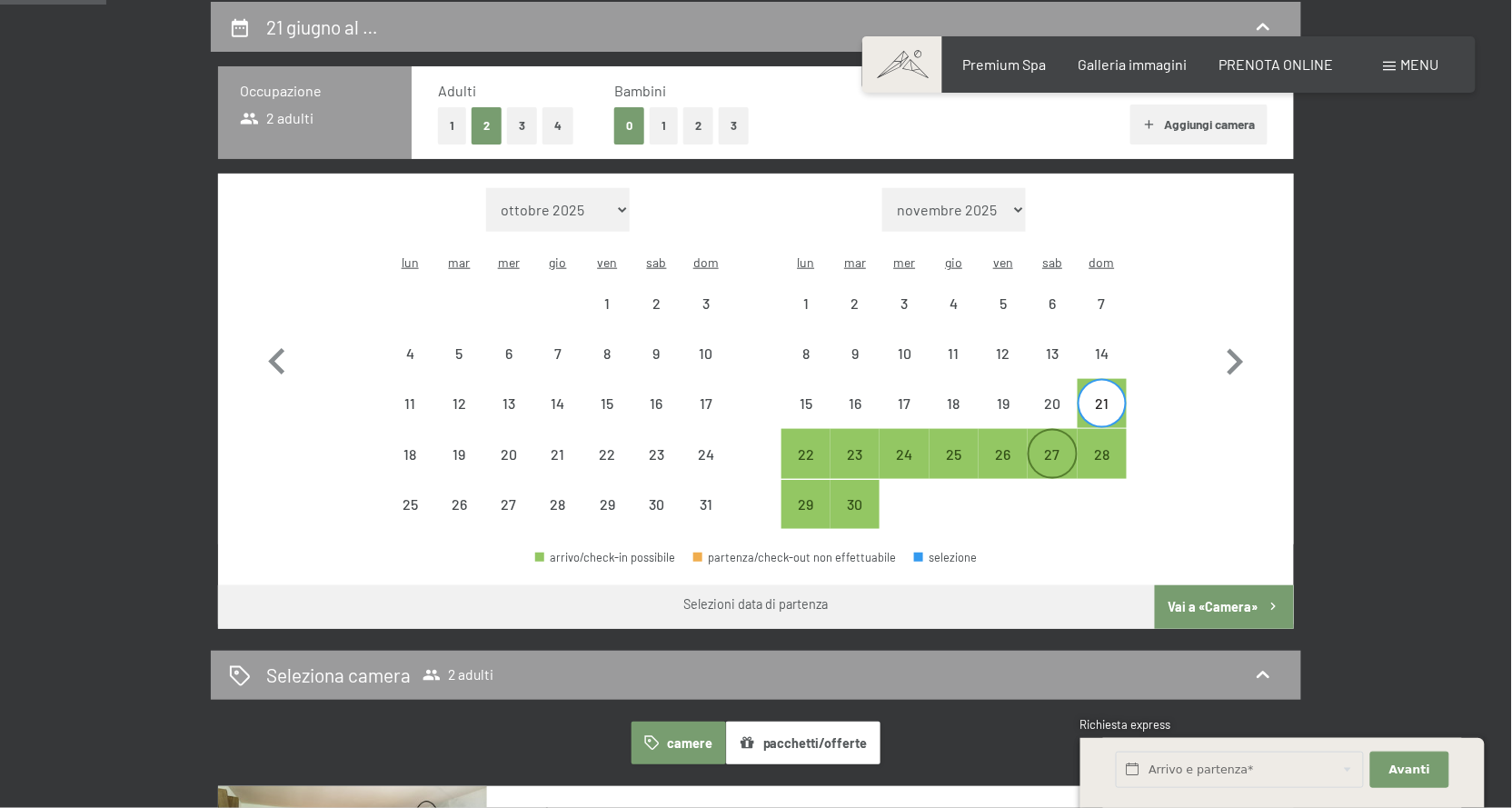
click at [1058, 447] on div "27" at bounding box center [1052, 470] width 46 height 46
select select "[DATE]"
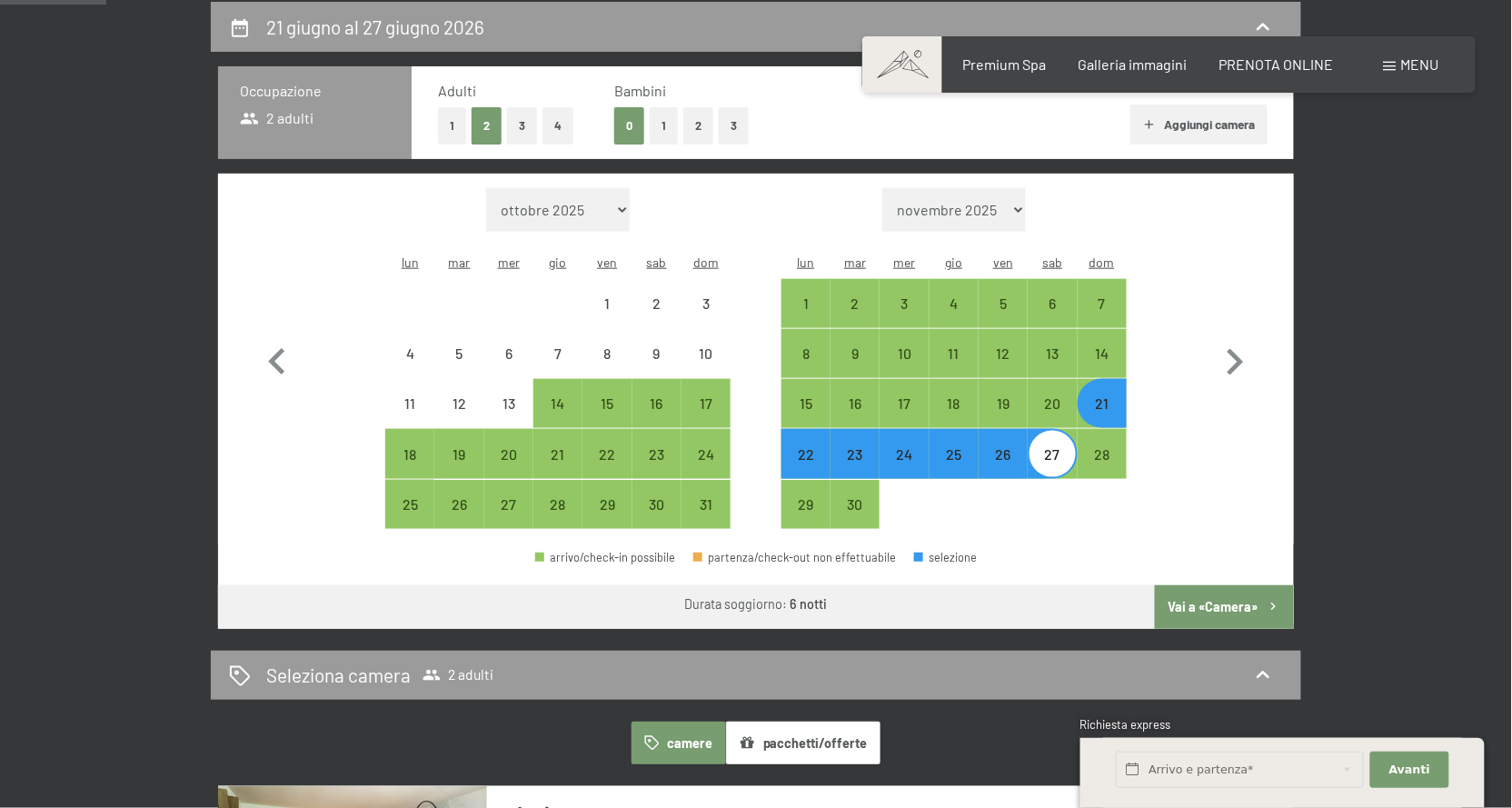
click at [1225, 596] on button "Vai a «Camera»" at bounding box center [1224, 606] width 139 height 44
select select "[DATE]"
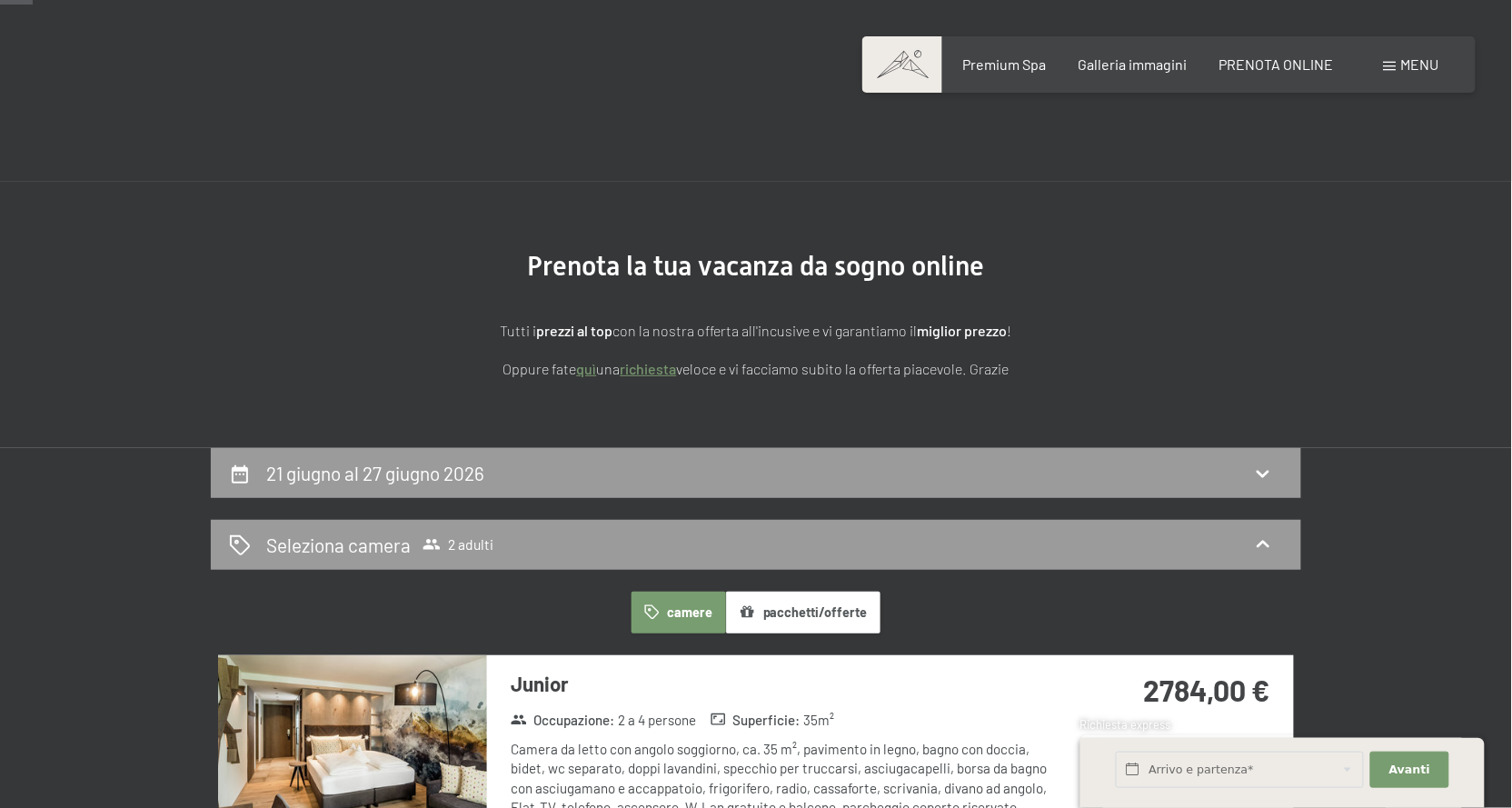
scroll to position [168, 0]
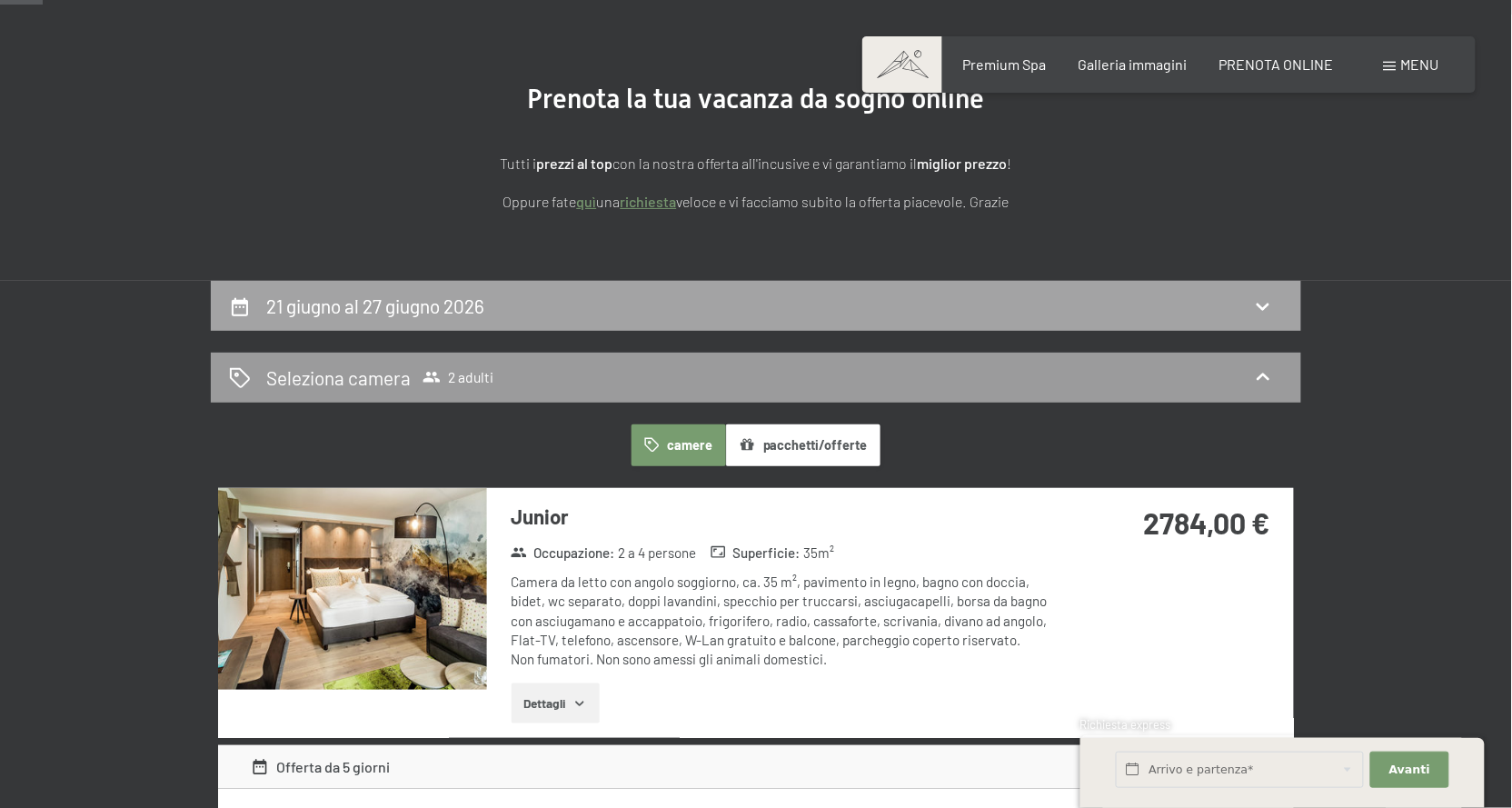
click at [604, 319] on div "21 giugno al 27 giugno 2026" at bounding box center [756, 305] width 1054 height 26
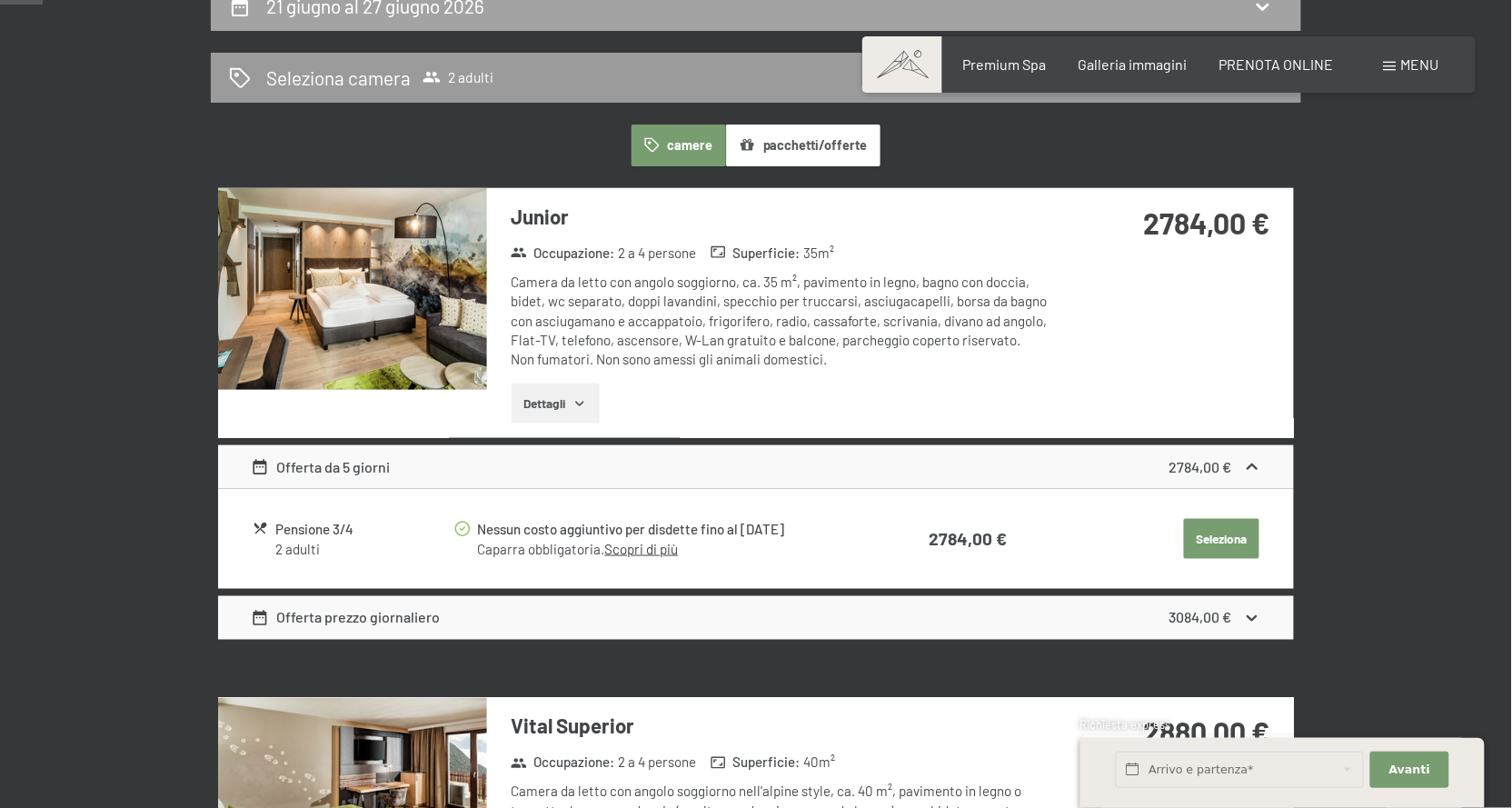
select select "[DATE]"
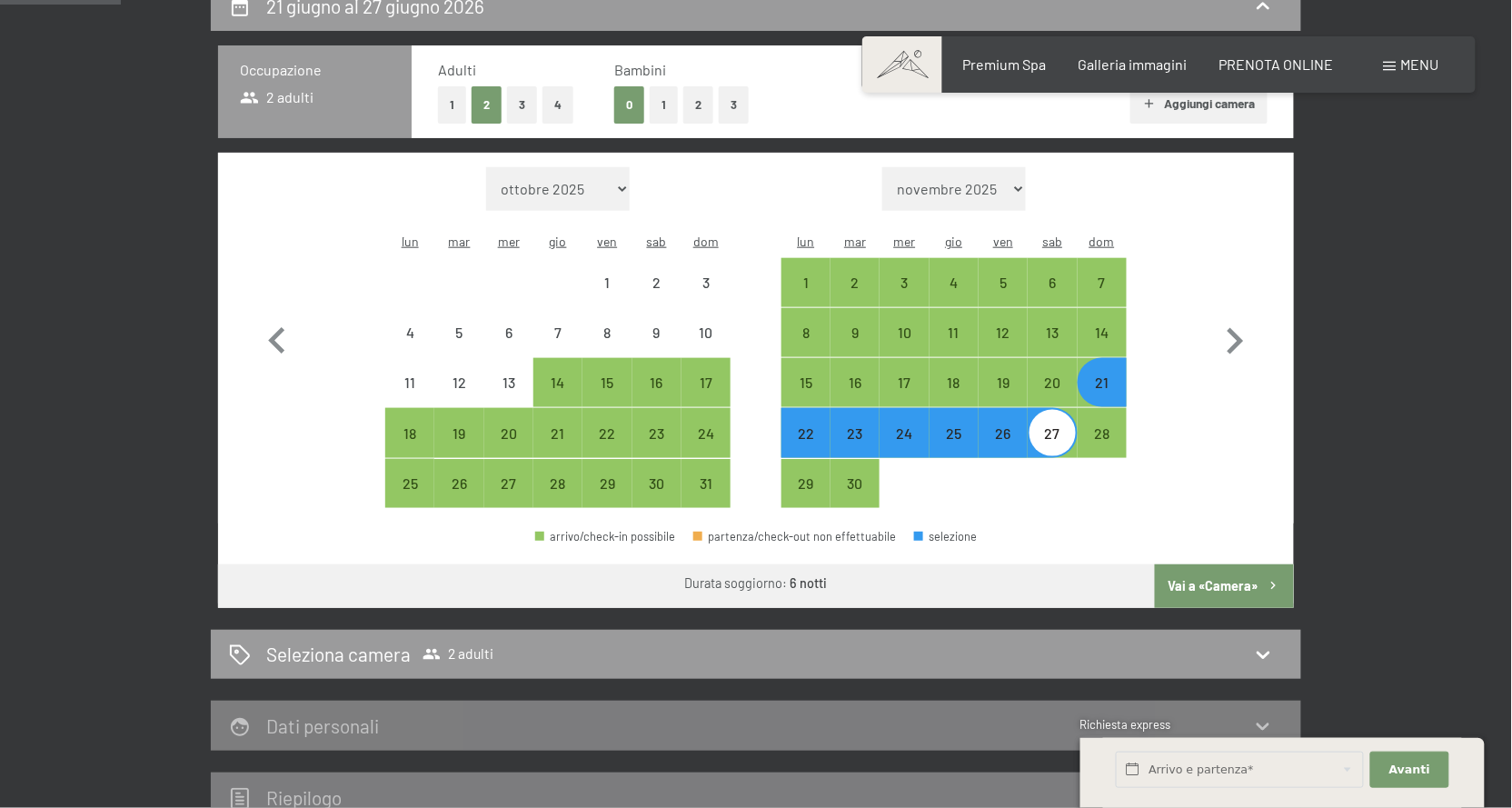
click at [661, 124] on button "1" at bounding box center [663, 105] width 28 height 37
select select "[DATE]"
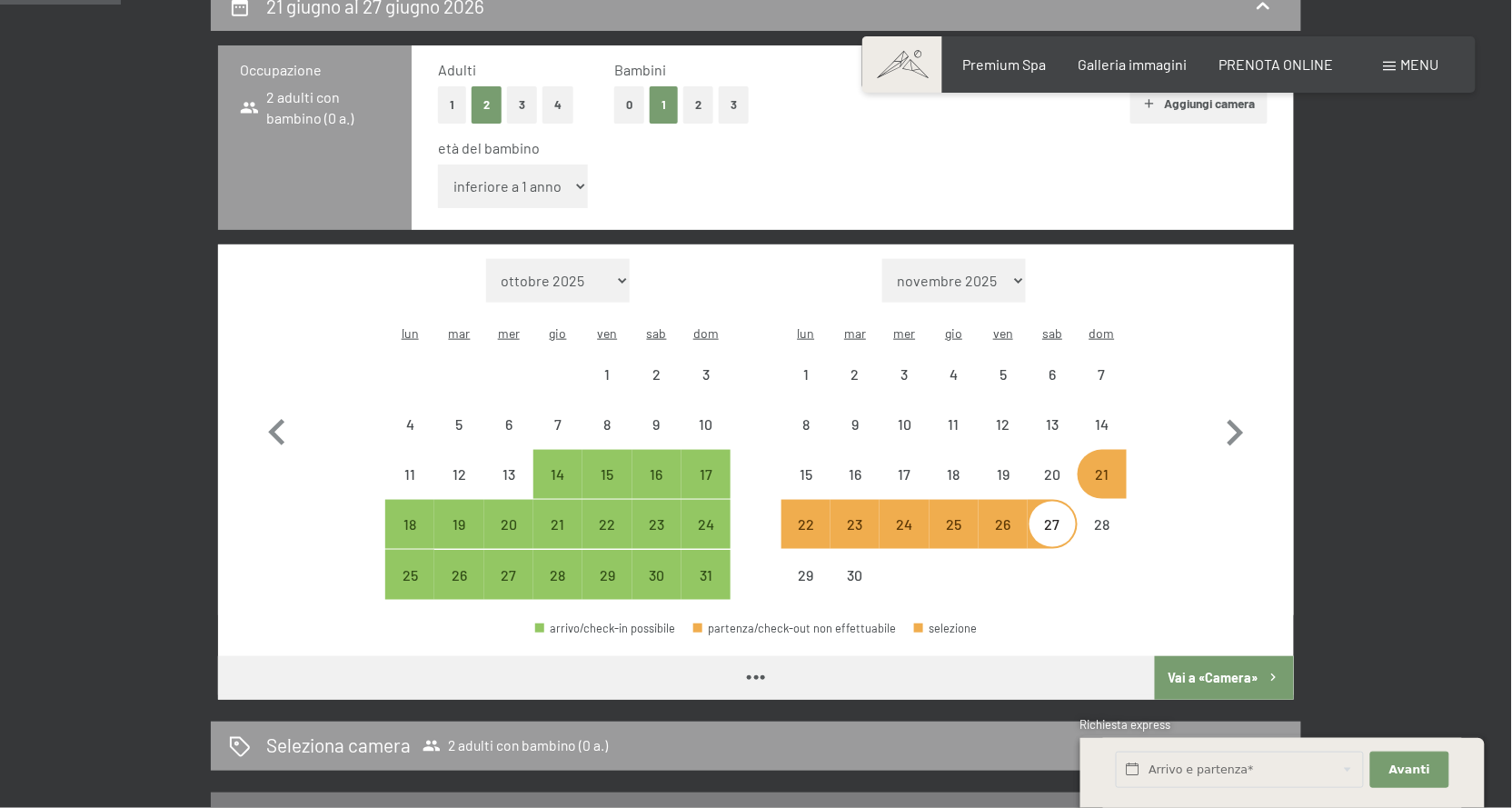
select select "[DATE]"
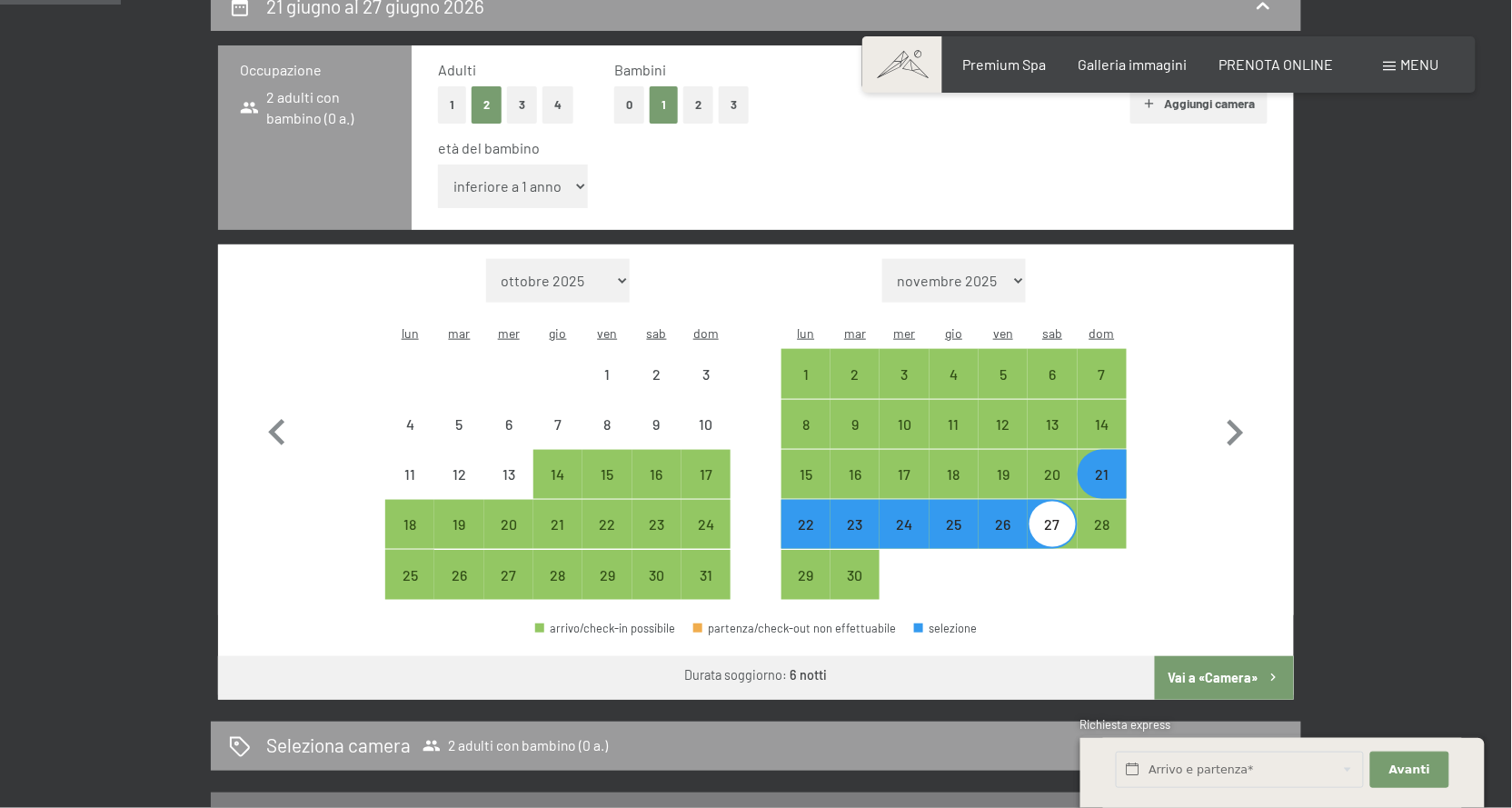
select select "5"
select select "[DATE]"
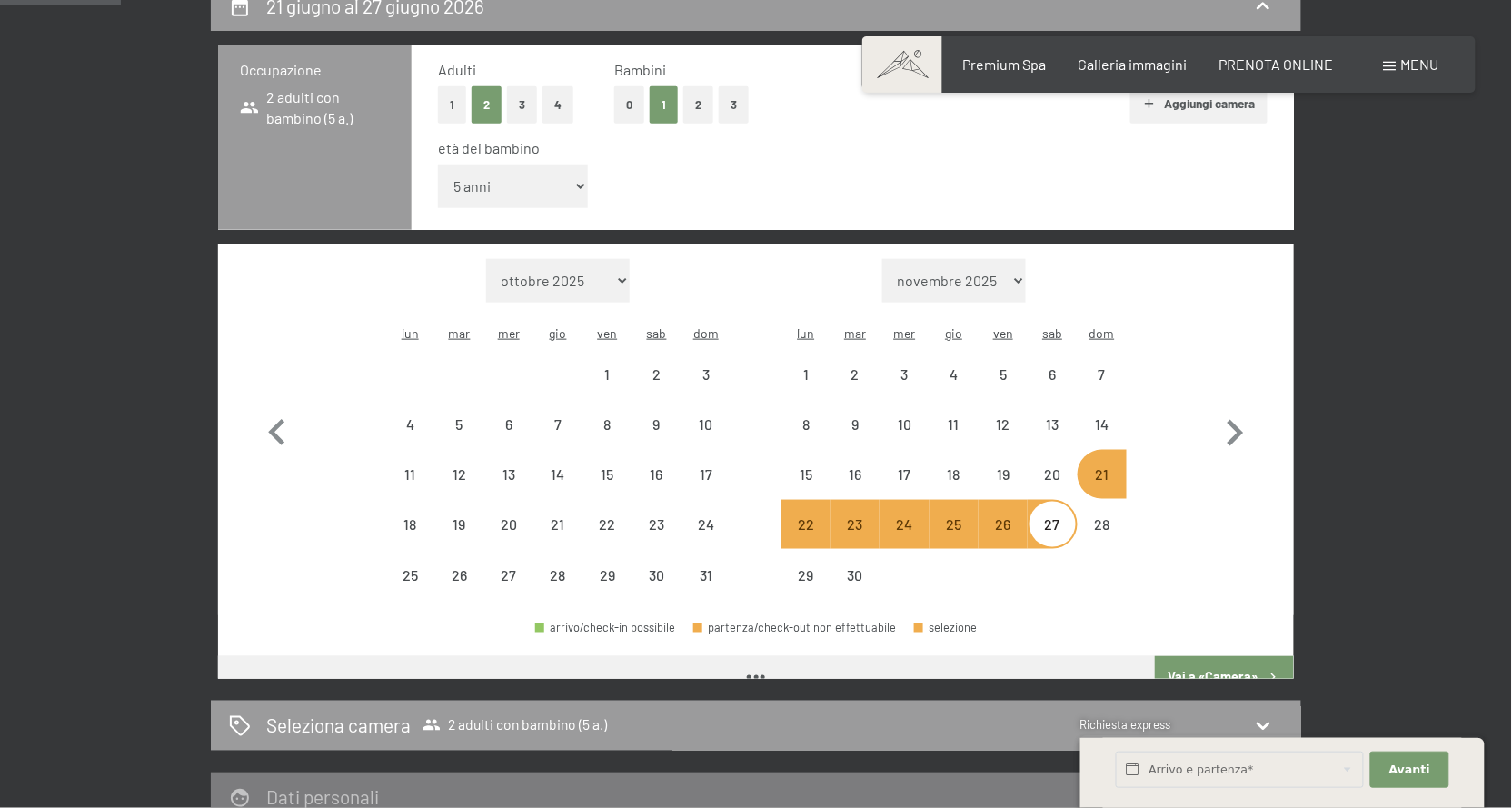
click at [761, 158] on div "età del bambino" at bounding box center [845, 148] width 815 height 20
select select "[DATE]"
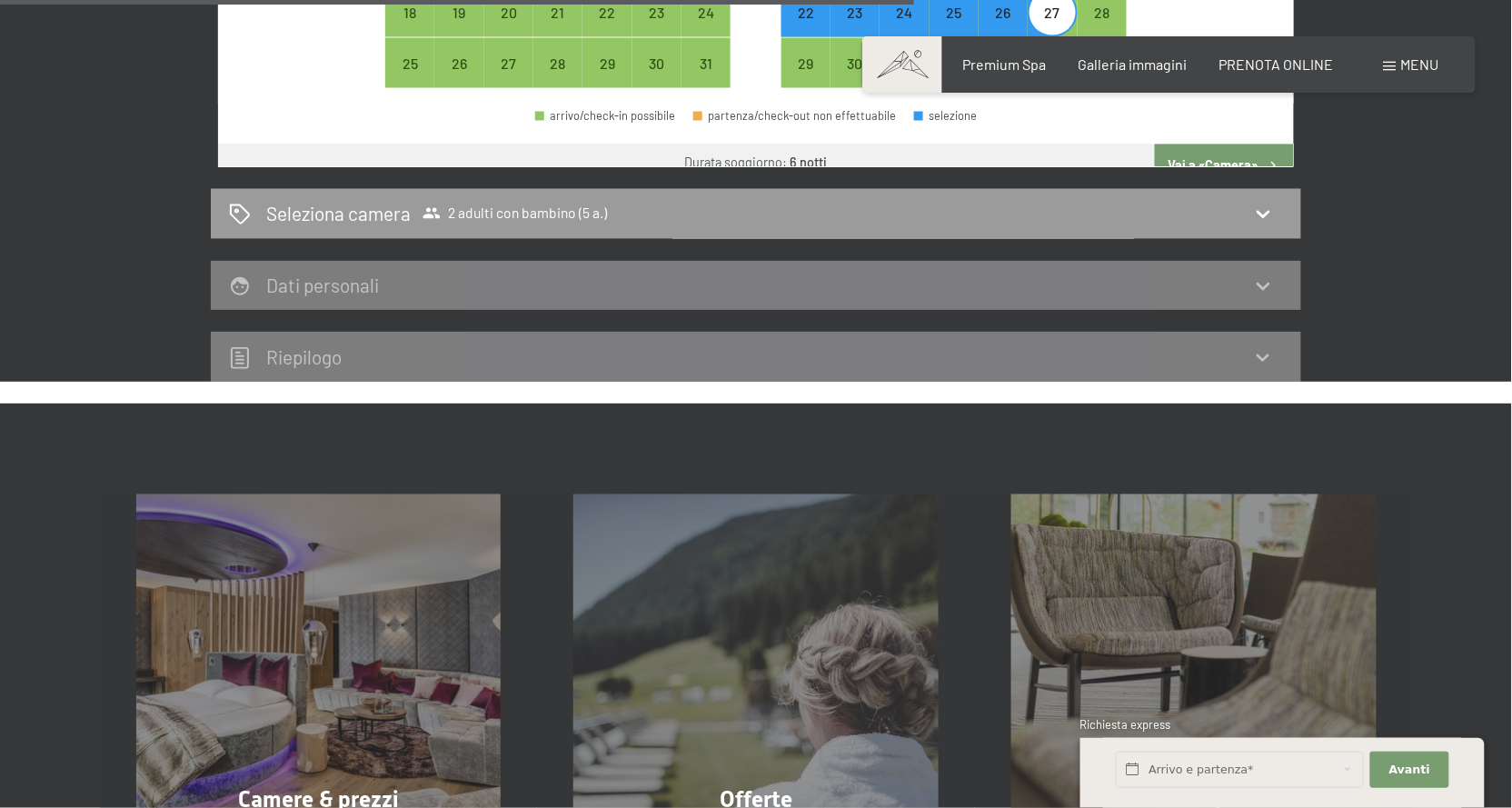
scroll to position [826, 0]
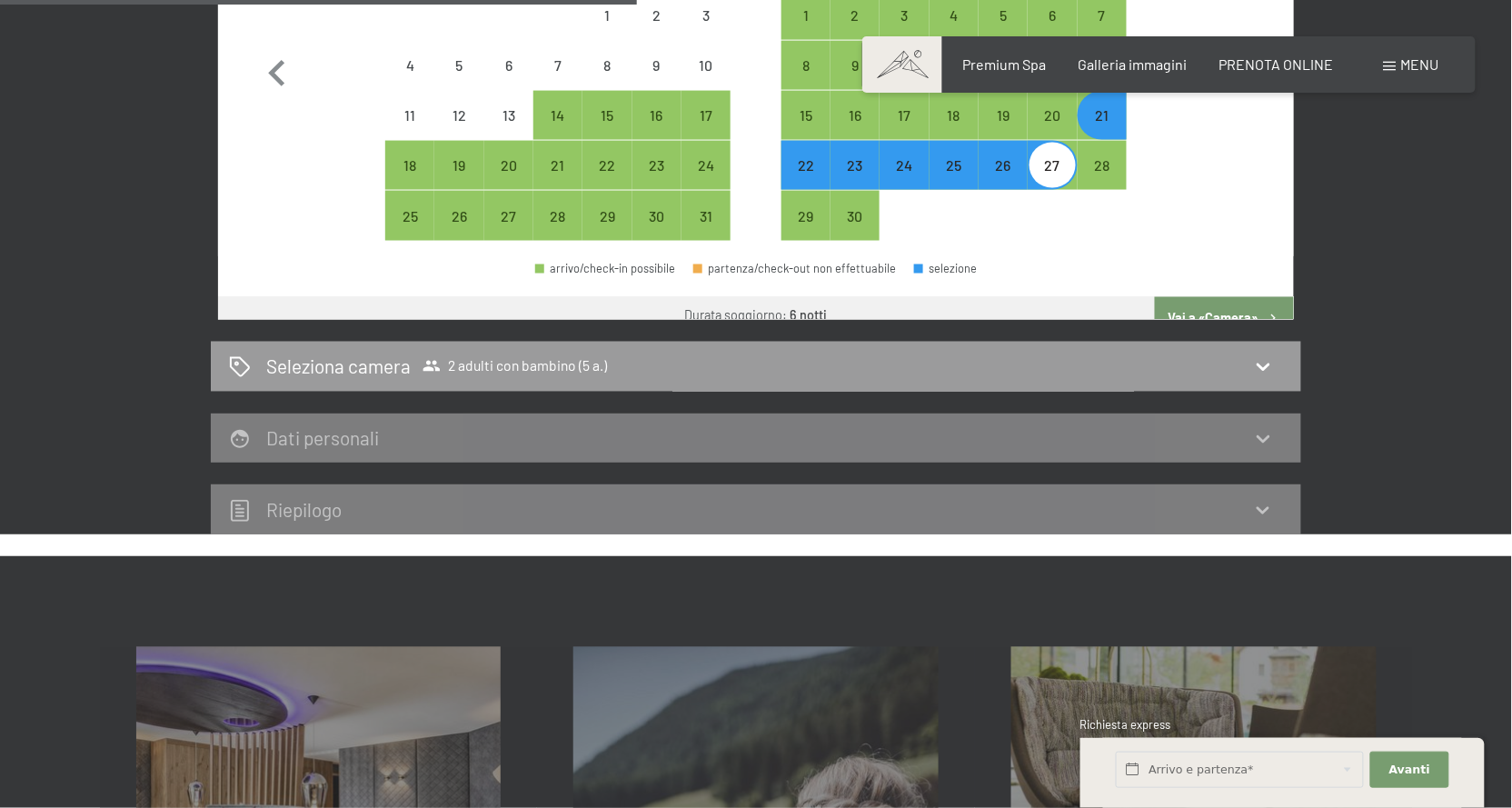
click at [1177, 297] on button "Vai a «Camera»" at bounding box center [1224, 319] width 139 height 44
select select "[DATE]"
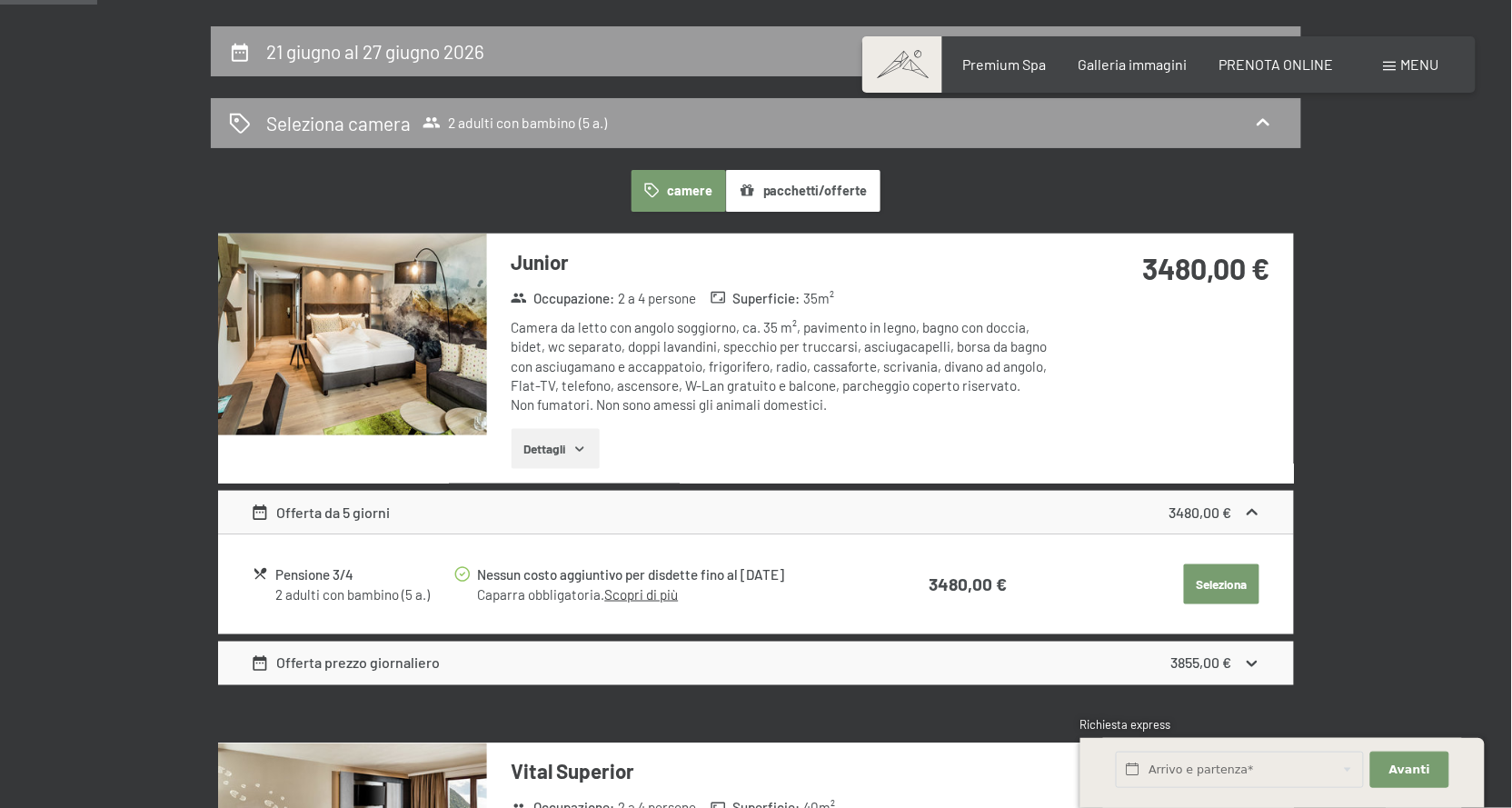
scroll to position [422, 0]
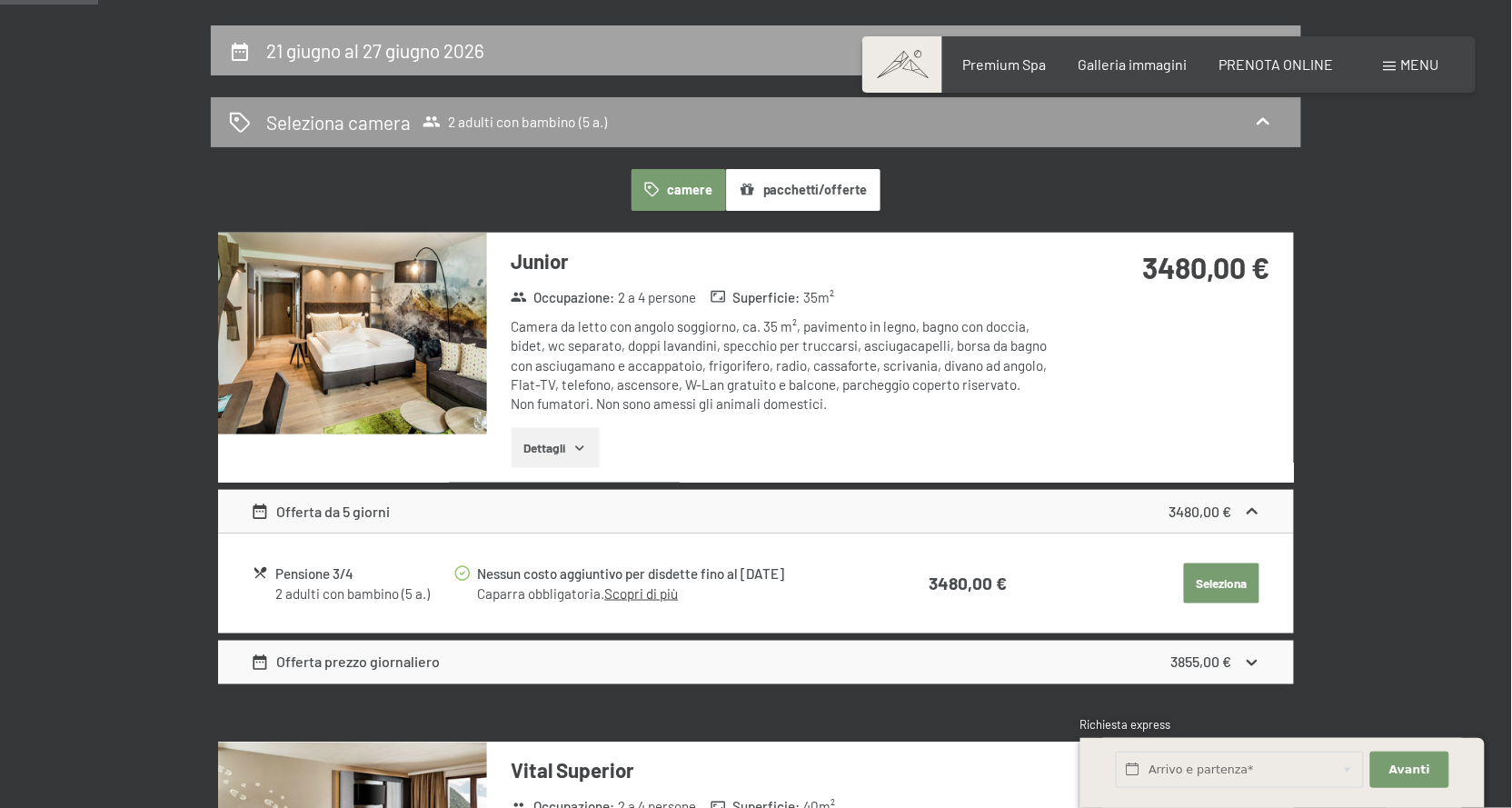
click at [692, 63] on div "21 giugno al 27 giugno 2026" at bounding box center [756, 50] width 1054 height 26
select select "5"
select select "[DATE]"
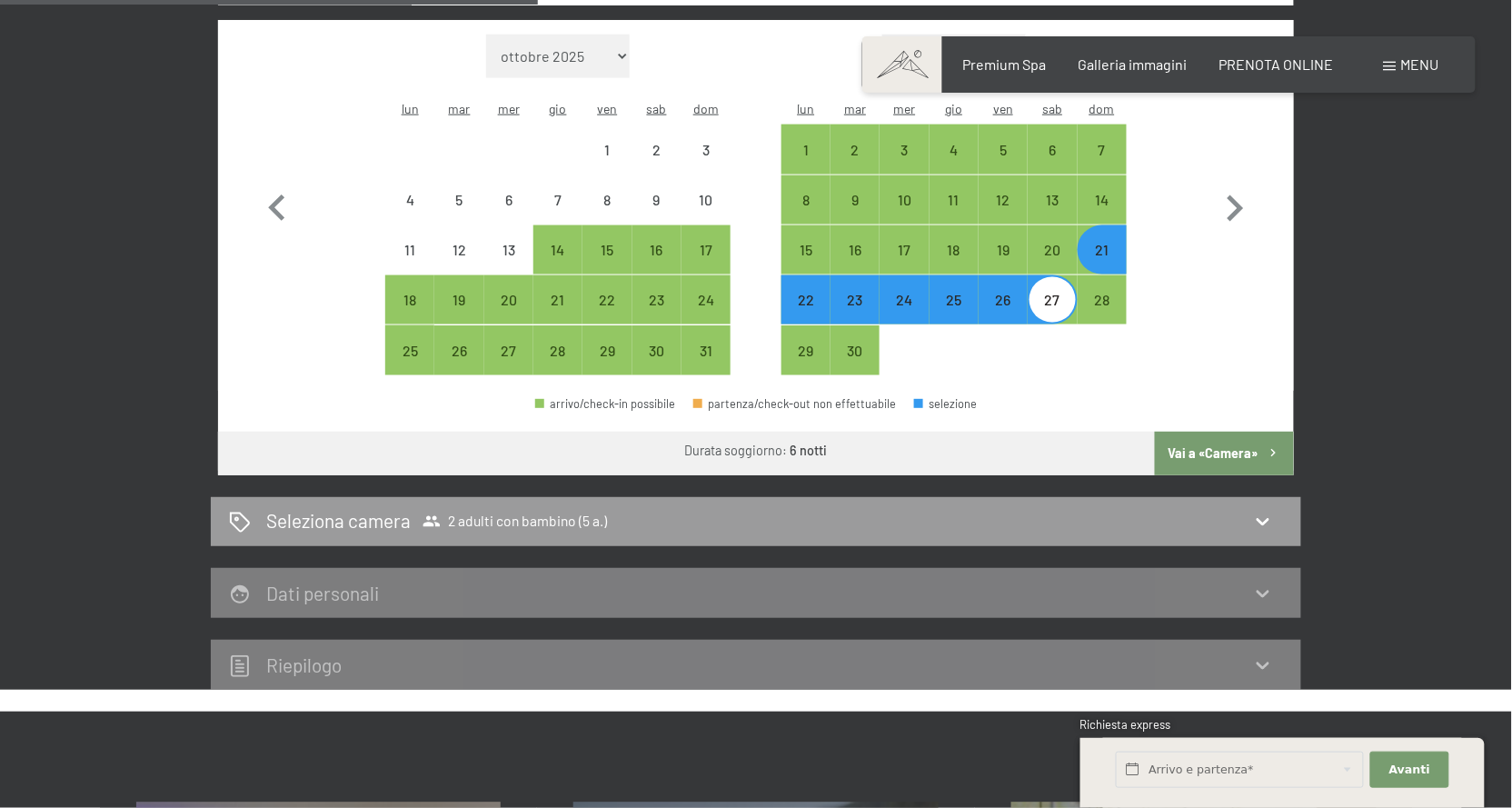
scroll to position [689, 0]
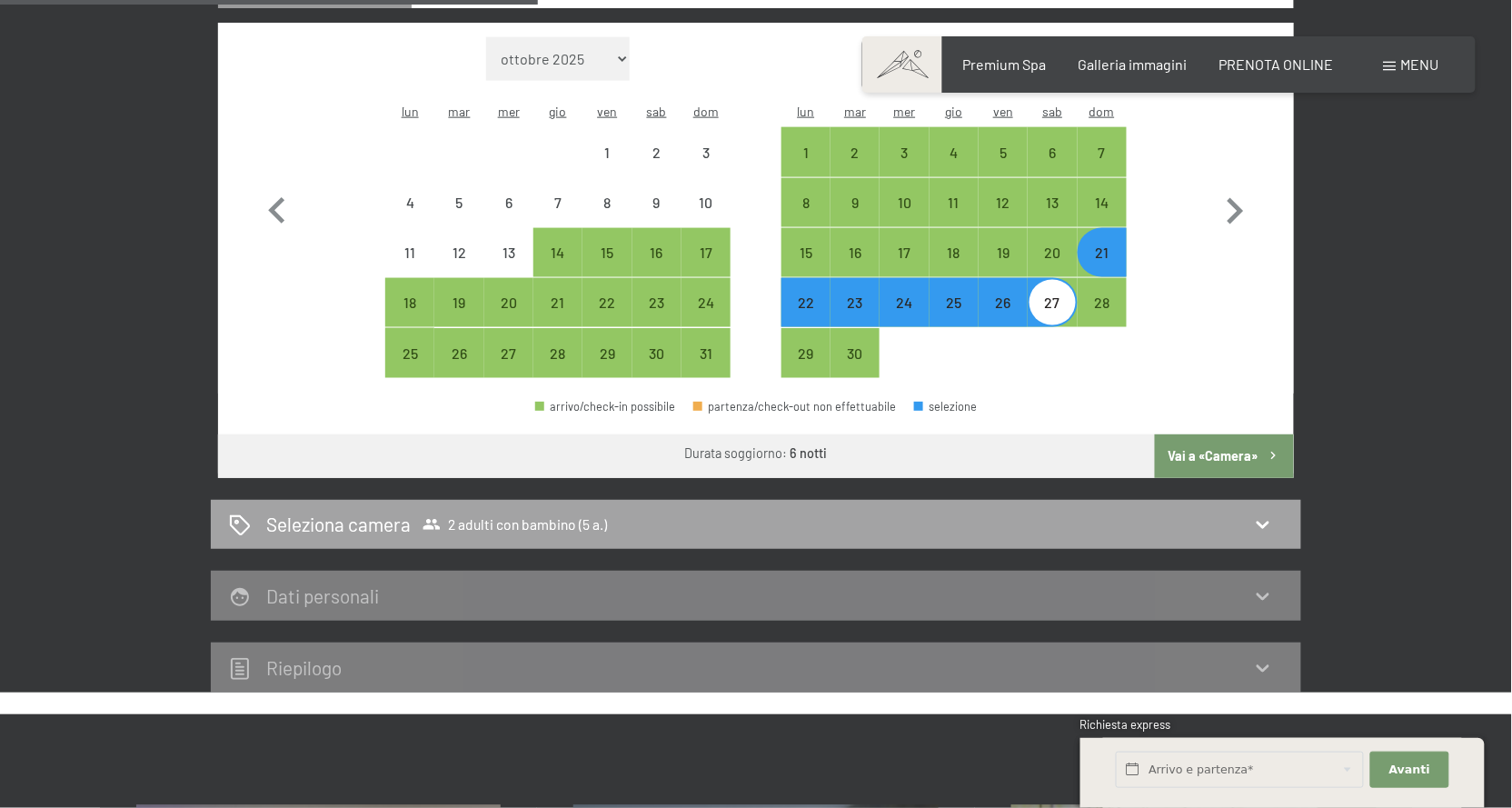
click at [717, 500] on div "Seleziona camera 2 adulti con bambino (5 a.)" at bounding box center [756, 524] width 1091 height 50
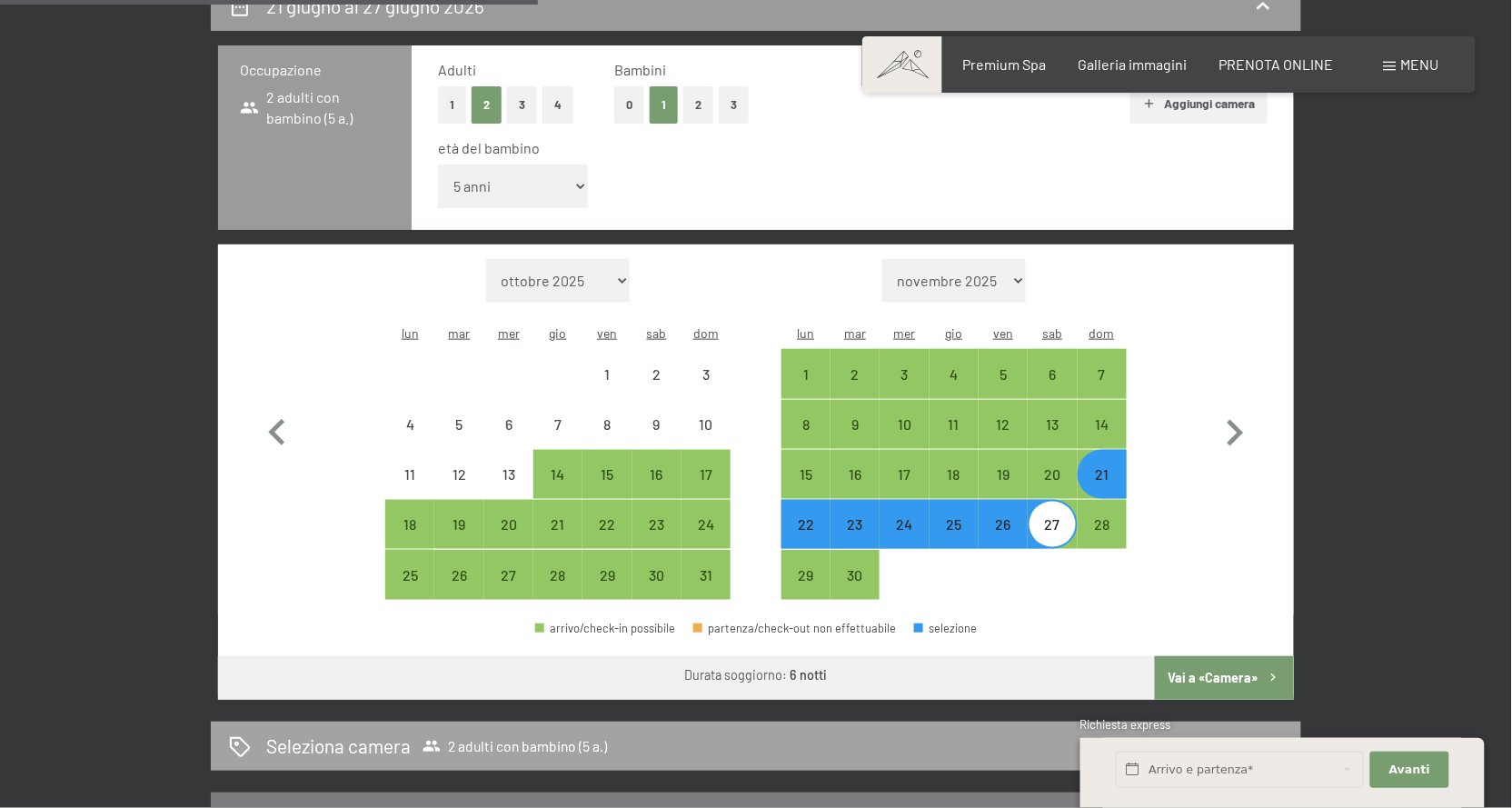
select select "[DATE]"
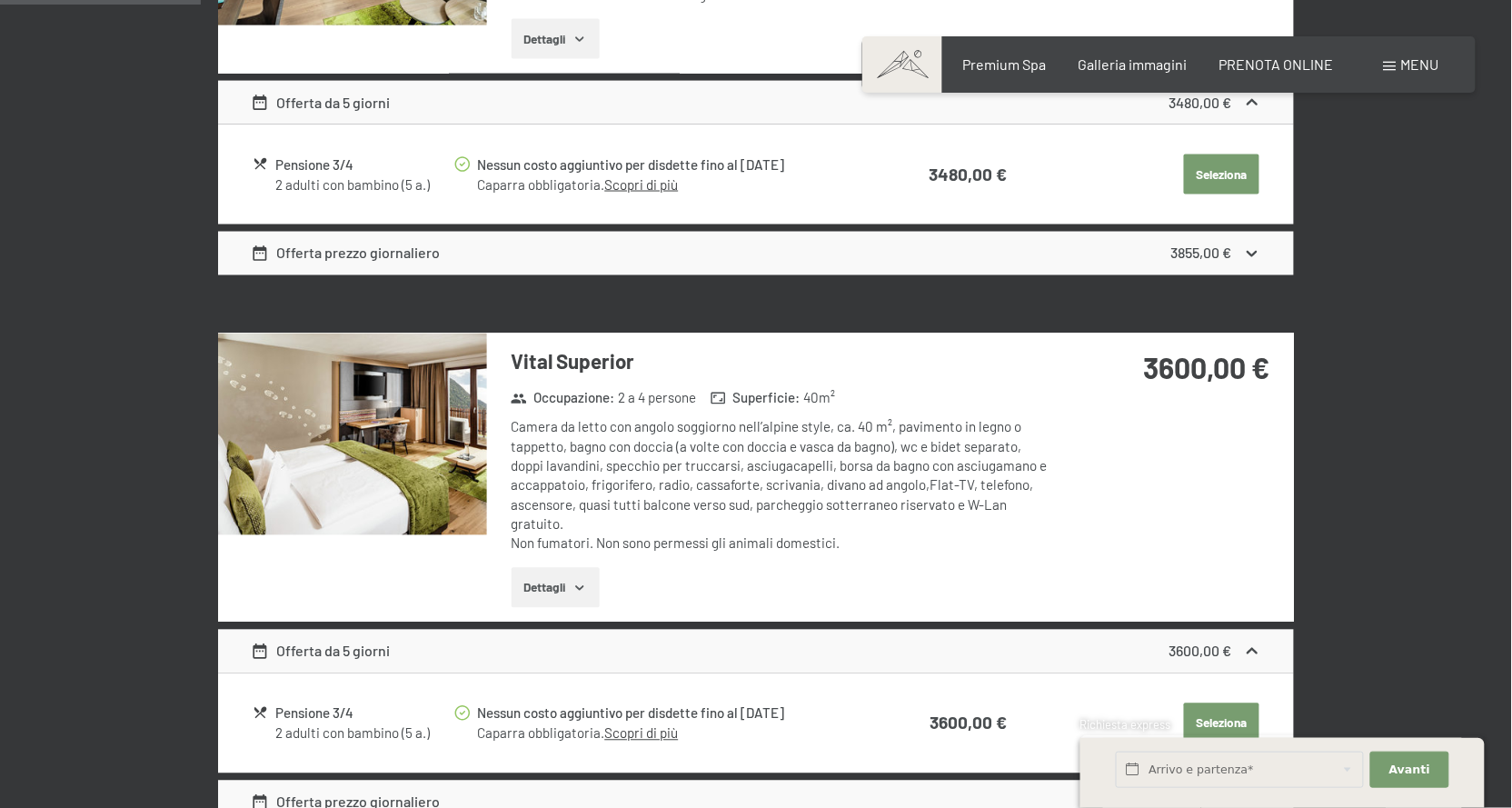
scroll to position [825, 0]
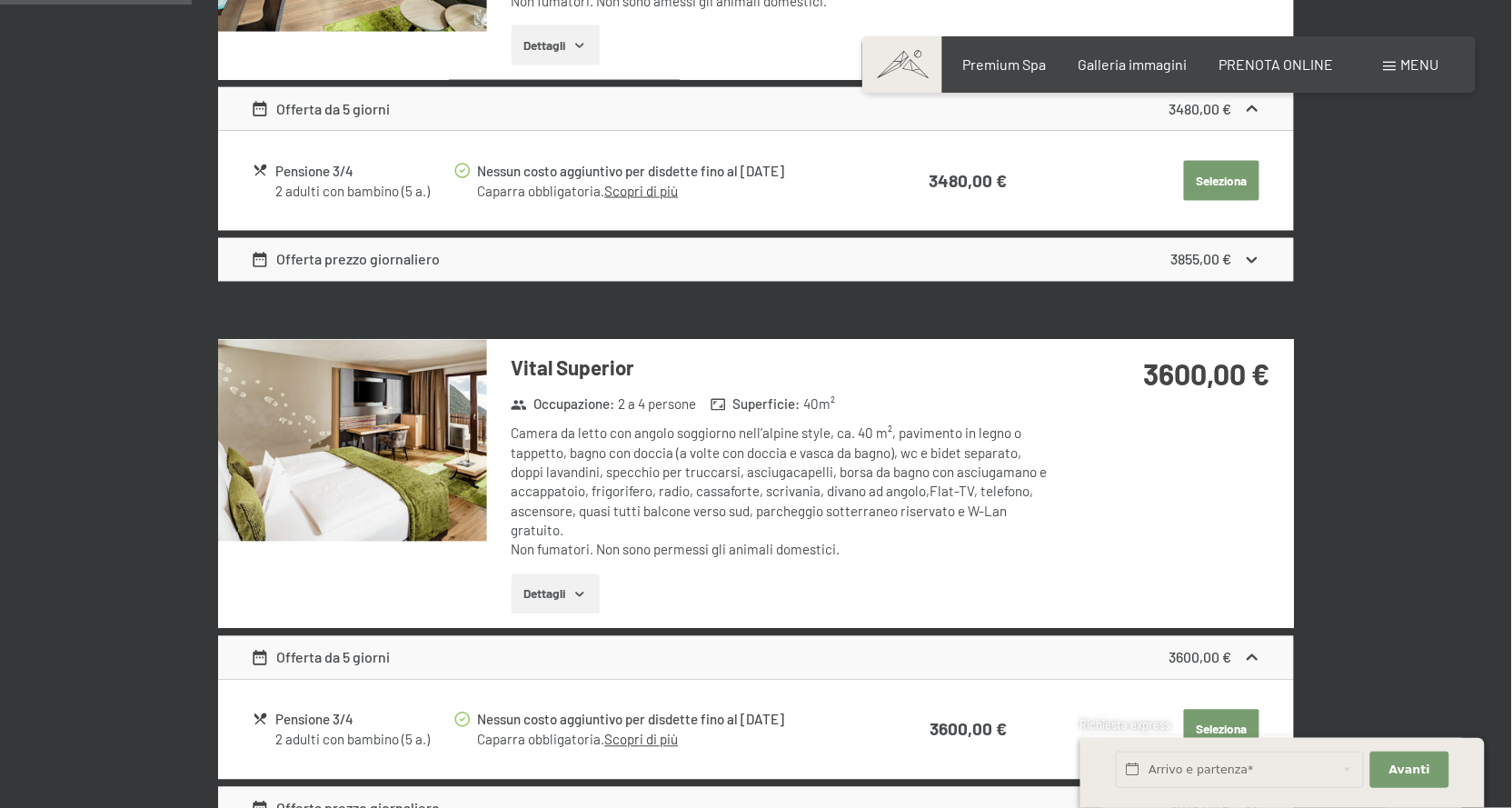
click at [806, 467] on div "Camera da letto con angolo soggiorno nell’alpine style, ca. 40 m², pavimento in…" at bounding box center [782, 491] width 541 height 135
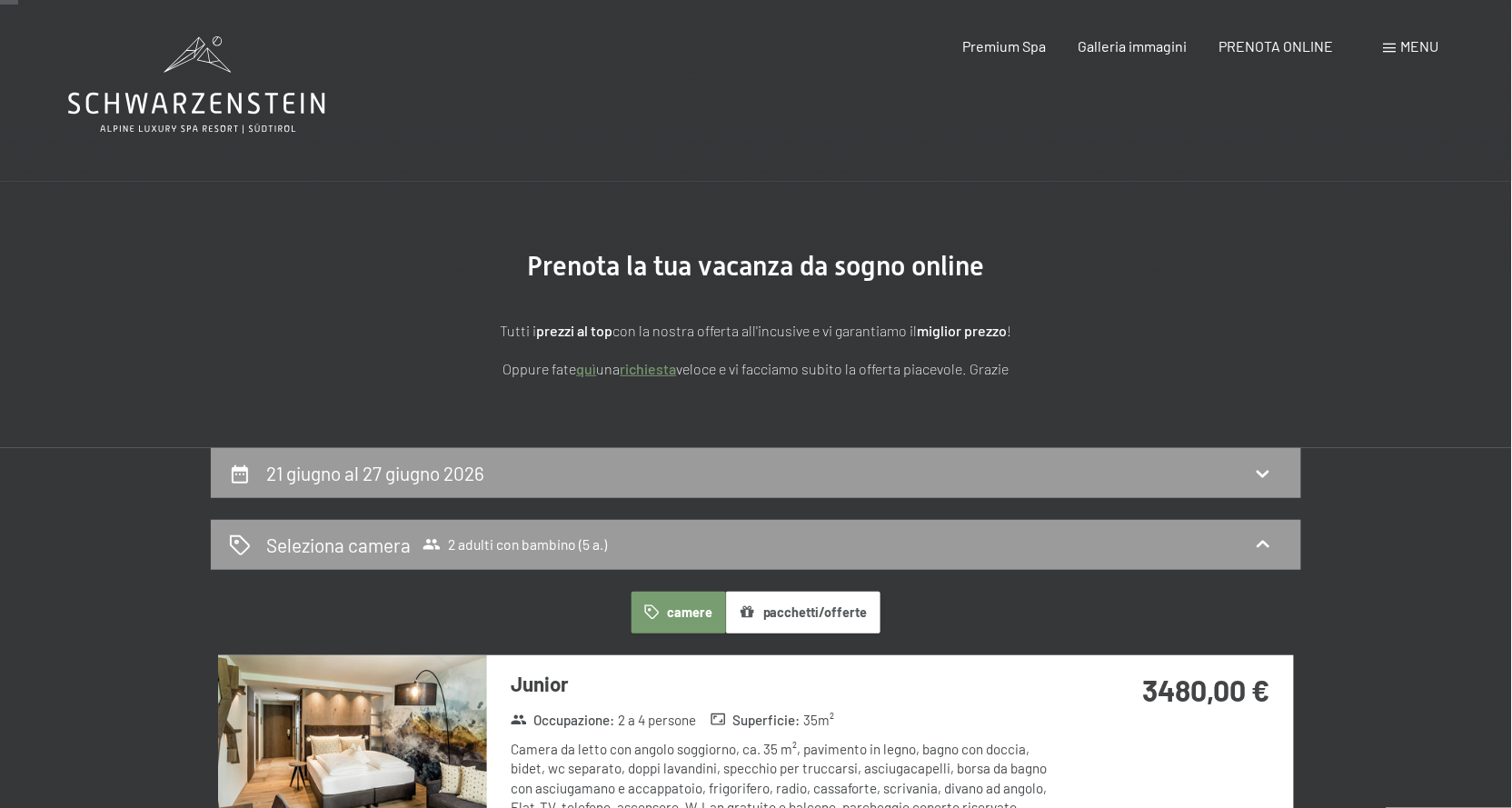
scroll to position [0, 0]
